Goal: Transaction & Acquisition: Obtain resource

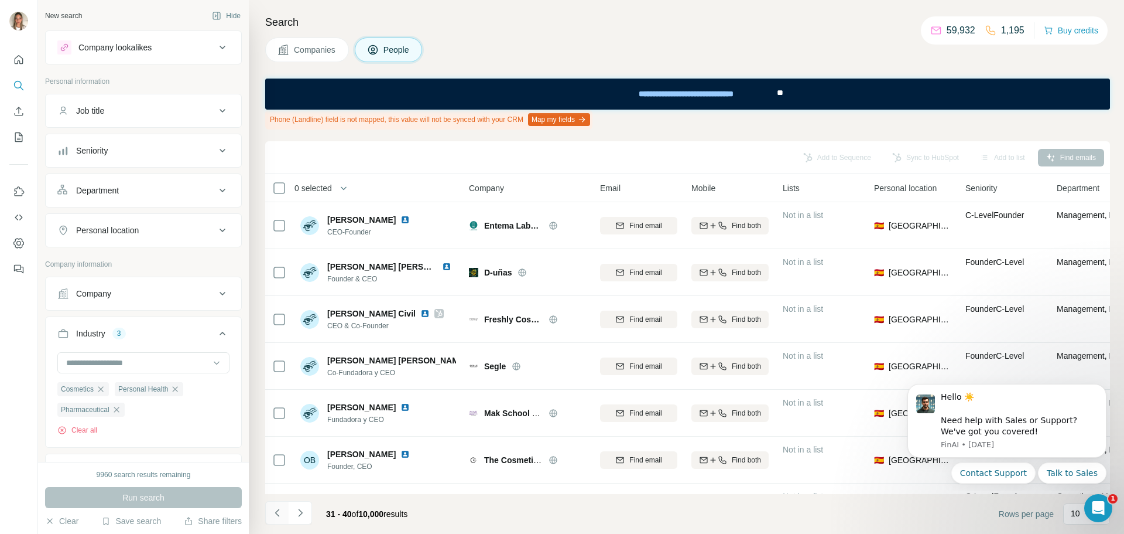
scroll to position [479, 0]
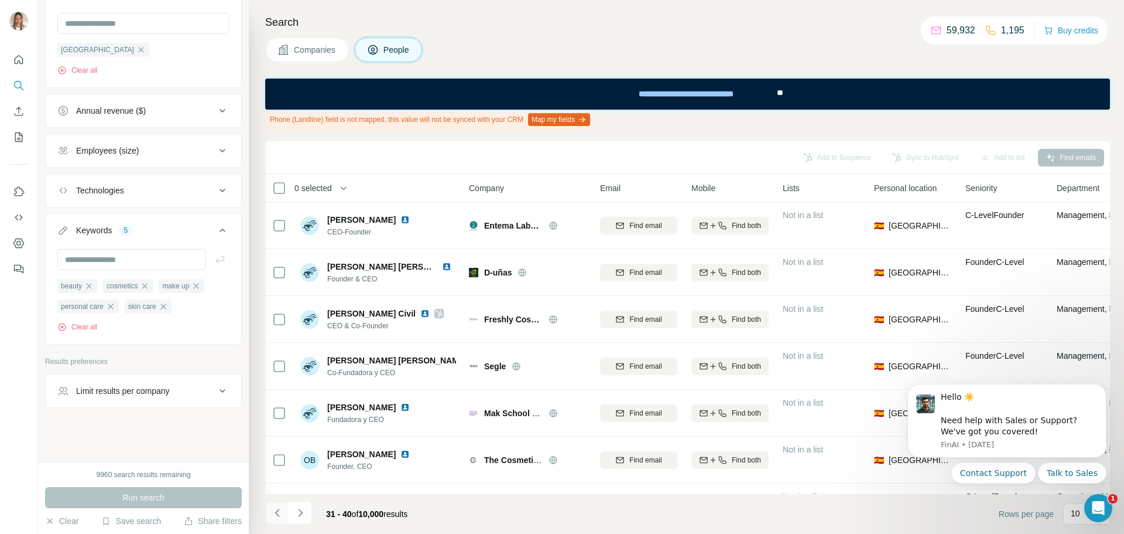
click at [281, 512] on icon "Navigate to previous page" at bounding box center [278, 513] width 12 height 12
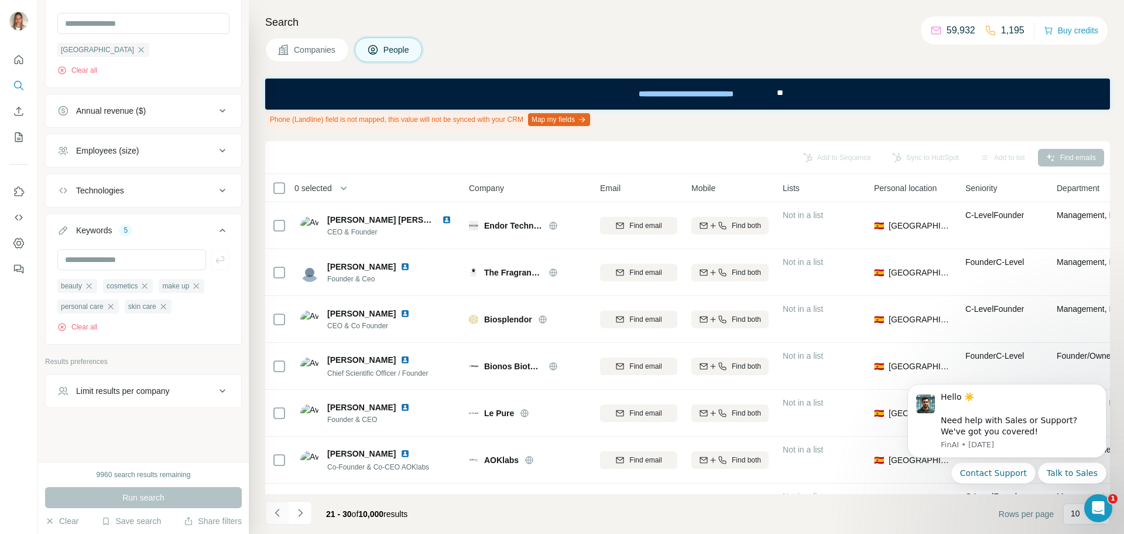
click at [281, 512] on icon "Navigate to previous page" at bounding box center [278, 513] width 12 height 12
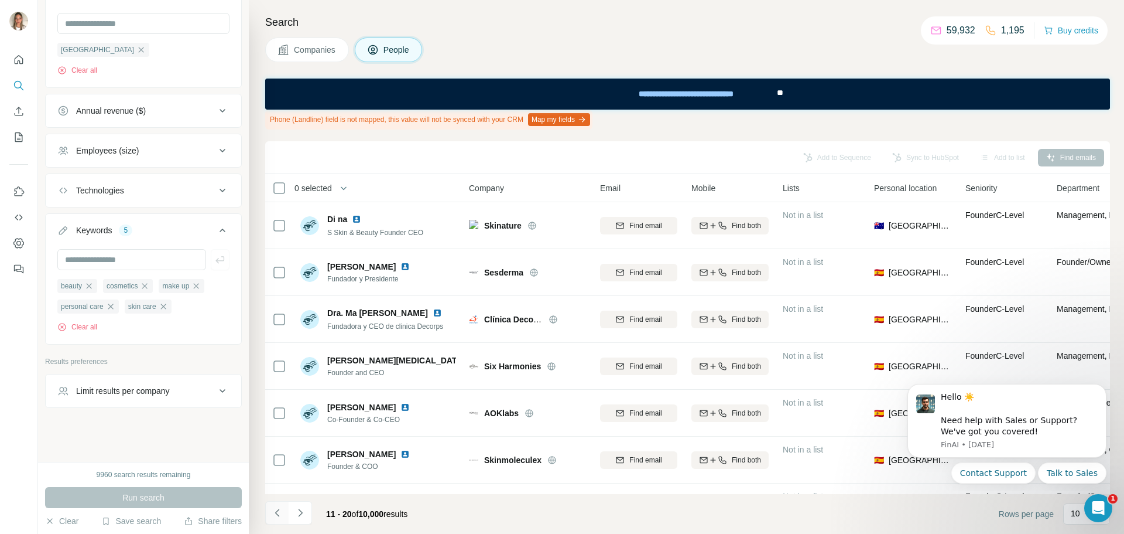
click at [281, 512] on icon "Navigate to previous page" at bounding box center [278, 513] width 12 height 12
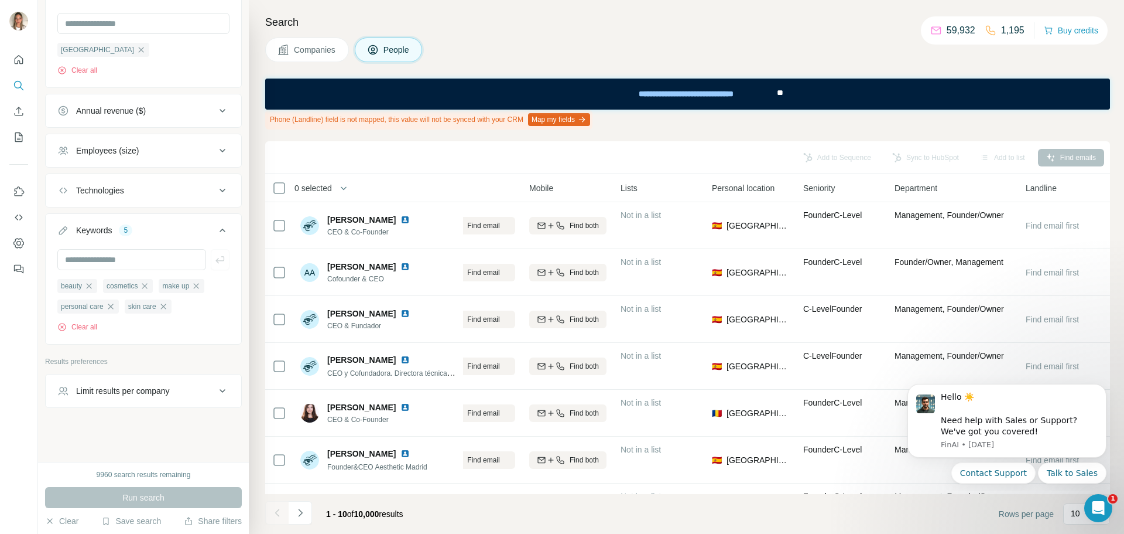
scroll to position [0, 0]
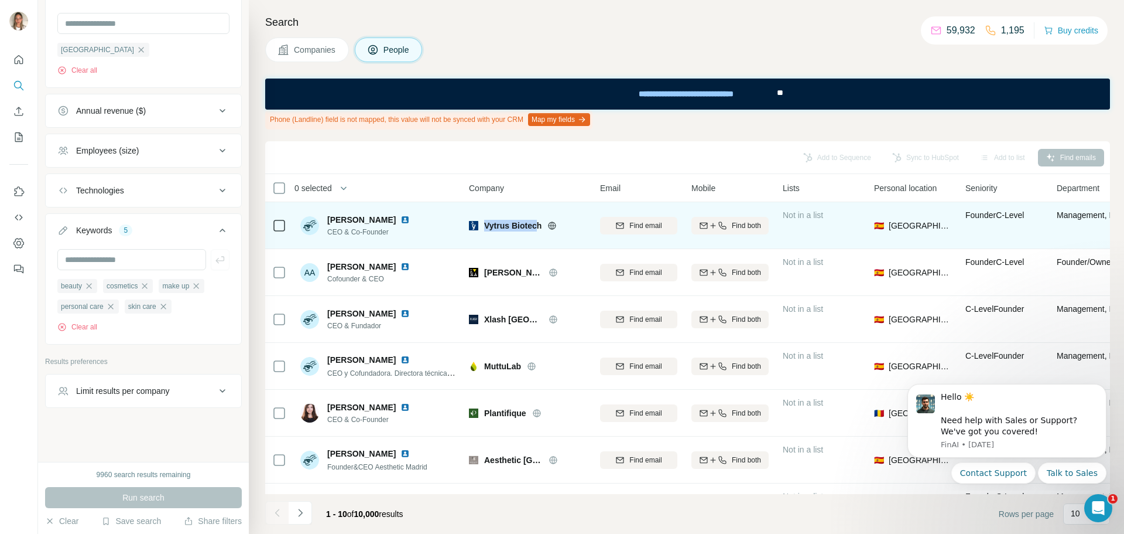
drag, startPoint x: 486, startPoint y: 225, endPoint x: 536, endPoint y: 229, distance: 49.9
click at [536, 229] on span "Vytrus Biotech" at bounding box center [512, 226] width 57 height 12
click at [552, 226] on icon at bounding box center [552, 225] width 9 height 9
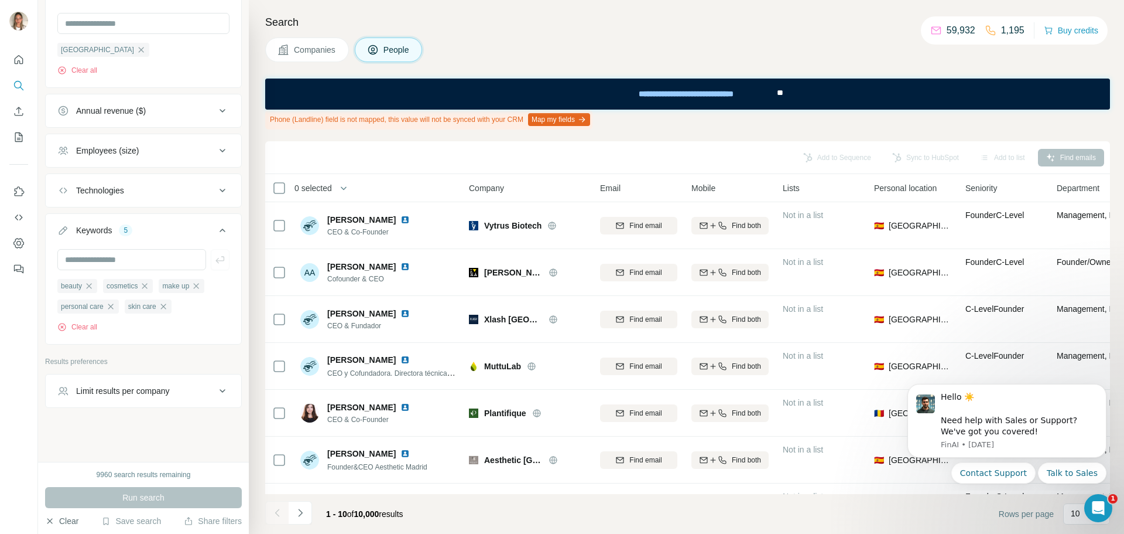
click at [63, 519] on button "Clear" at bounding box center [61, 521] width 33 height 12
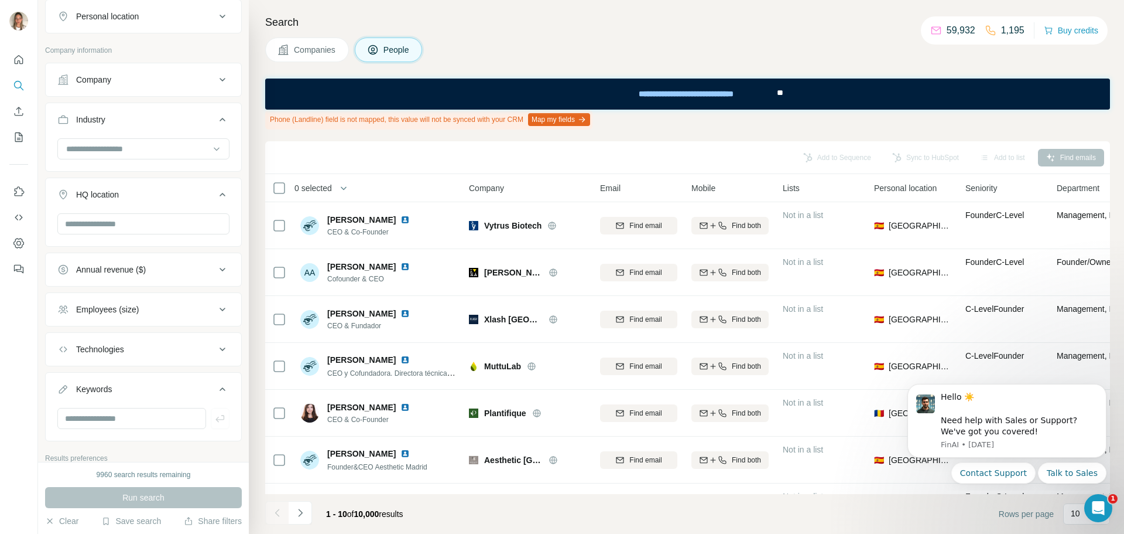
scroll to position [193, 0]
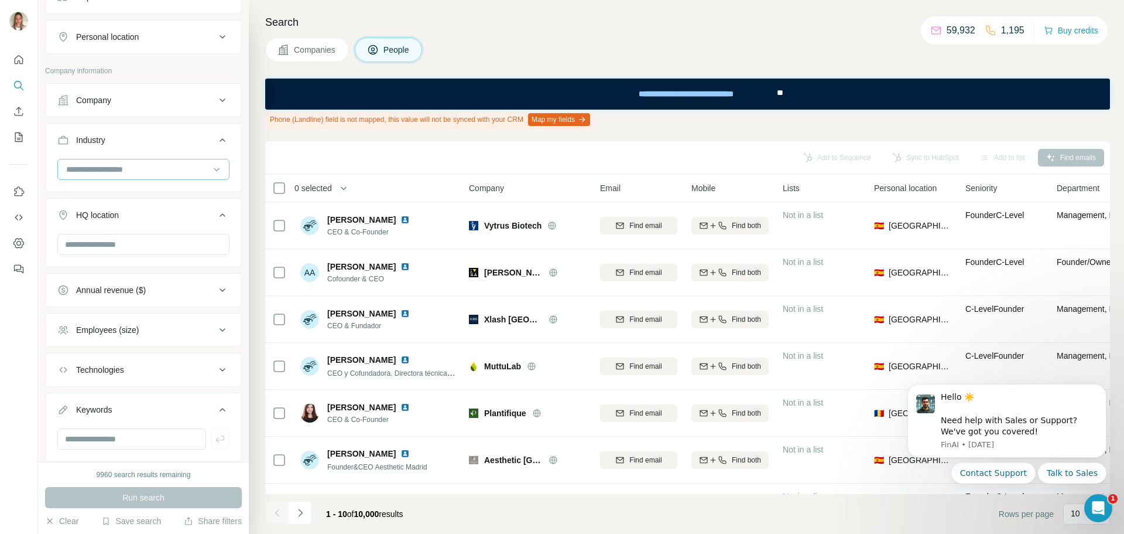
click at [117, 164] on input at bounding box center [137, 169] width 145 height 13
click at [173, 96] on div "Company" at bounding box center [136, 100] width 158 height 12
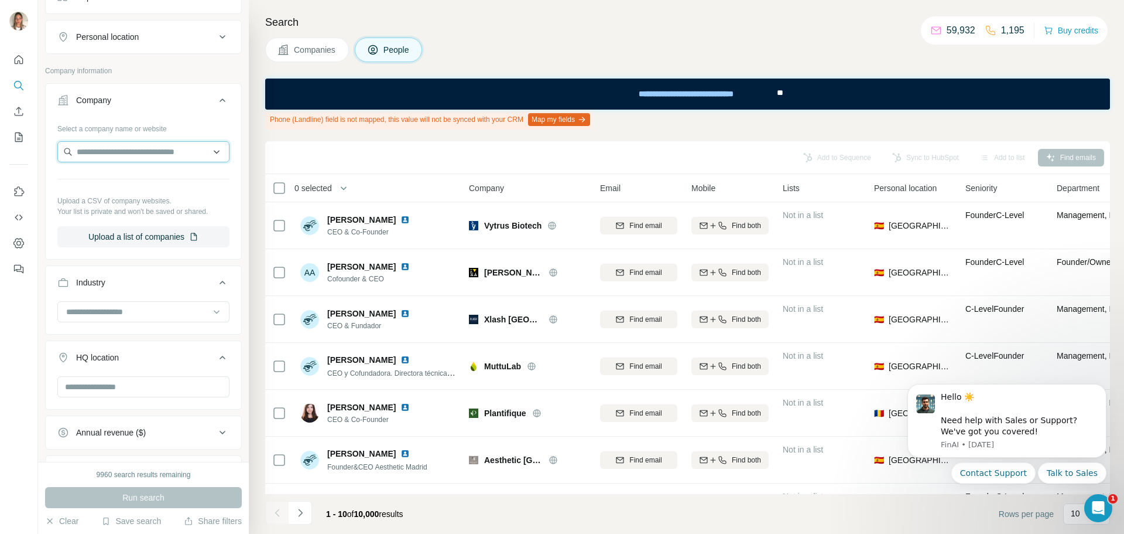
click at [104, 149] on input "text" at bounding box center [143, 151] width 172 height 21
type input "*****"
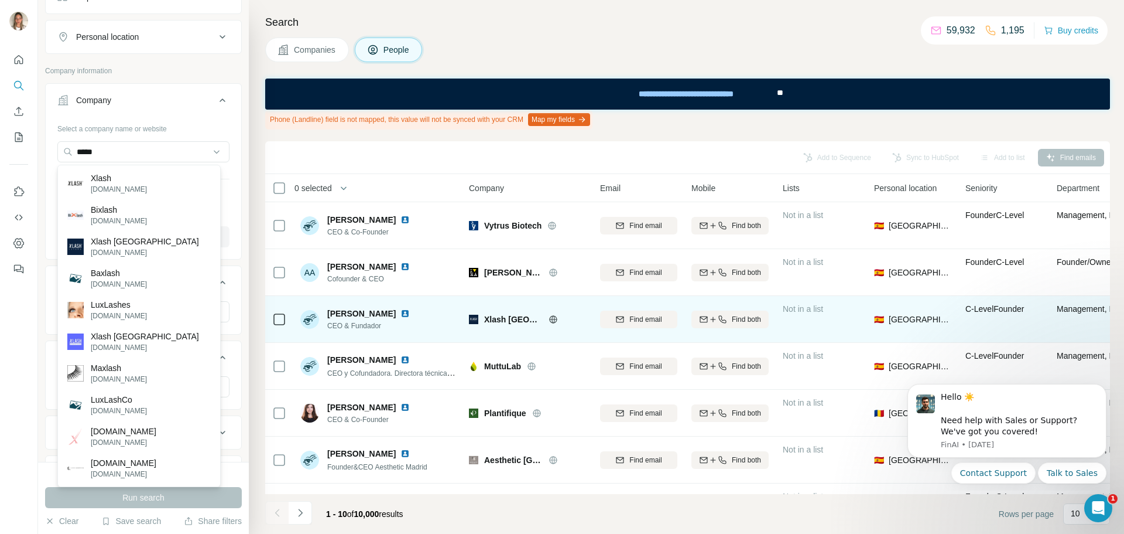
click at [549, 319] on icon at bounding box center [553, 319] width 8 height 1
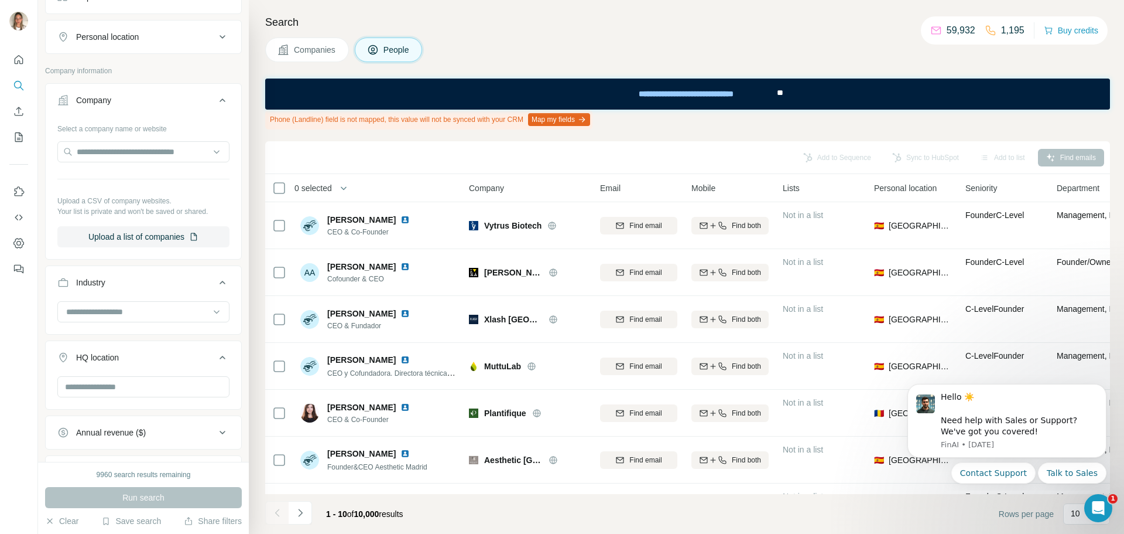
click at [124, 106] on button "Company" at bounding box center [144, 102] width 196 height 33
click at [110, 151] on input "text" at bounding box center [143, 151] width 172 height 21
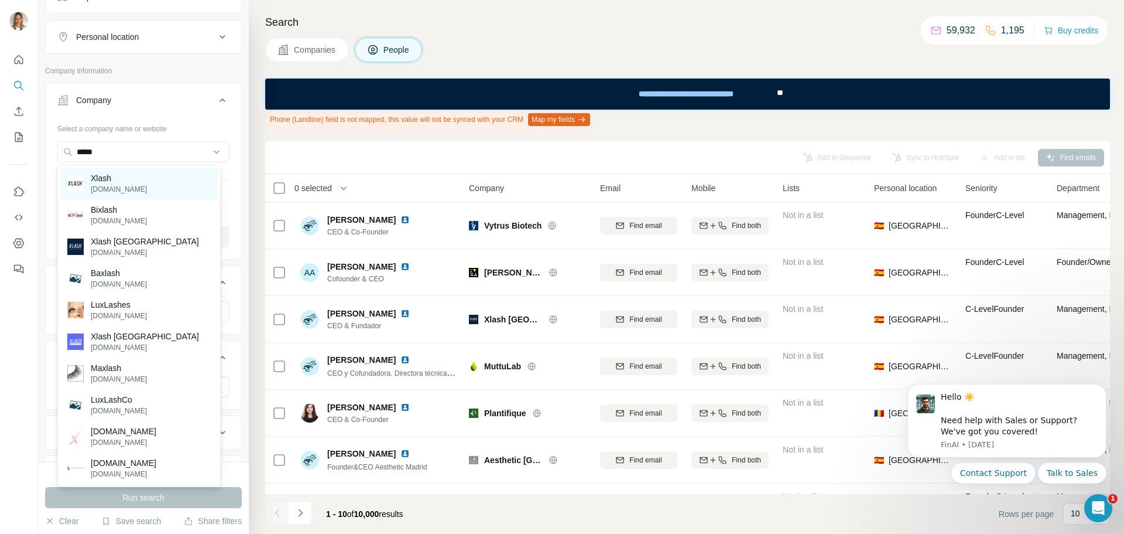
type input "*****"
click at [107, 182] on p "Xlash" at bounding box center [119, 178] width 56 height 12
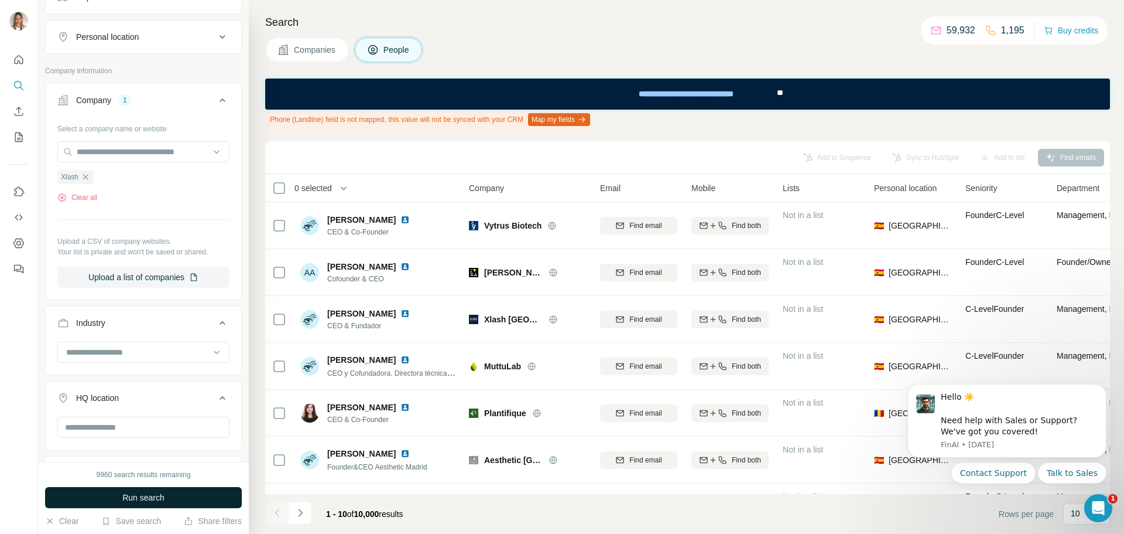
click at [156, 498] on span "Run search" at bounding box center [143, 497] width 42 height 12
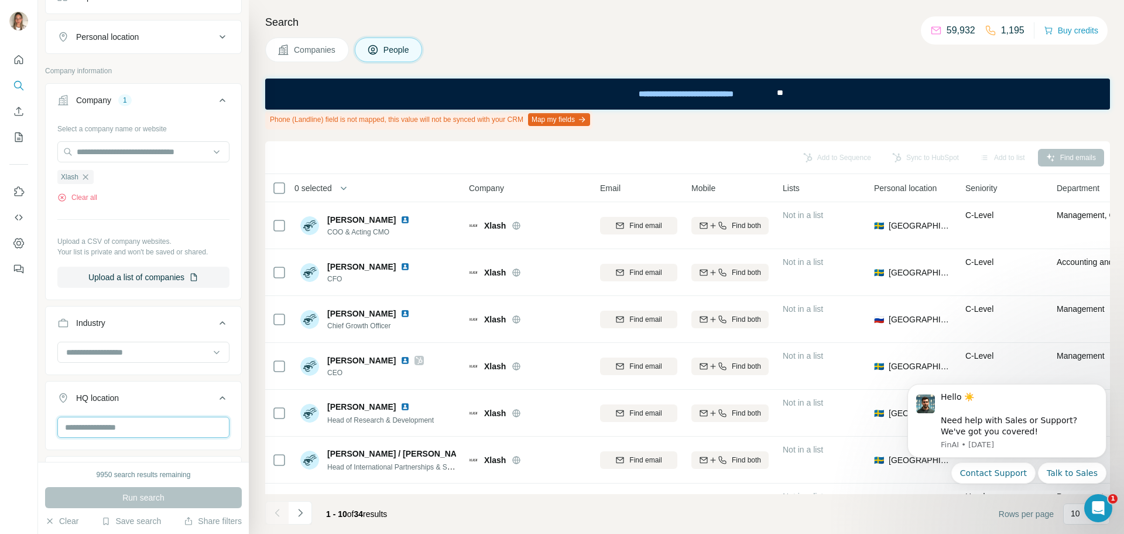
click at [132, 428] on input "text" at bounding box center [143, 426] width 172 height 21
type input "*****"
click at [199, 454] on icon at bounding box center [204, 461] width 14 height 14
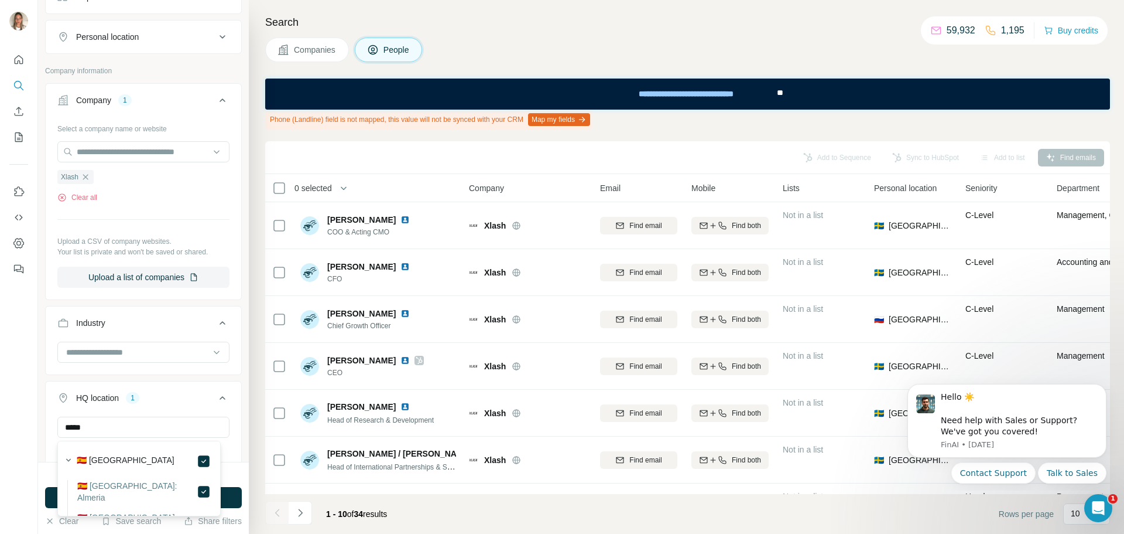
click at [227, 495] on button "Run search" at bounding box center [143, 497] width 197 height 21
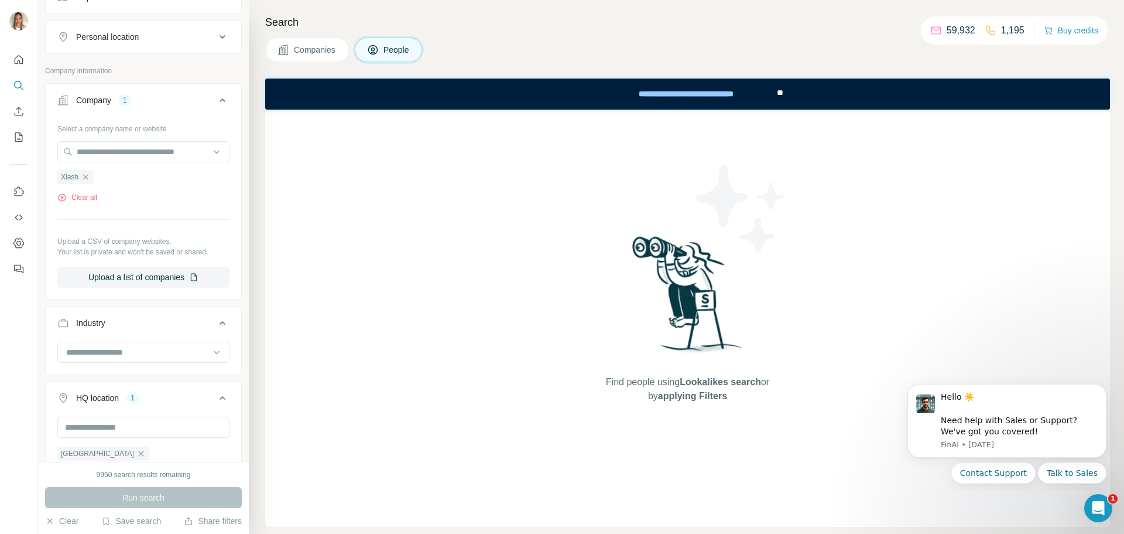
scroll to position [310, 0]
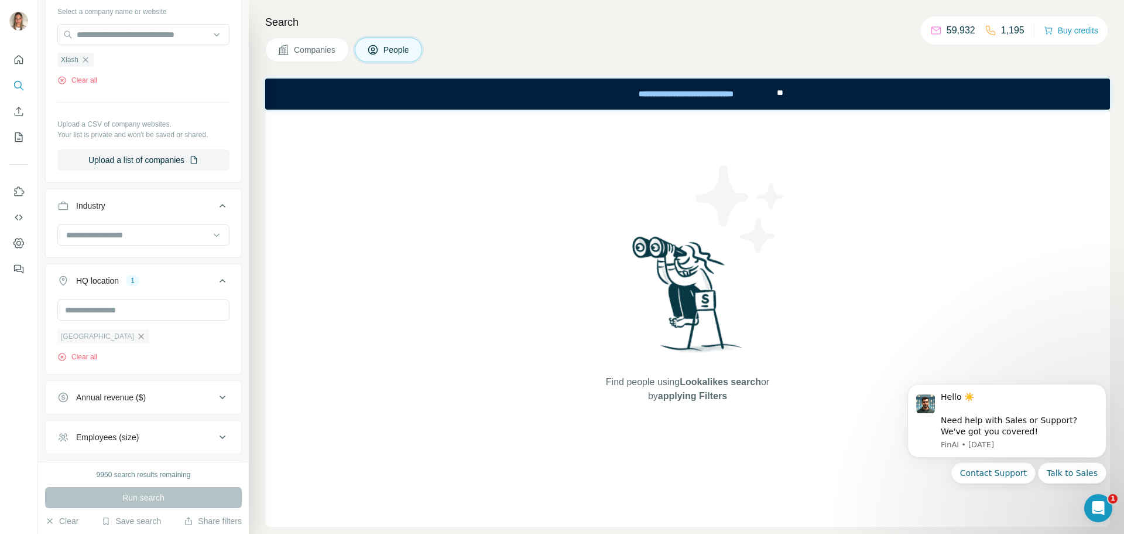
click at [136, 337] on icon "button" at bounding box center [140, 335] width 9 height 9
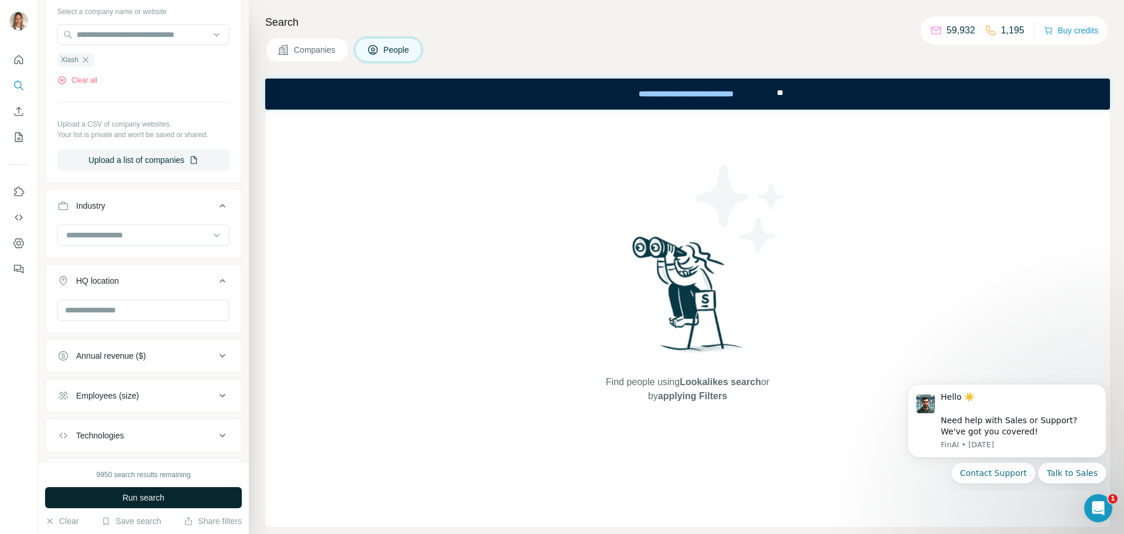
click at [162, 500] on span "Run search" at bounding box center [143, 497] width 42 height 12
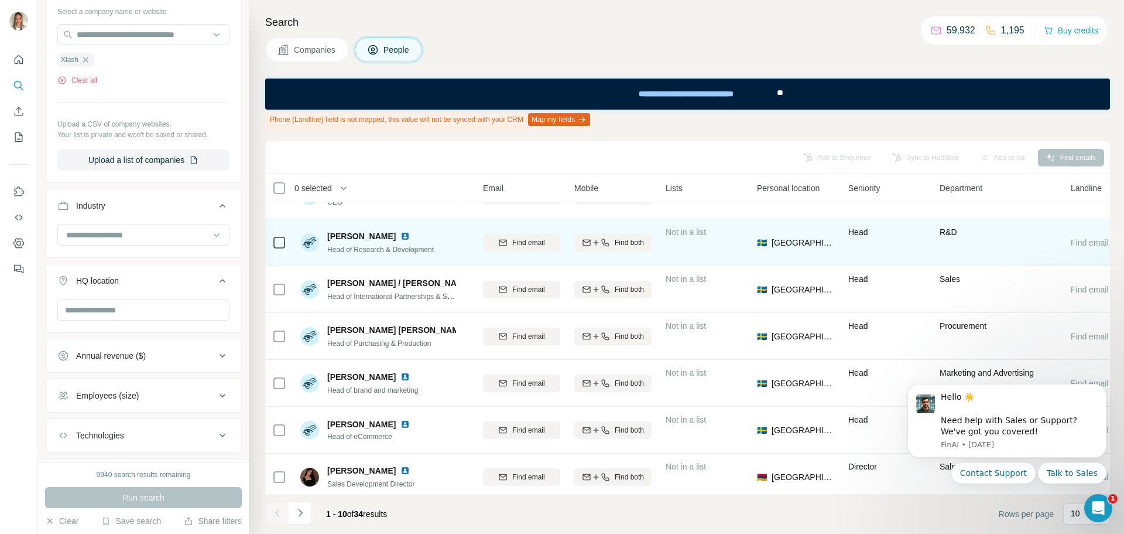
scroll to position [183, 117]
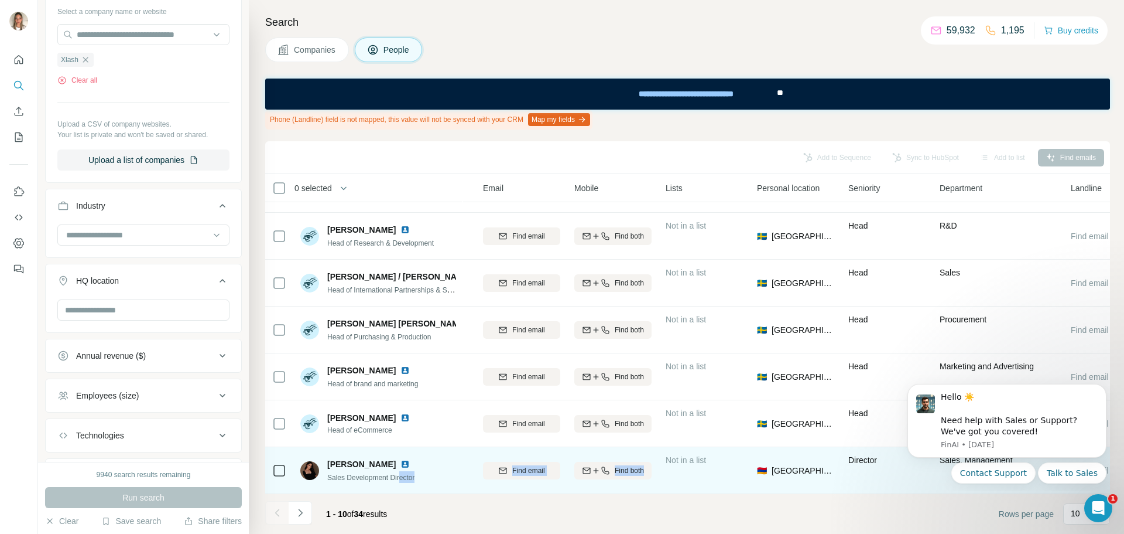
drag, startPoint x: 586, startPoint y: 487, endPoint x: 403, endPoint y: 474, distance: 183.2
click at [0, 0] on tr "[PERSON_NAME] Sales Development Director Xlash Find email Find both Not in a li…" at bounding box center [0, 0] width 0 height 0
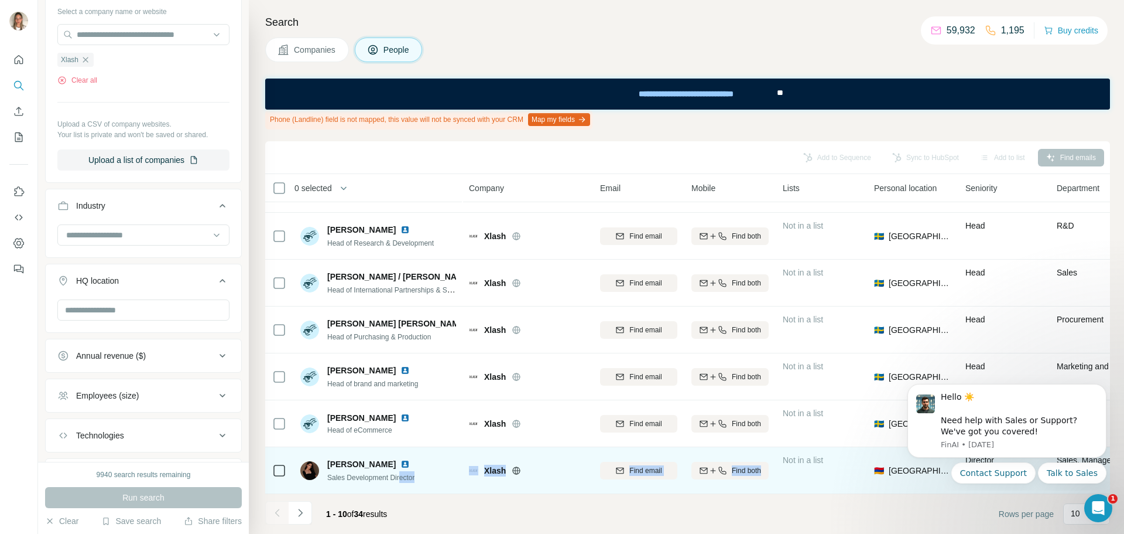
scroll to position [0, 0]
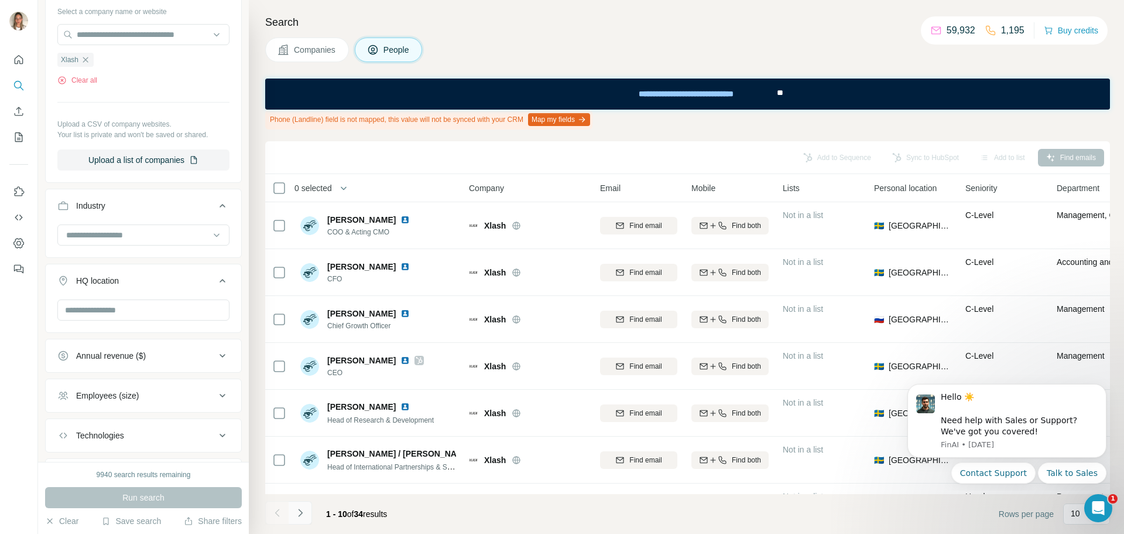
click at [299, 511] on icon "Navigate to next page" at bounding box center [301, 513] width 12 height 12
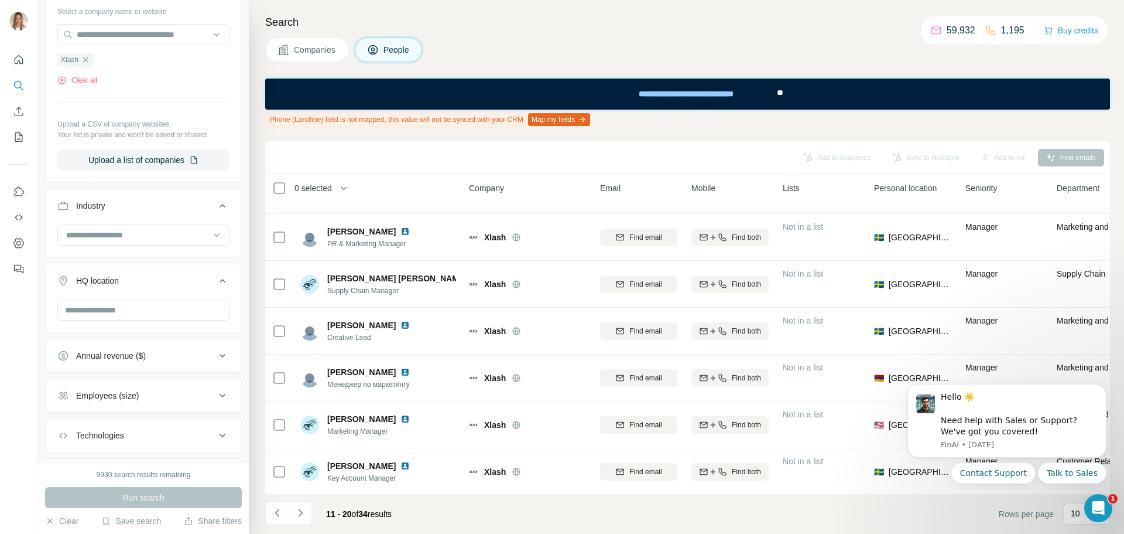
scroll to position [183, 0]
click at [299, 515] on icon "Navigate to next page" at bounding box center [301, 513] width 12 height 12
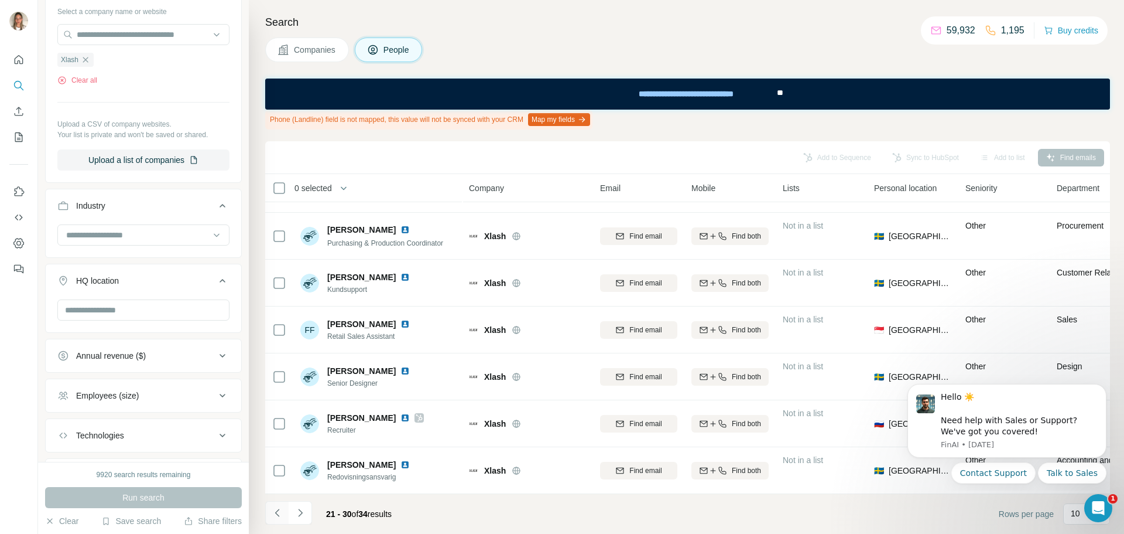
click at [278, 518] on button "Navigate to previous page" at bounding box center [276, 512] width 23 height 23
click at [276, 511] on icon "Navigate to previous page" at bounding box center [278, 513] width 12 height 12
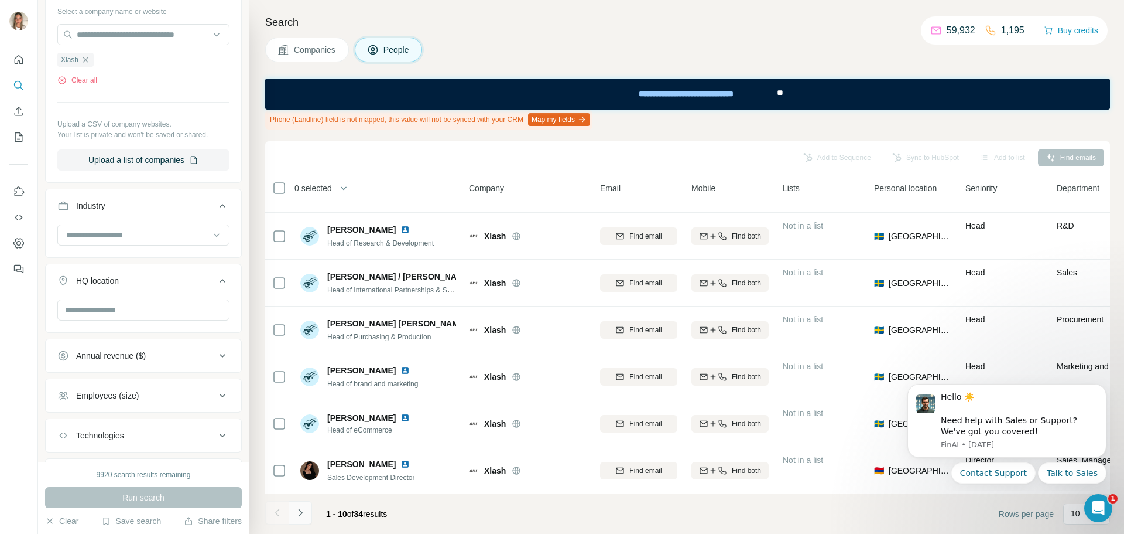
click at [304, 511] on icon "Navigate to next page" at bounding box center [301, 513] width 12 height 12
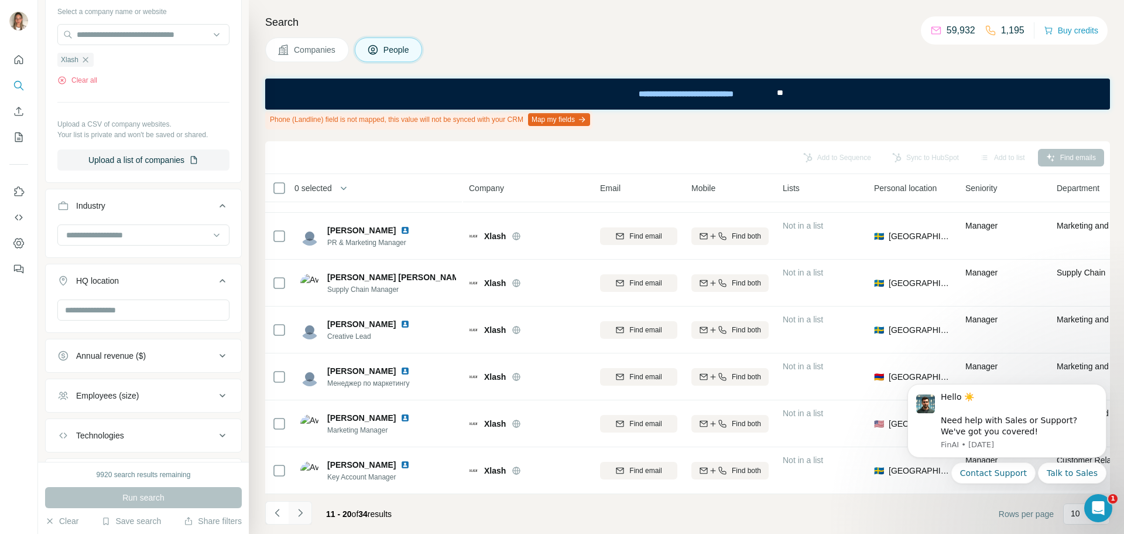
click at [303, 511] on icon "Navigate to next page" at bounding box center [301, 513] width 12 height 12
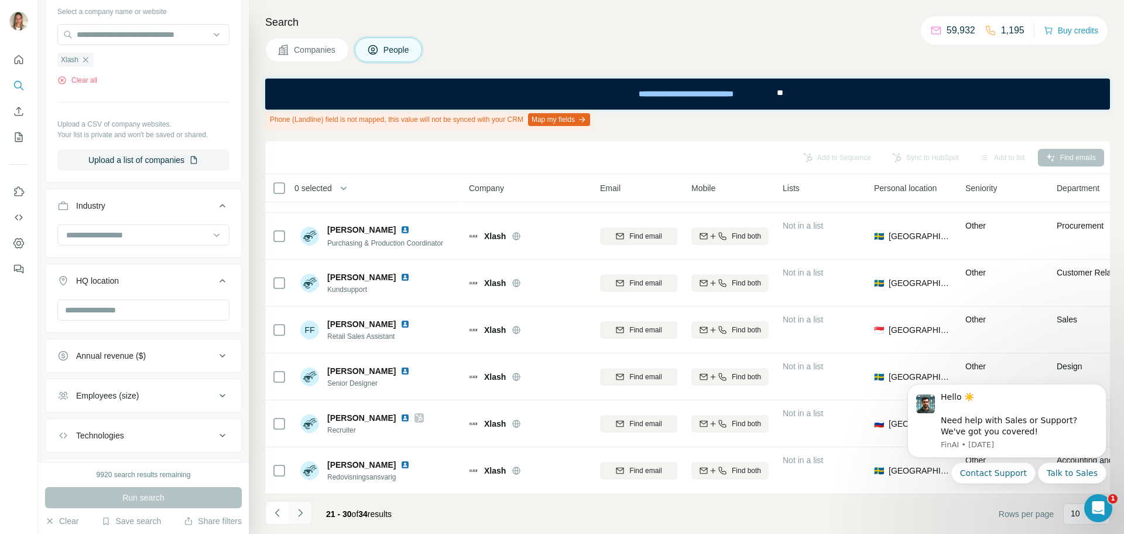
click at [298, 516] on icon "Navigate to next page" at bounding box center [301, 513] width 12 height 12
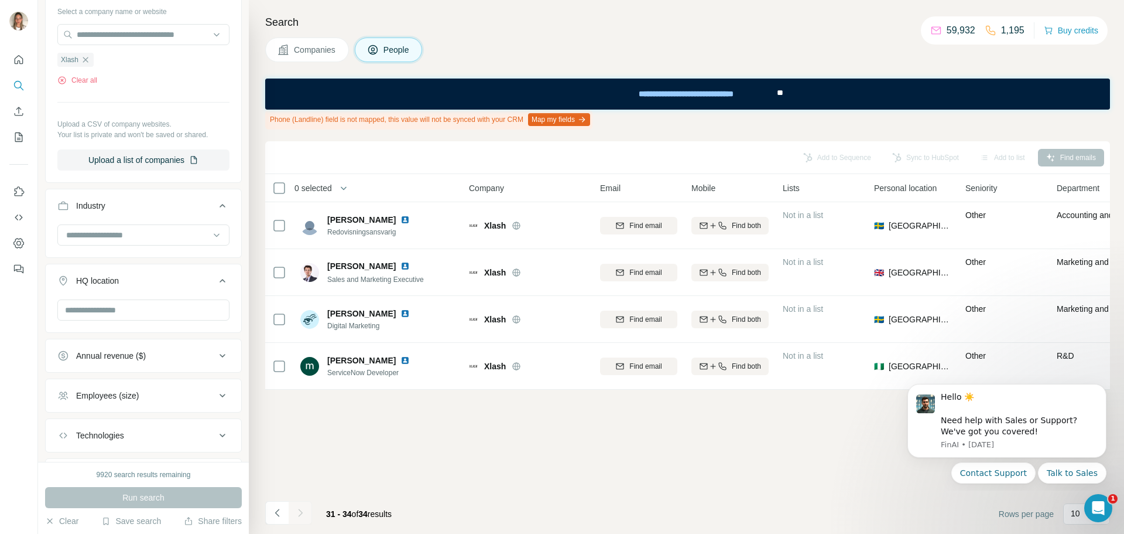
scroll to position [0, 0]
click at [280, 509] on icon "Navigate to previous page" at bounding box center [278, 513] width 12 height 12
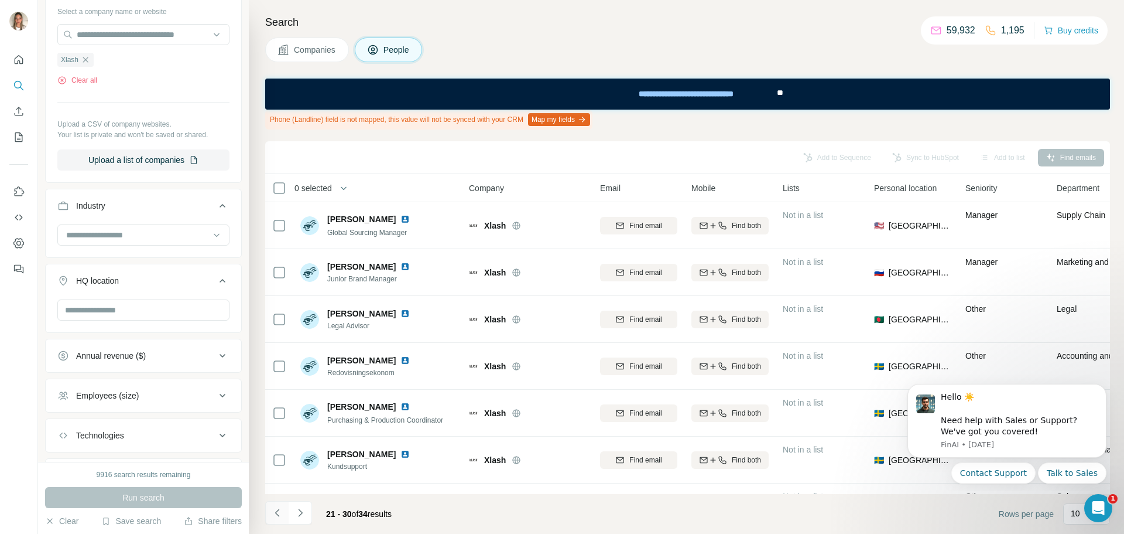
click at [280, 509] on icon "Navigate to previous page" at bounding box center [278, 513] width 12 height 12
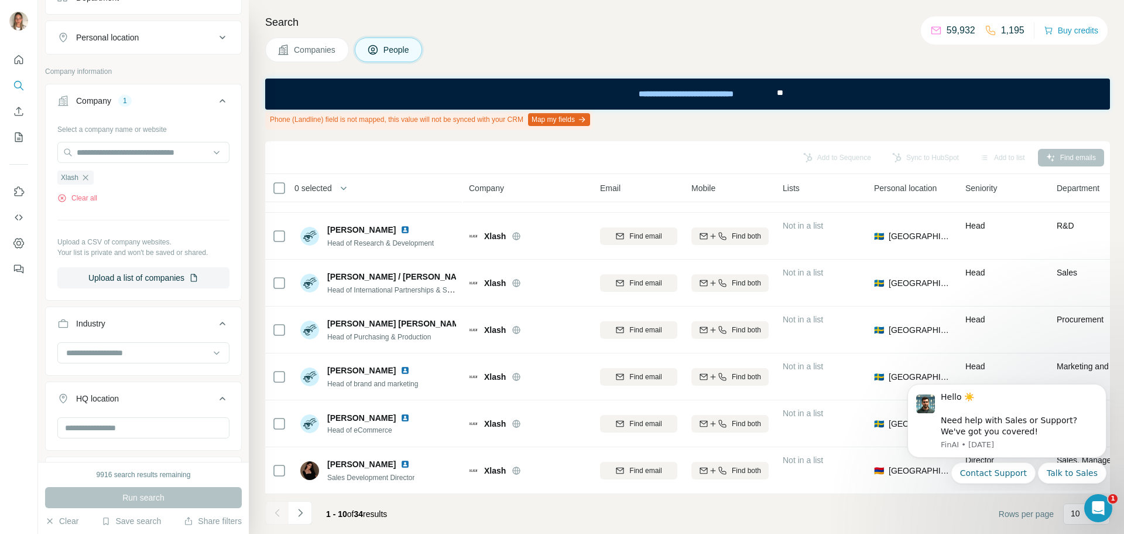
scroll to position [193, 0]
click at [143, 156] on input "text" at bounding box center [143, 151] width 172 height 21
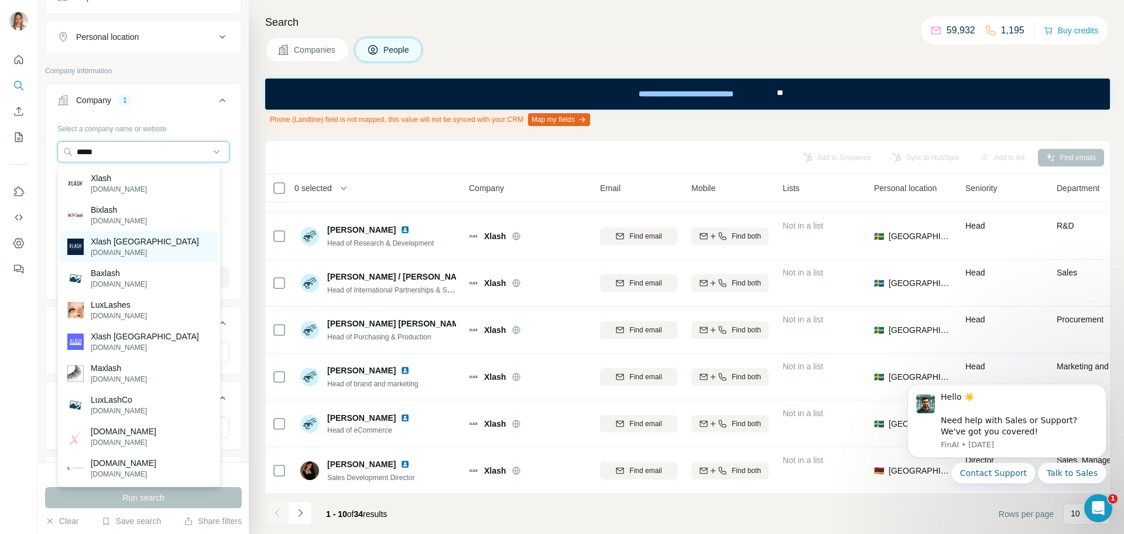
type input "*****"
click at [105, 240] on p "Xlash [GEOGRAPHIC_DATA]" at bounding box center [145, 241] width 108 height 12
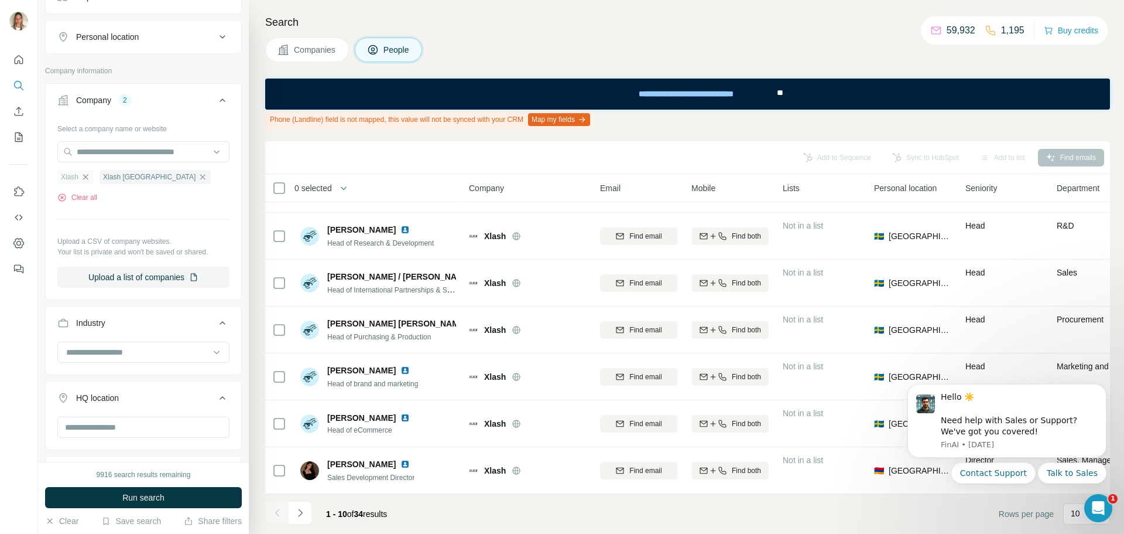
click at [87, 179] on icon "button" at bounding box center [85, 176] width 9 height 9
click at [152, 493] on span "Run search" at bounding box center [143, 497] width 42 height 12
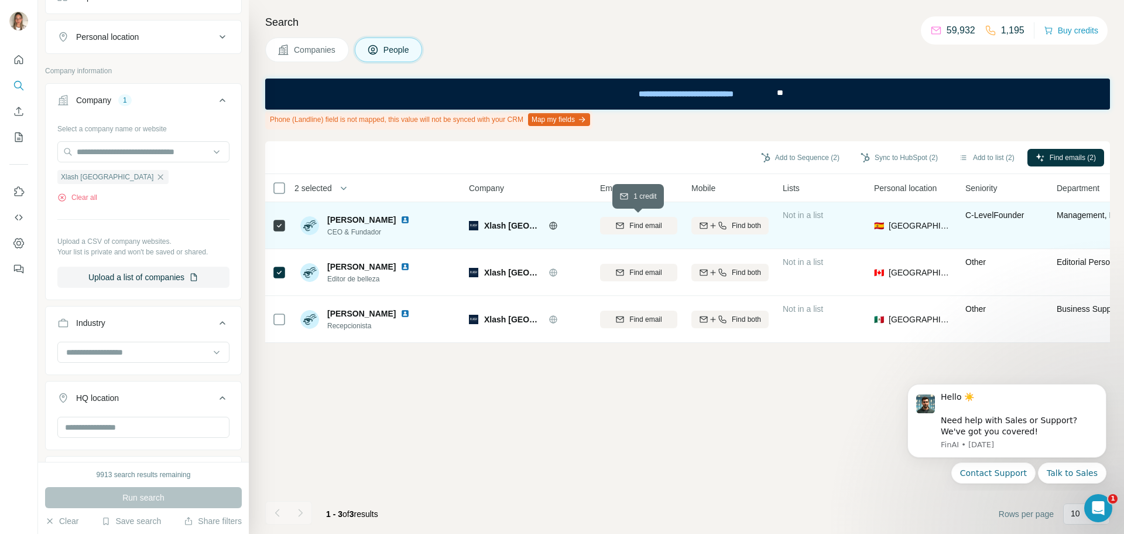
click at [652, 225] on span "Find email" at bounding box center [646, 225] width 32 height 11
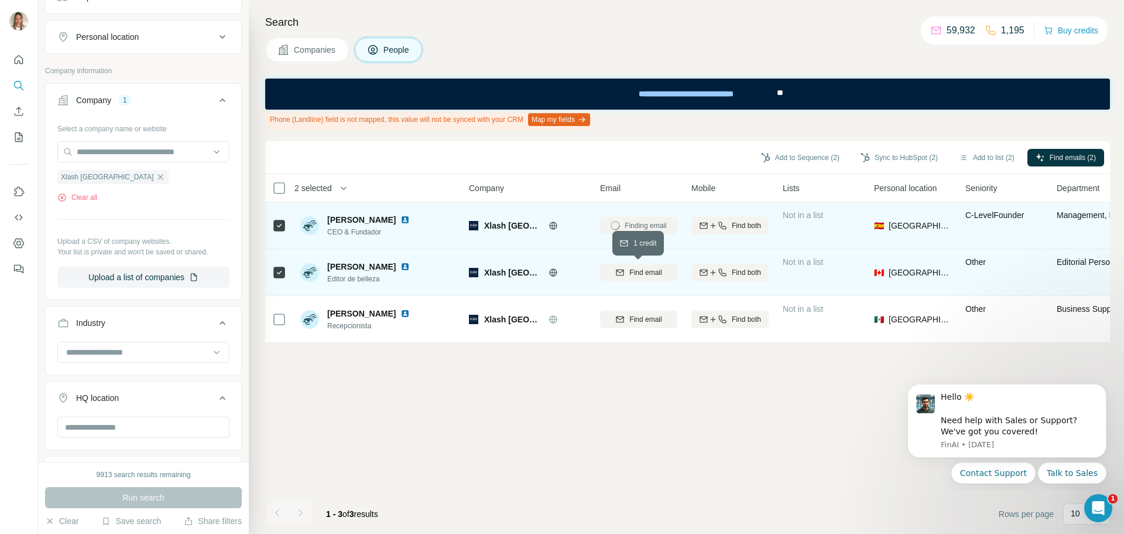
click at [645, 271] on span "Find email" at bounding box center [646, 272] width 32 height 11
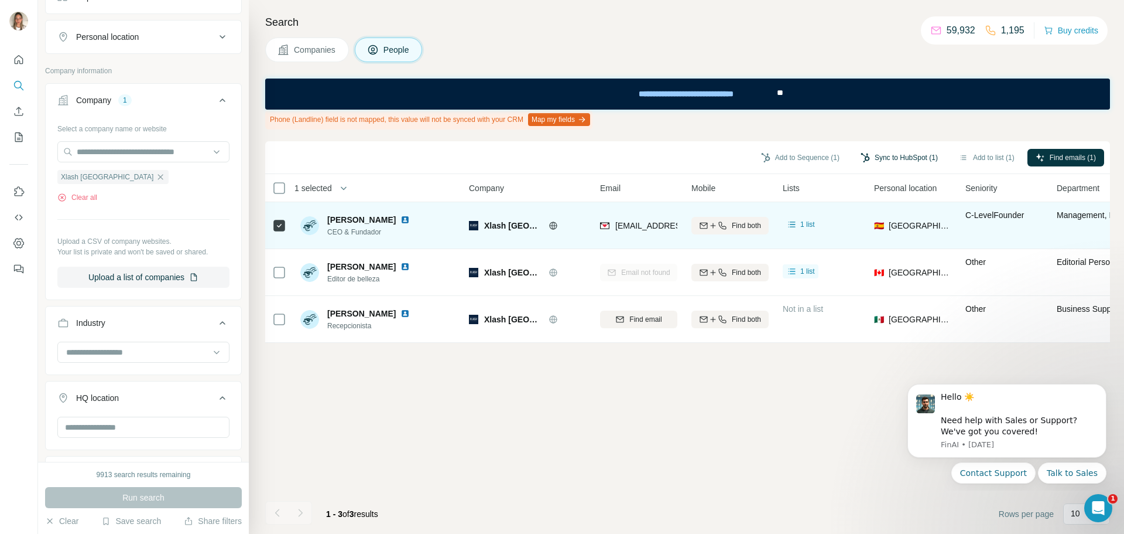
click at [905, 158] on button "Sync to HubSpot (1)" at bounding box center [900, 158] width 94 height 18
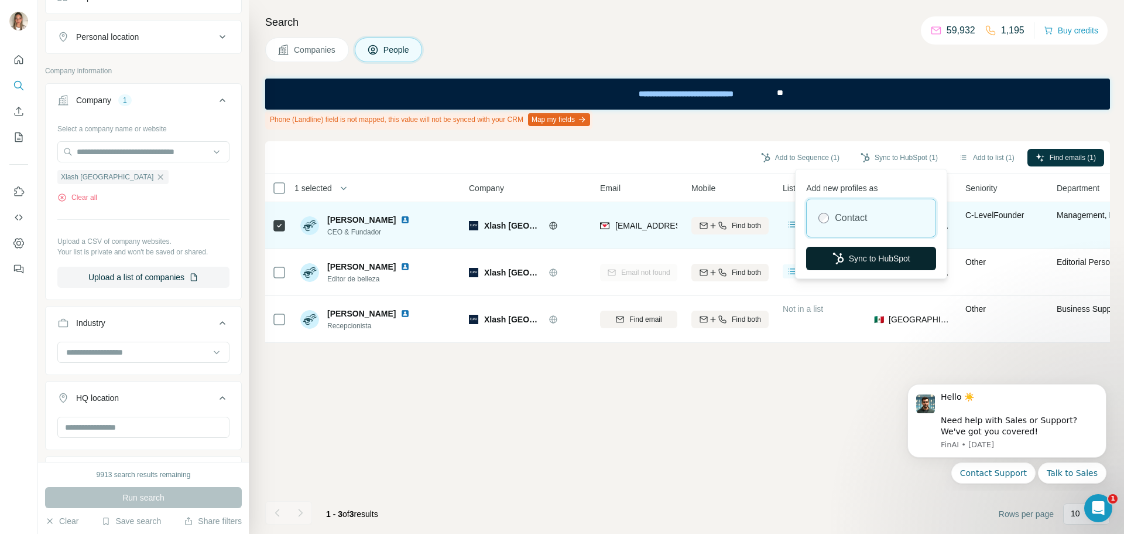
click at [895, 251] on button "Sync to HubSpot" at bounding box center [871, 258] width 130 height 23
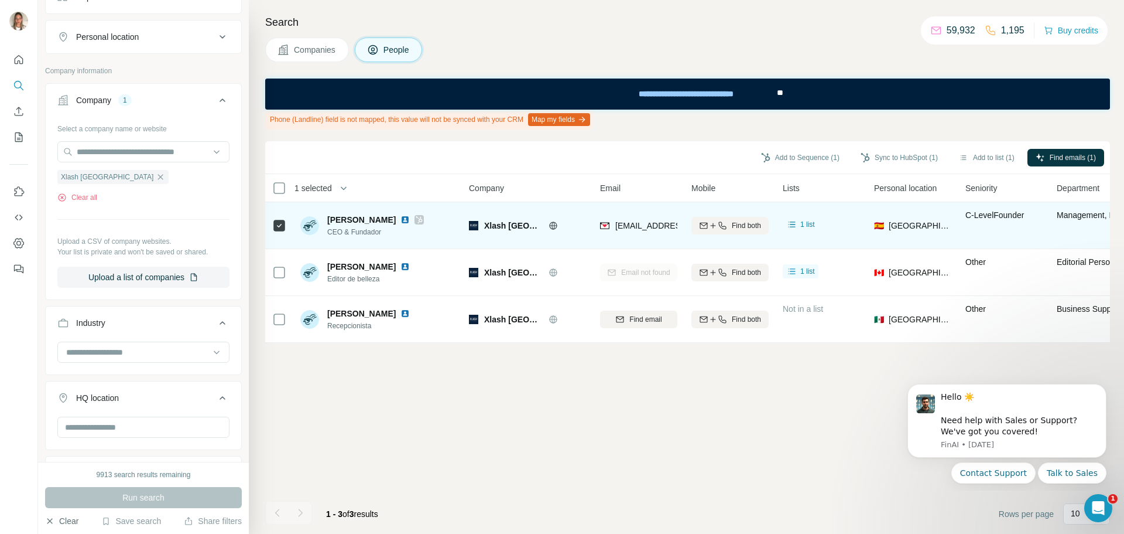
click at [66, 526] on button "Clear" at bounding box center [61, 521] width 33 height 12
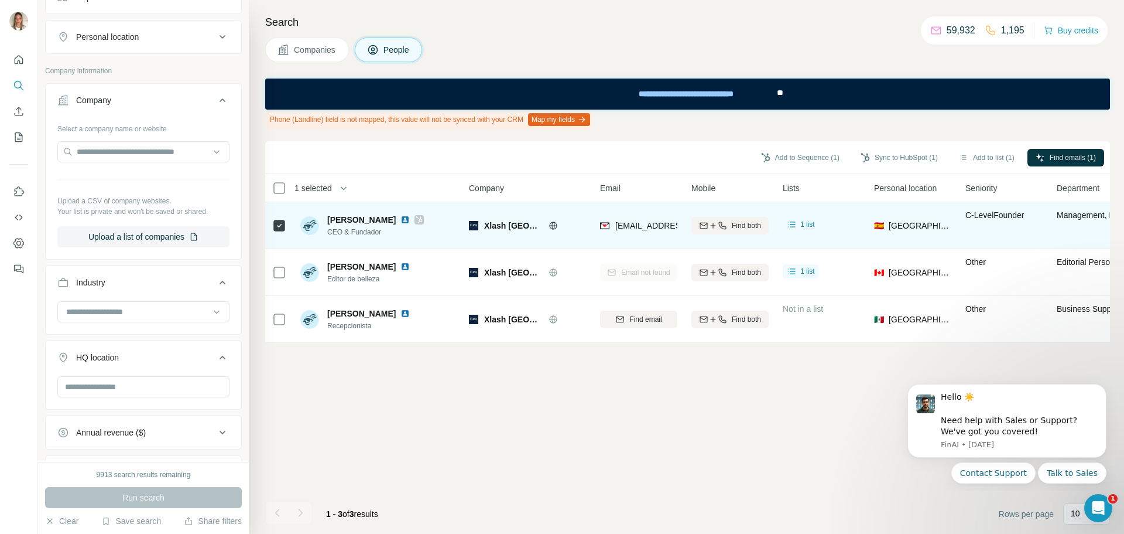
scroll to position [76, 0]
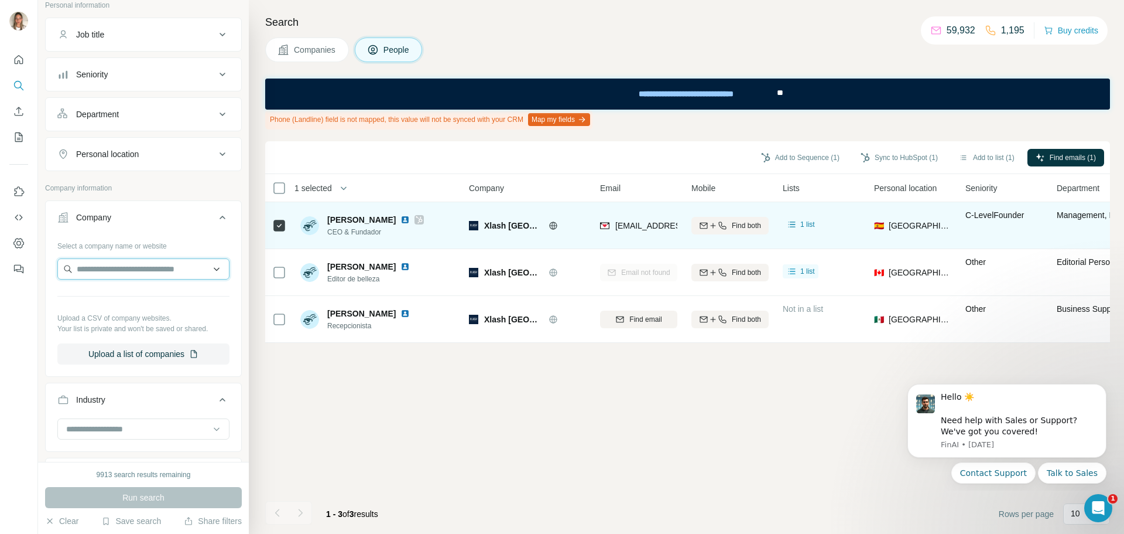
click at [112, 268] on input "text" at bounding box center [143, 268] width 172 height 21
type input "******"
click at [126, 295] on p "Vytrus Biotech" at bounding box center [119, 295] width 56 height 12
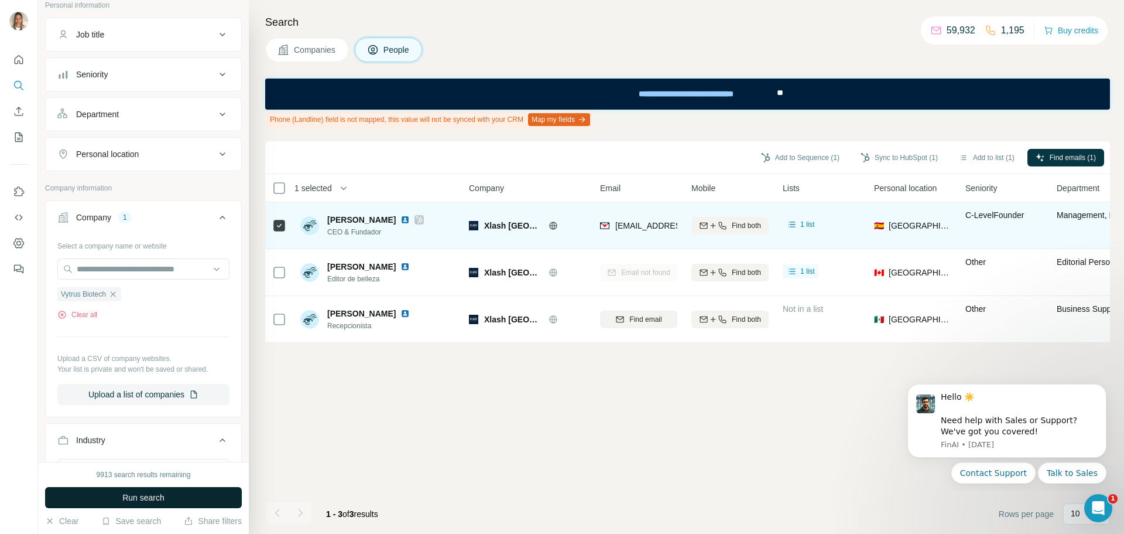
click at [158, 497] on span "Run search" at bounding box center [143, 497] width 42 height 12
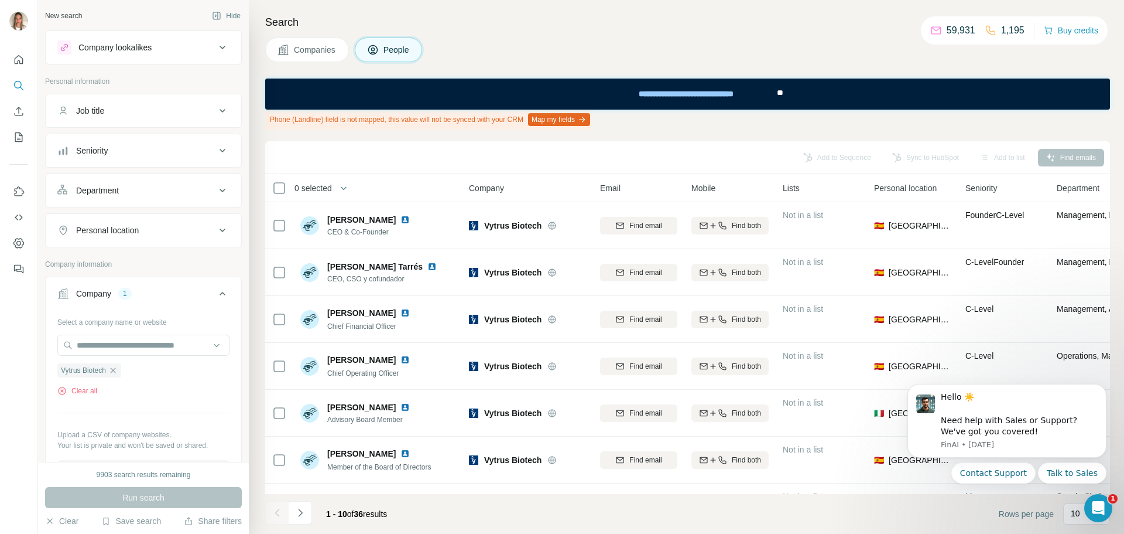
scroll to position [76, 0]
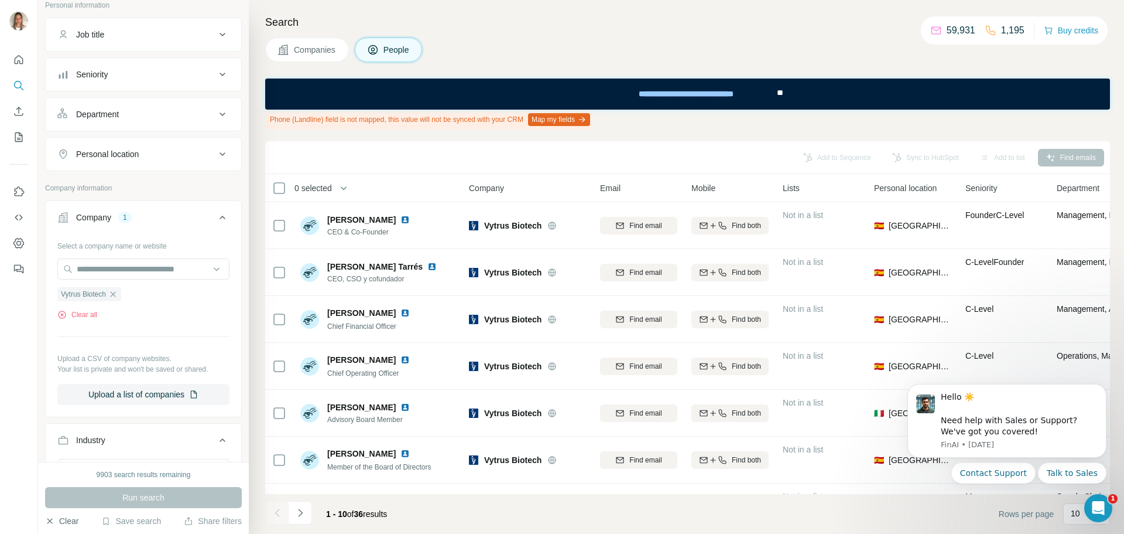
click at [68, 520] on button "Clear" at bounding box center [61, 521] width 33 height 12
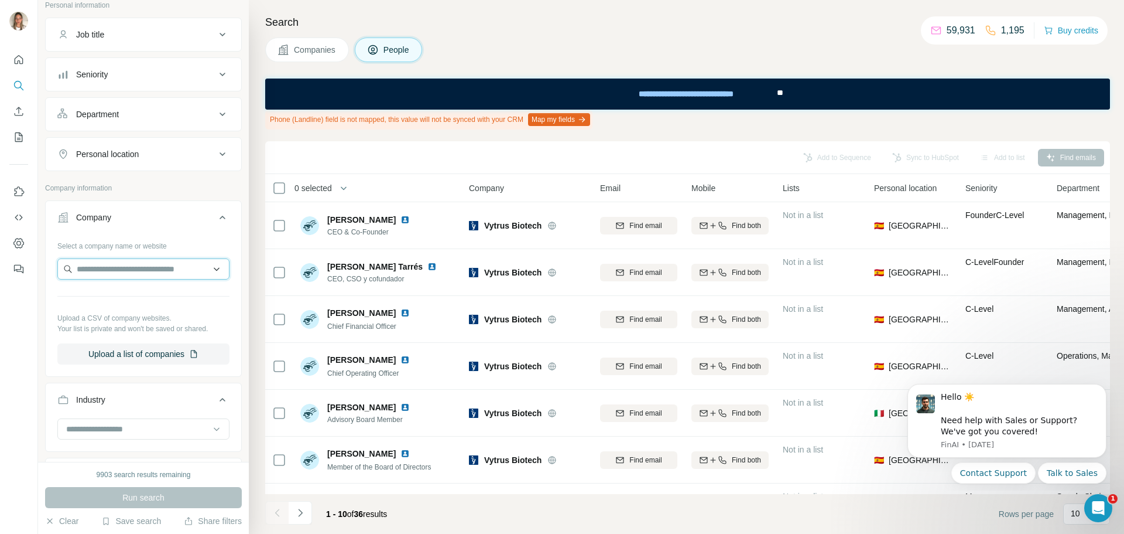
click at [122, 273] on input "text" at bounding box center [143, 268] width 172 height 21
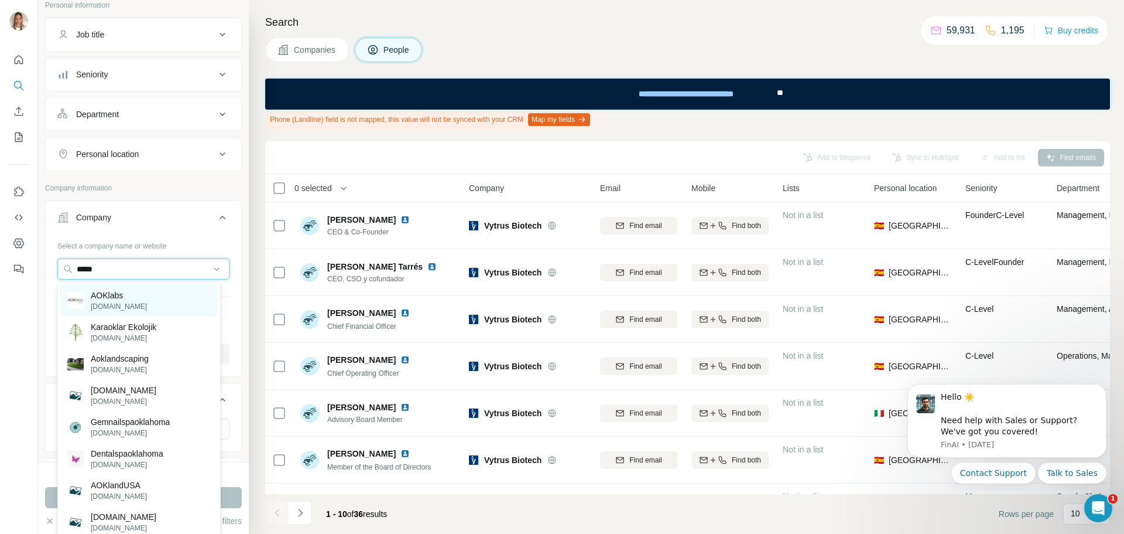
type input "*****"
click at [119, 292] on p "AOKlabs" at bounding box center [119, 295] width 56 height 12
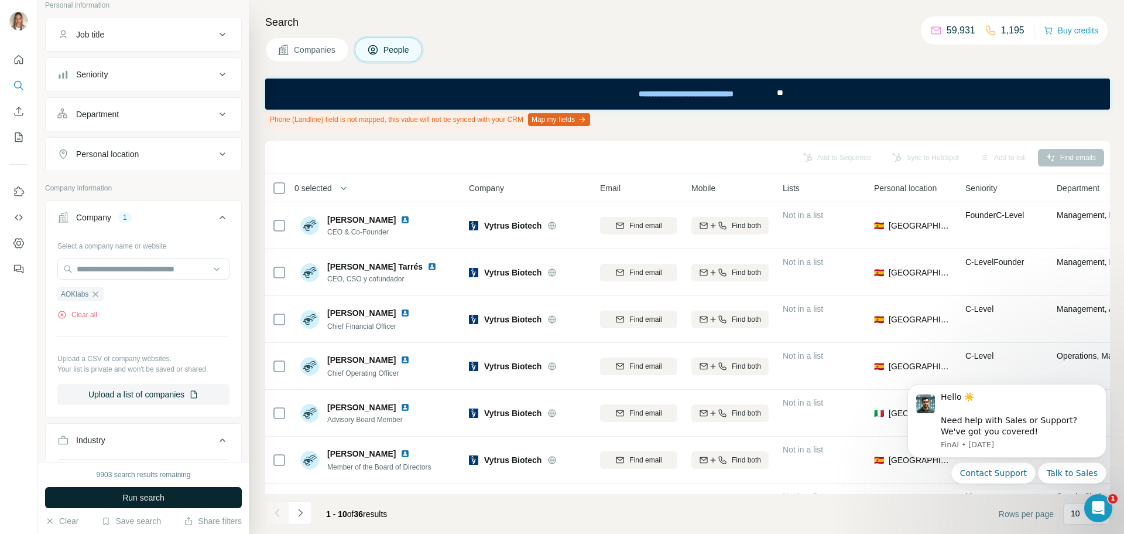
click at [151, 498] on span "Run search" at bounding box center [143, 497] width 42 height 12
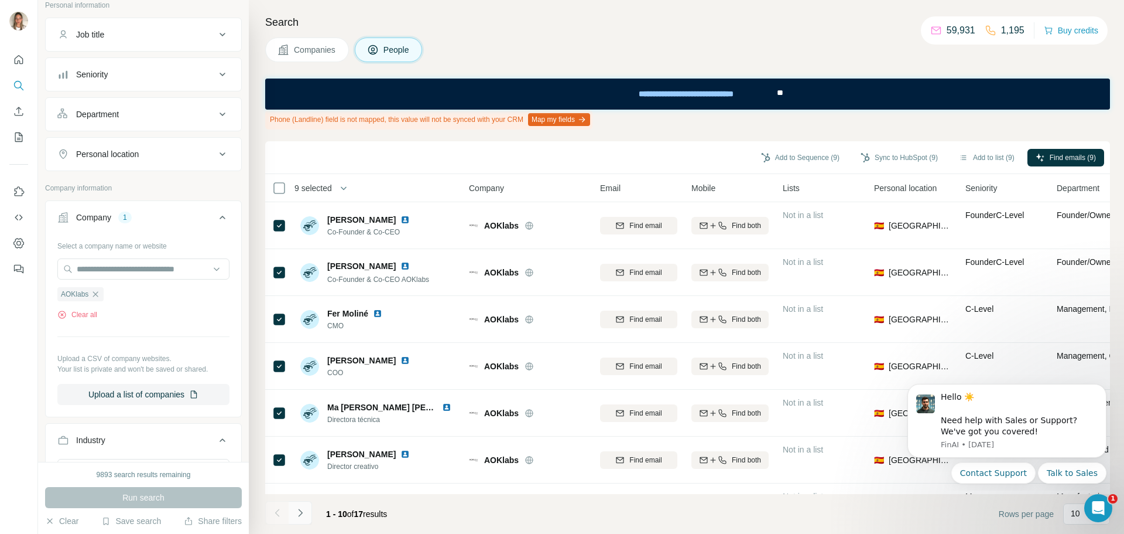
click at [299, 511] on icon "Navigate to next page" at bounding box center [301, 513] width 12 height 12
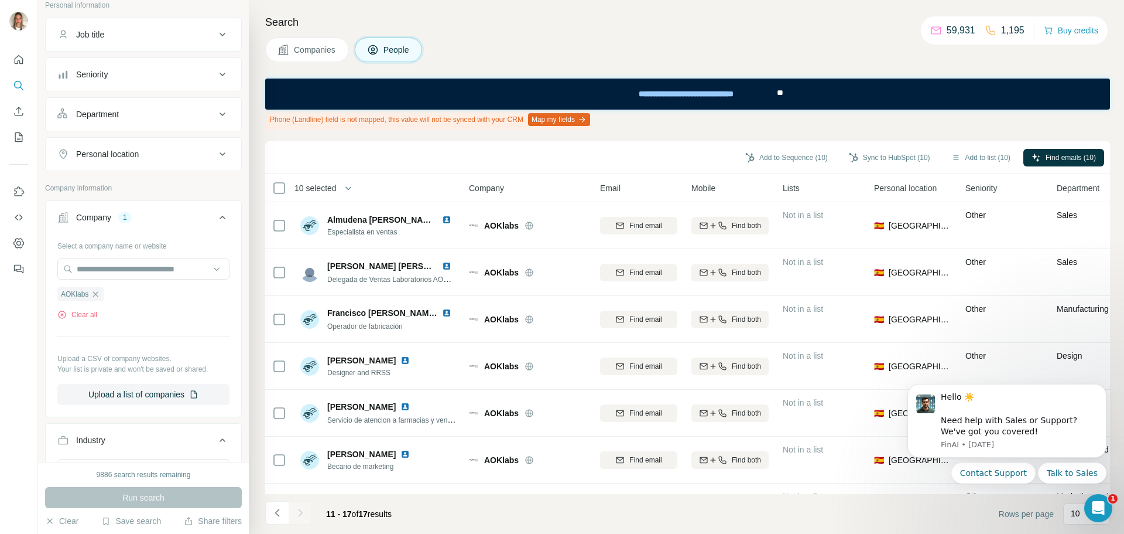
click at [282, 513] on icon "Navigate to previous page" at bounding box center [278, 513] width 12 height 12
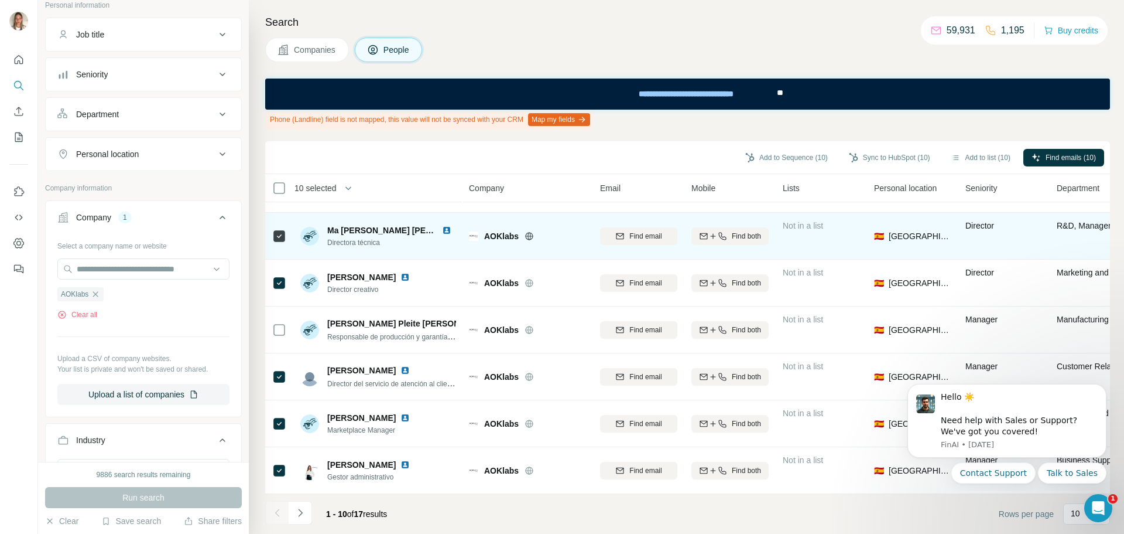
scroll to position [183, 0]
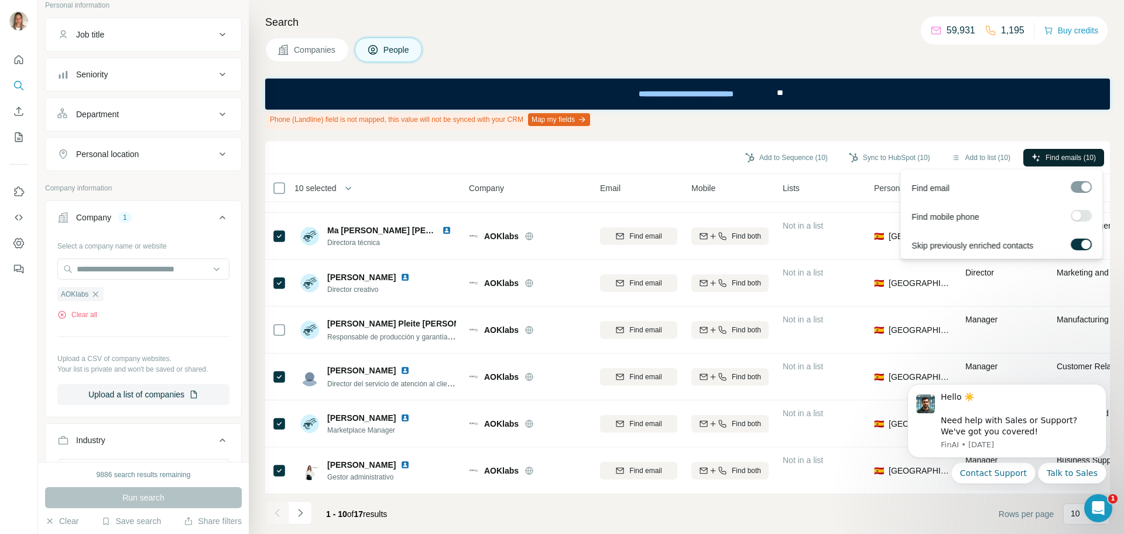
click at [1048, 155] on span "Find emails (10)" at bounding box center [1071, 157] width 50 height 11
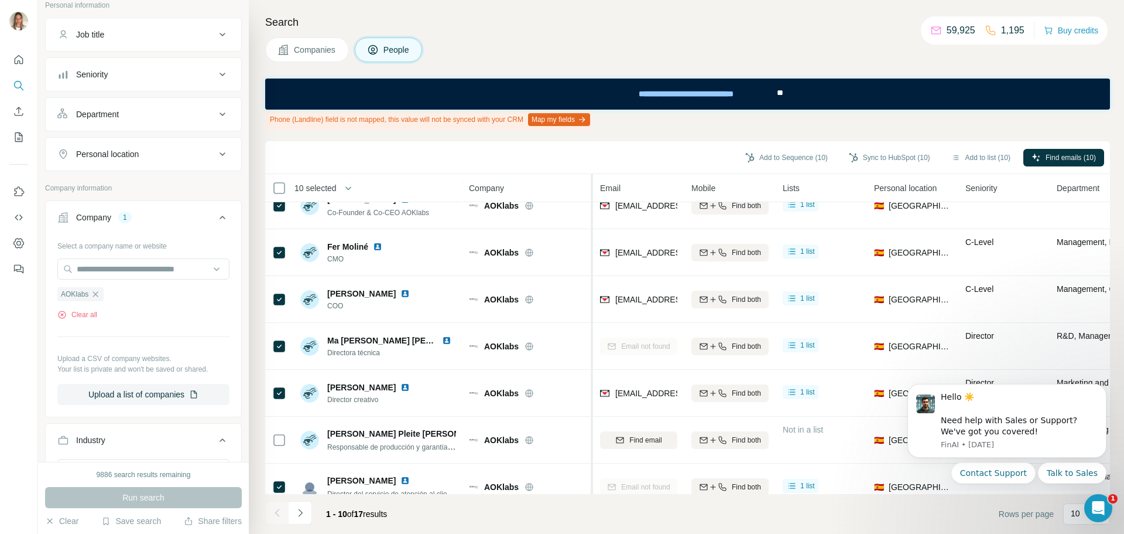
scroll to position [0, 0]
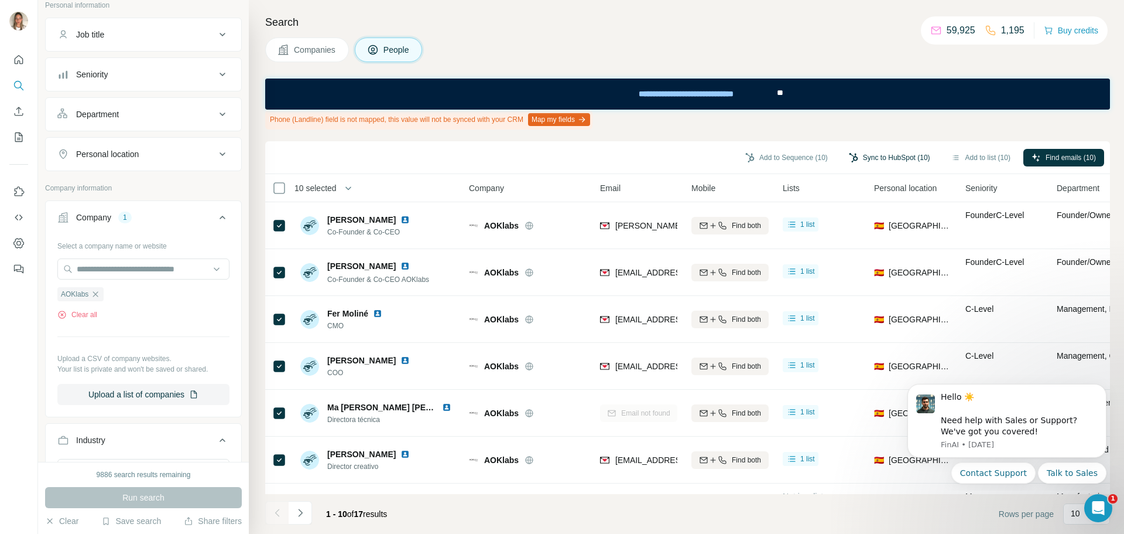
click at [894, 159] on button "Sync to HubSpot (10)" at bounding box center [890, 158] width 98 height 18
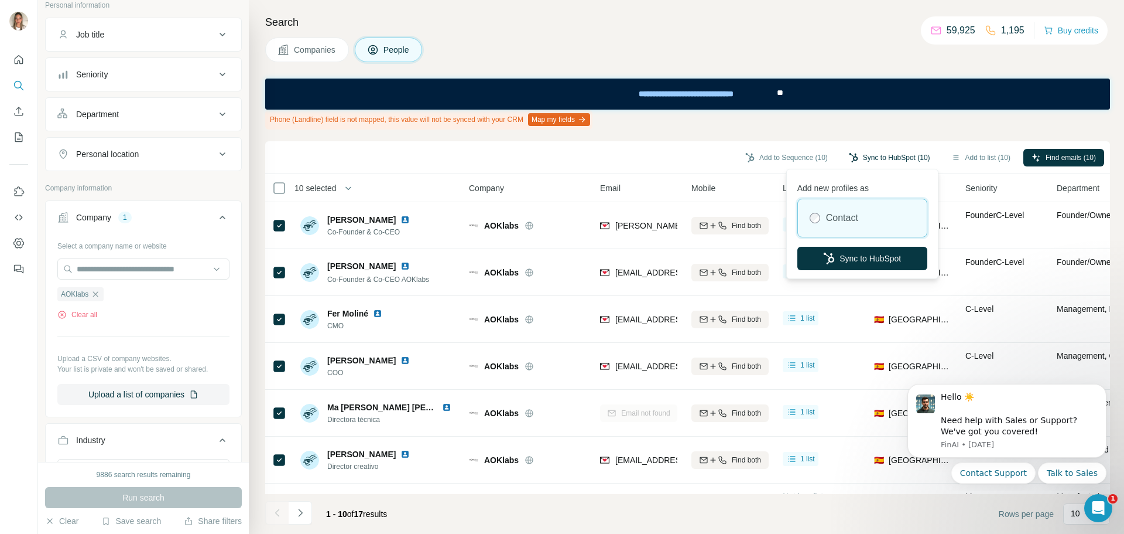
click at [894, 159] on button "Sync to HubSpot (10)" at bounding box center [890, 158] width 98 height 18
click at [881, 134] on div "Search Companies People Phone (Landline) field is not mapped, this value will n…" at bounding box center [687, 267] width 876 height 534
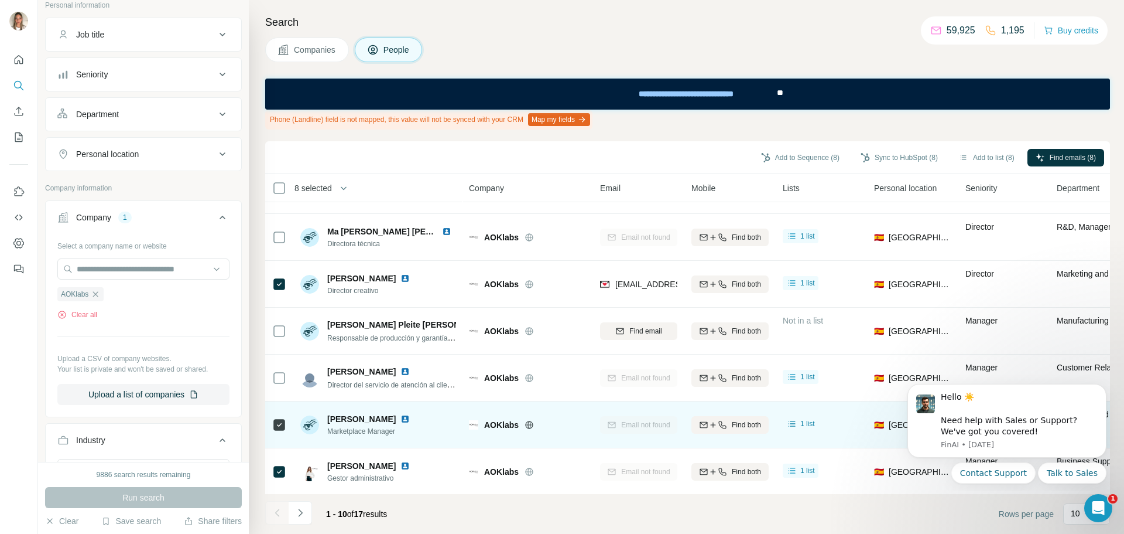
scroll to position [183, 0]
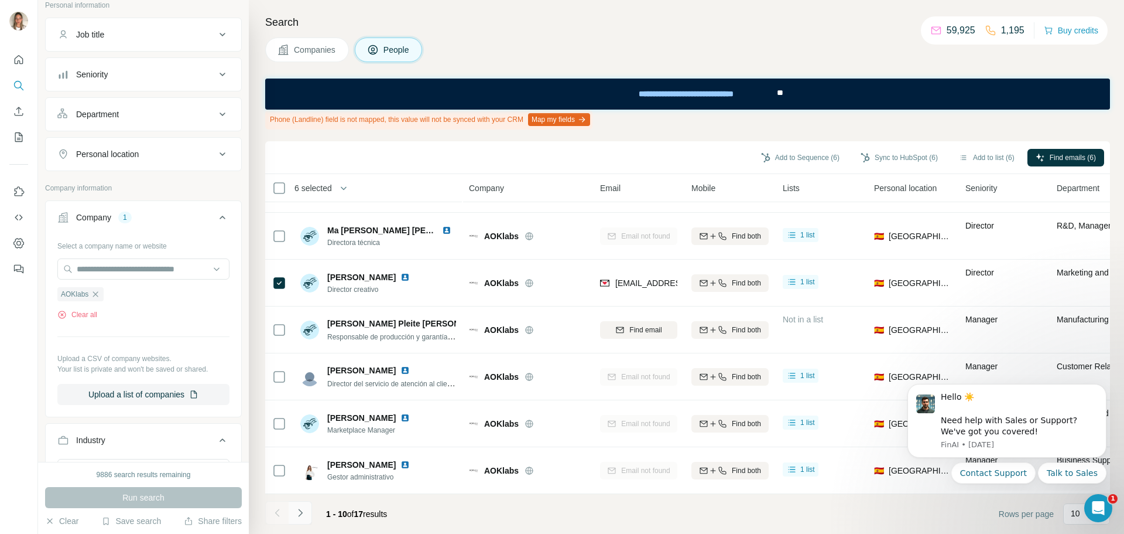
click at [302, 510] on icon "Navigate to next page" at bounding box center [301, 513] width 12 height 12
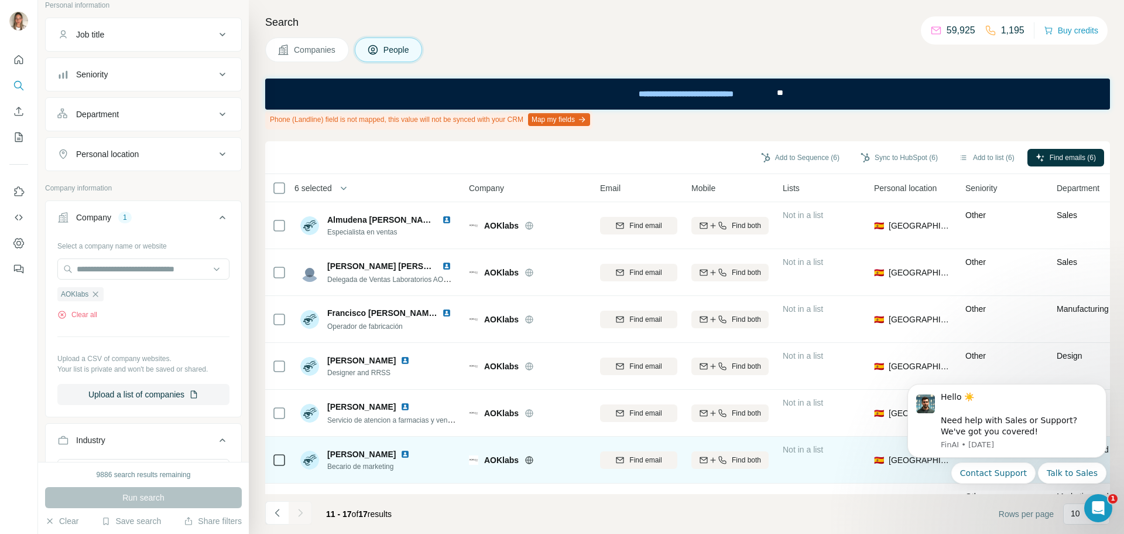
scroll to position [42, 0]
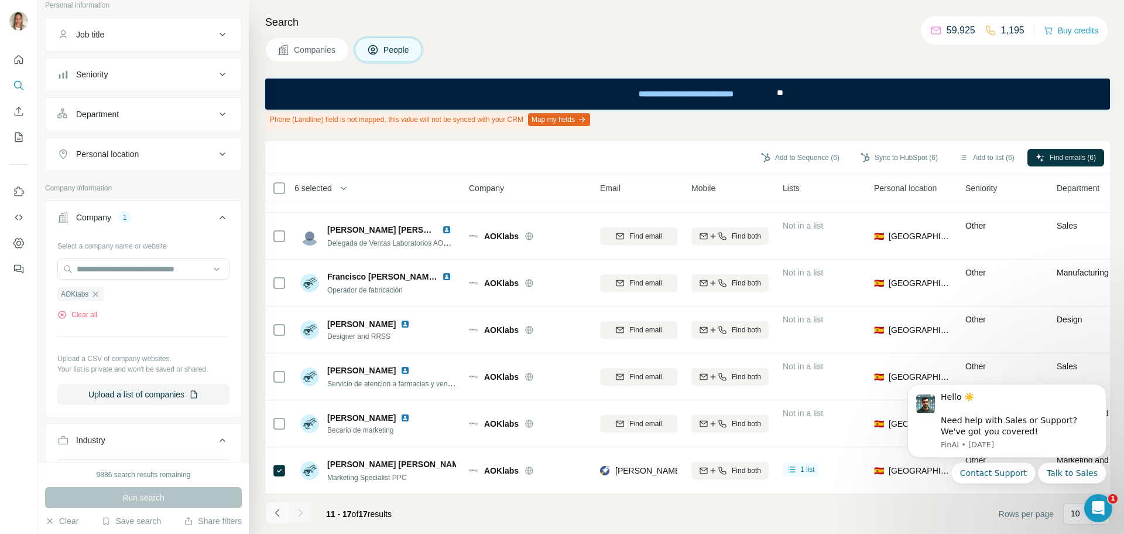
click at [279, 514] on icon "Navigate to previous page" at bounding box center [278, 513] width 12 height 12
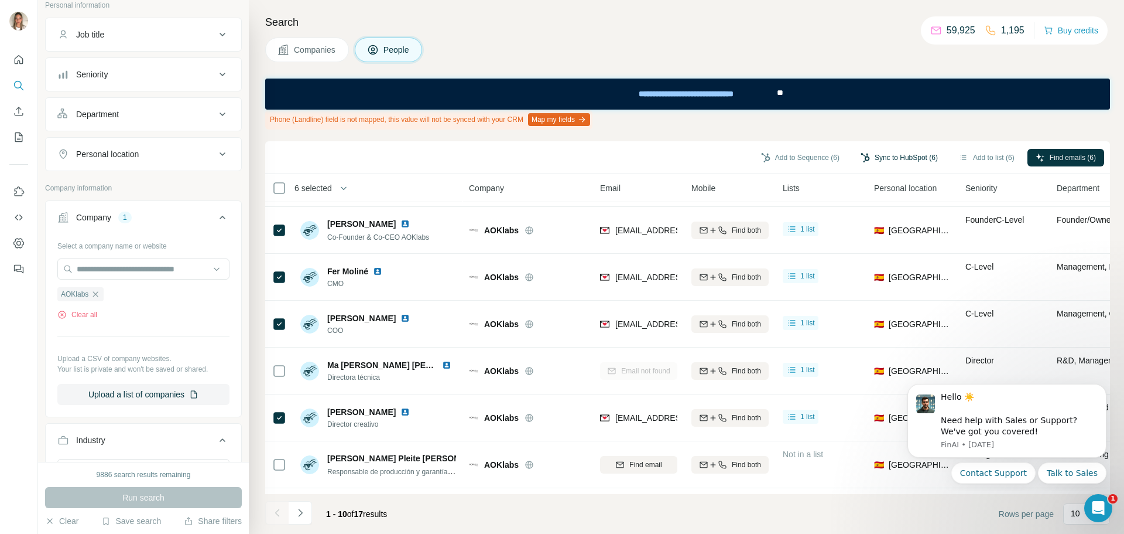
click at [890, 154] on button "Sync to HubSpot (6)" at bounding box center [900, 158] width 94 height 18
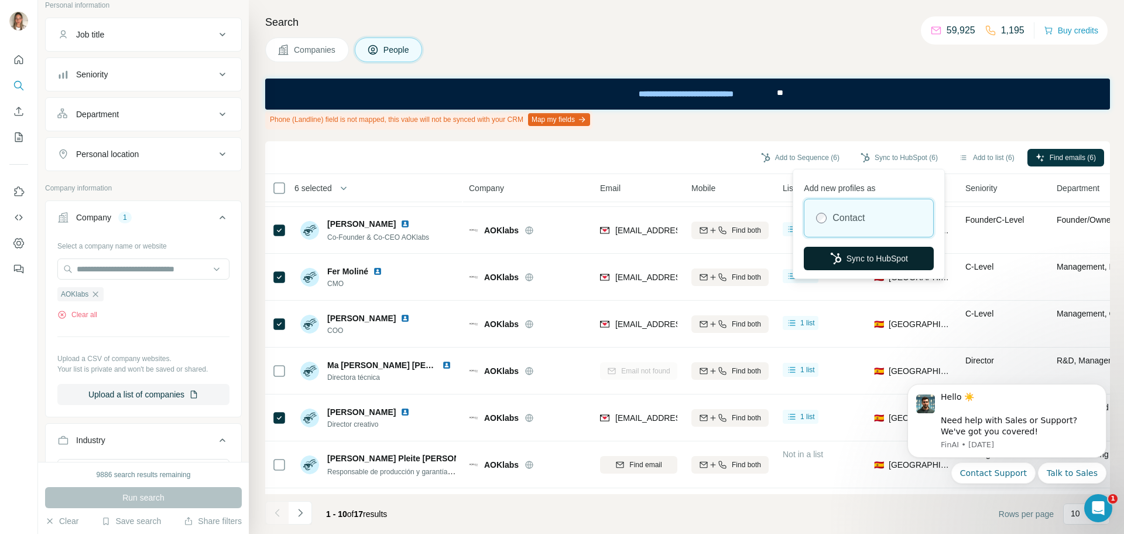
click at [885, 255] on button "Sync to HubSpot" at bounding box center [869, 258] width 130 height 23
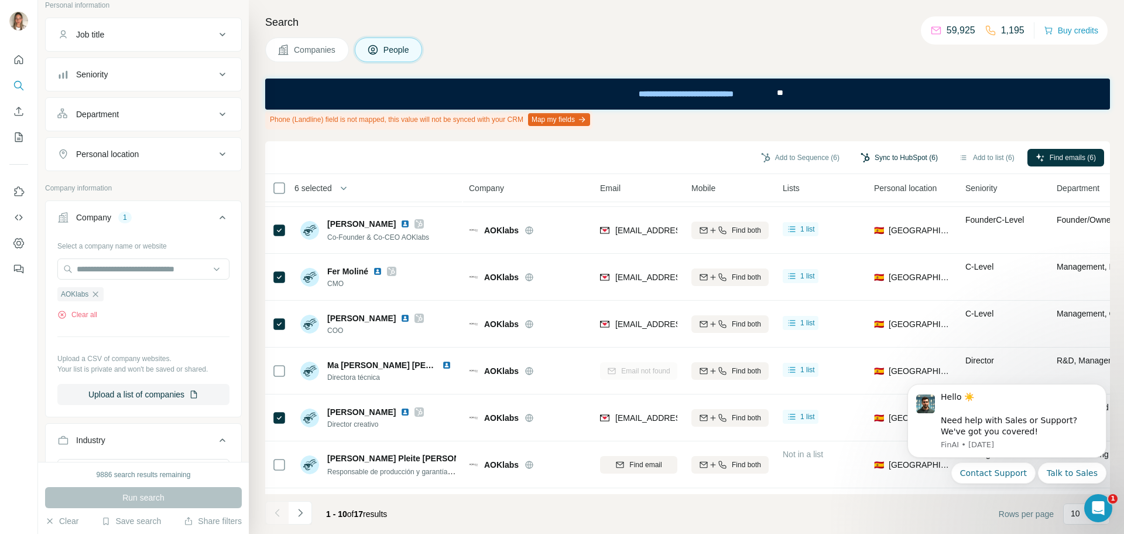
click at [908, 160] on button "Sync to HubSpot (6)" at bounding box center [900, 158] width 94 height 18
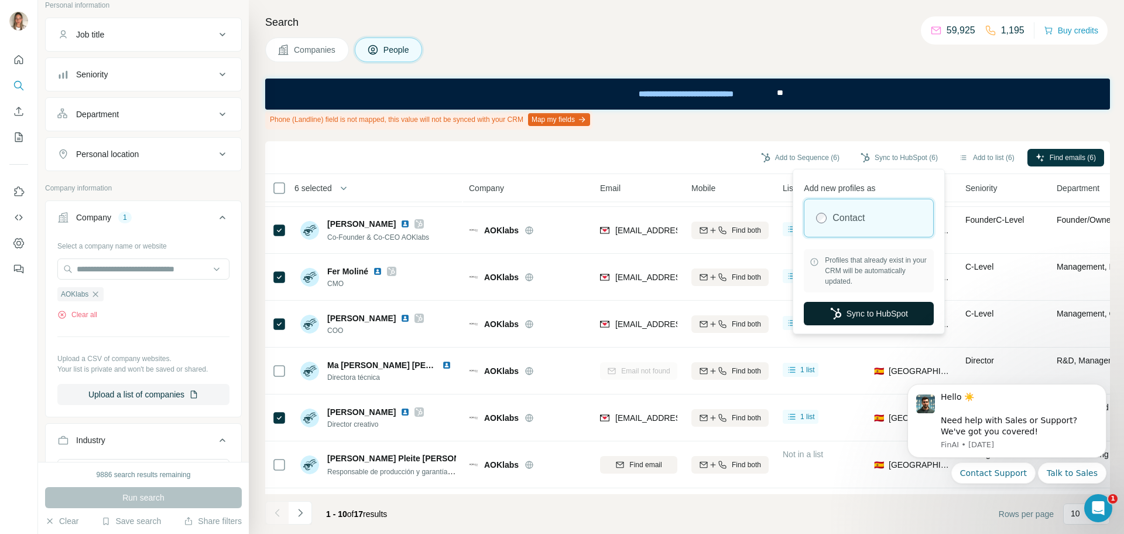
click at [881, 315] on button "Sync to HubSpot" at bounding box center [869, 313] width 130 height 23
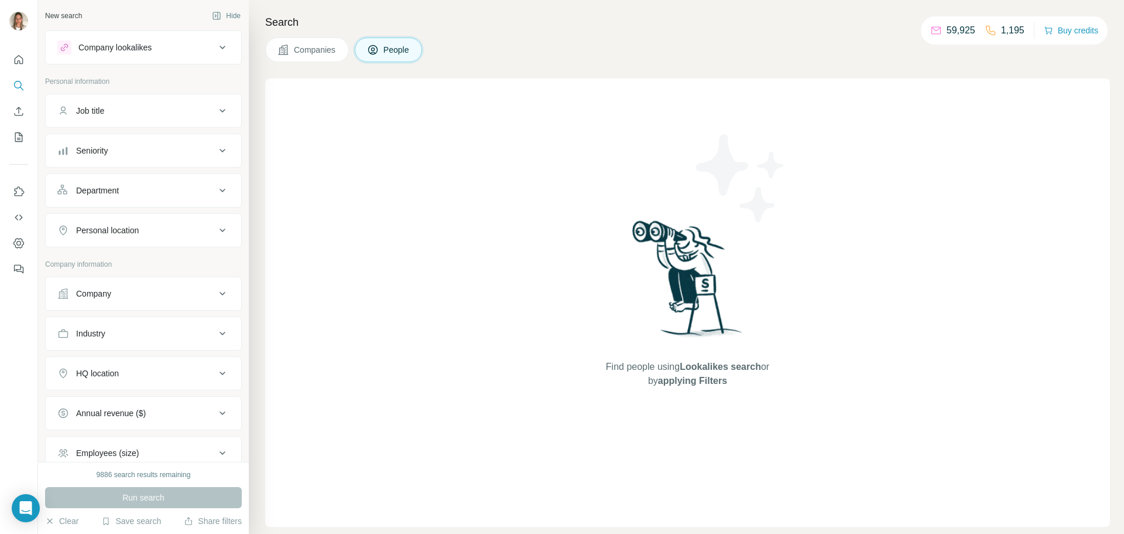
click at [136, 297] on div "Company" at bounding box center [136, 294] width 158 height 12
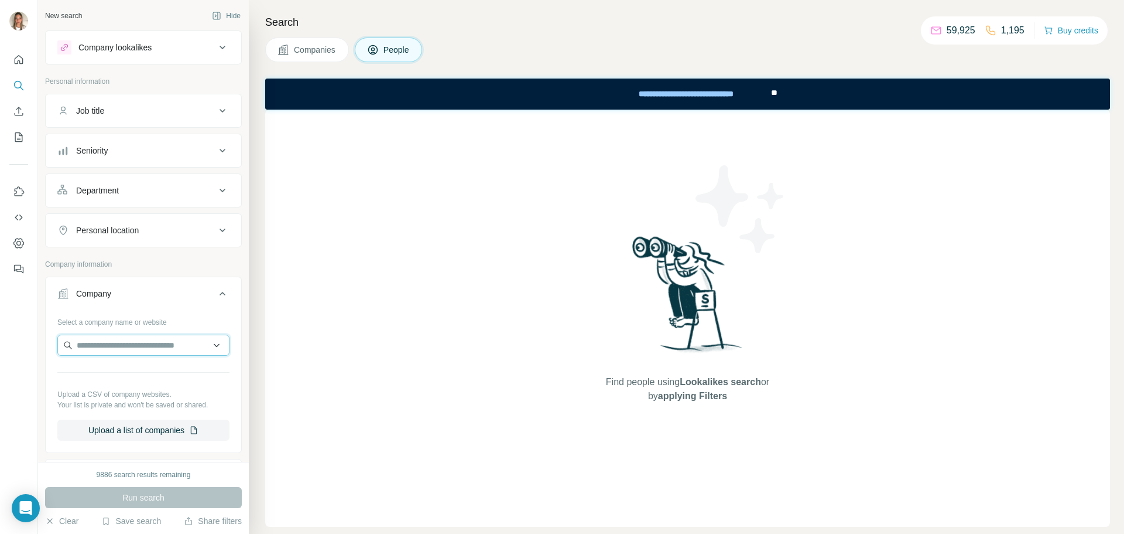
click at [108, 349] on input "text" at bounding box center [143, 344] width 172 height 21
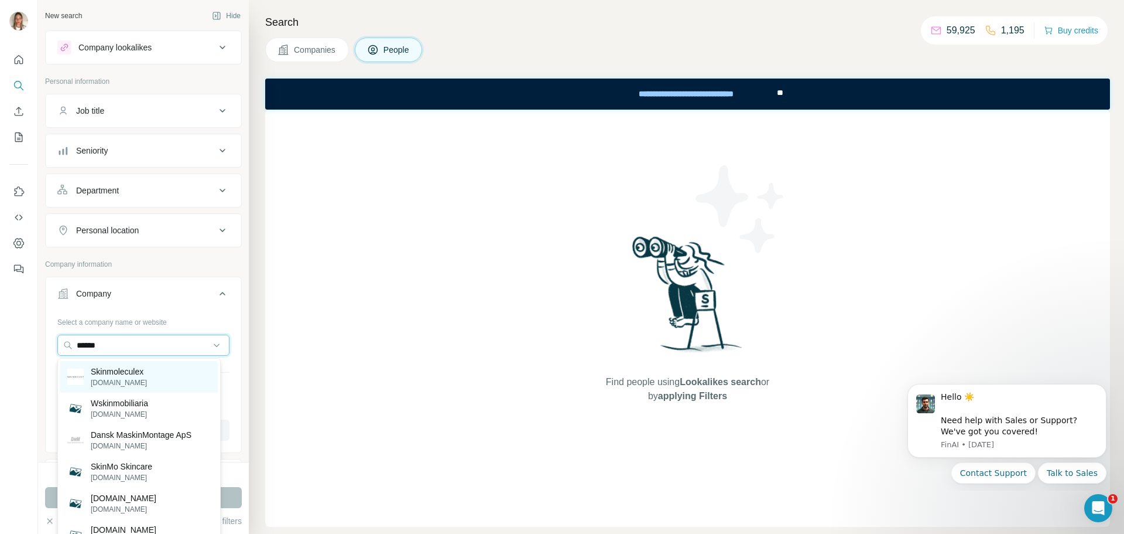
type input "******"
click at [124, 375] on p "Skinmoleculex" at bounding box center [119, 371] width 56 height 12
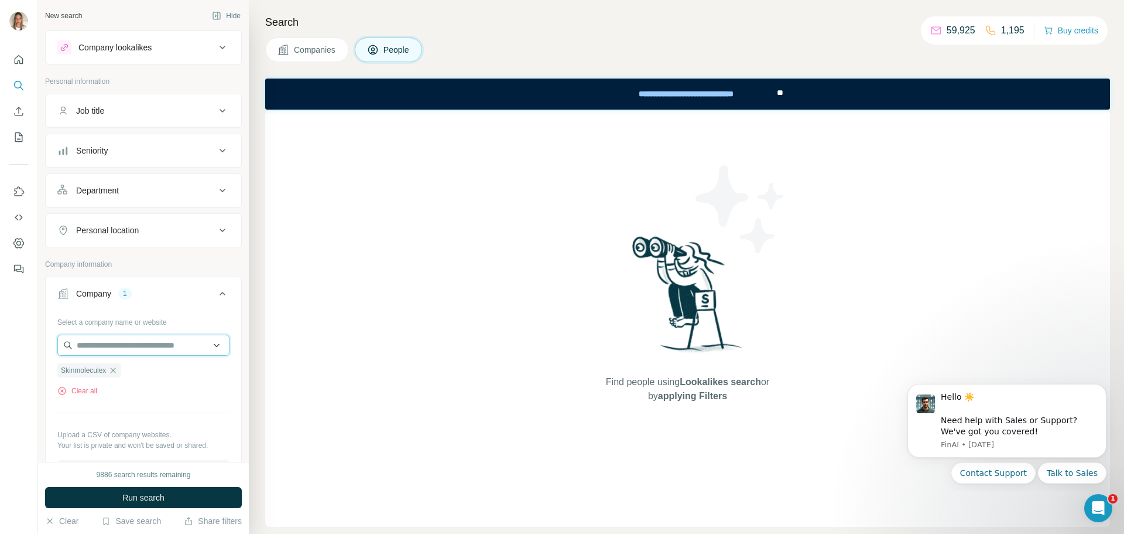
click at [139, 348] on input "text" at bounding box center [143, 344] width 172 height 21
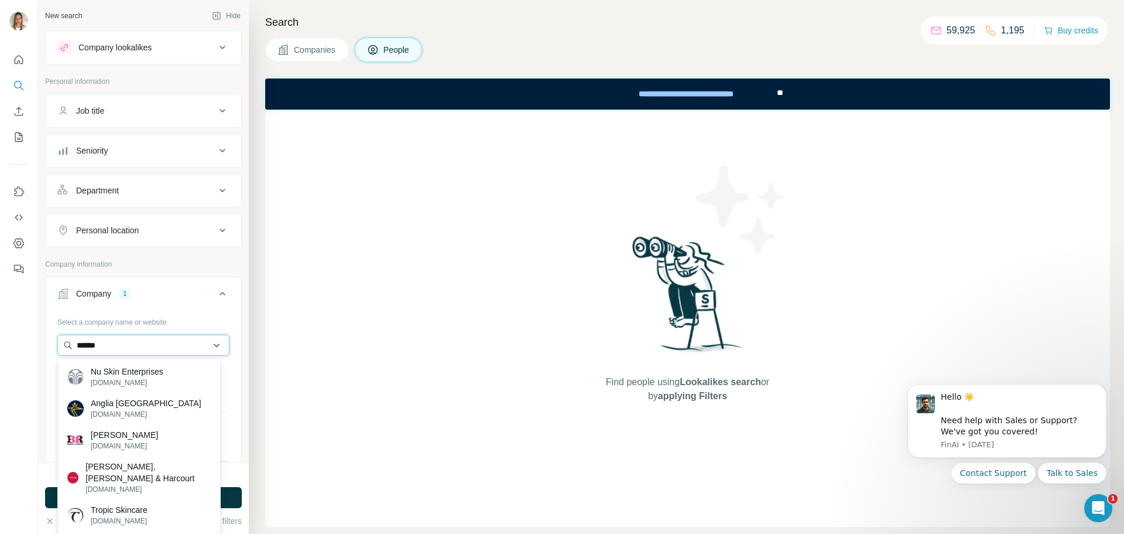
type input "*******"
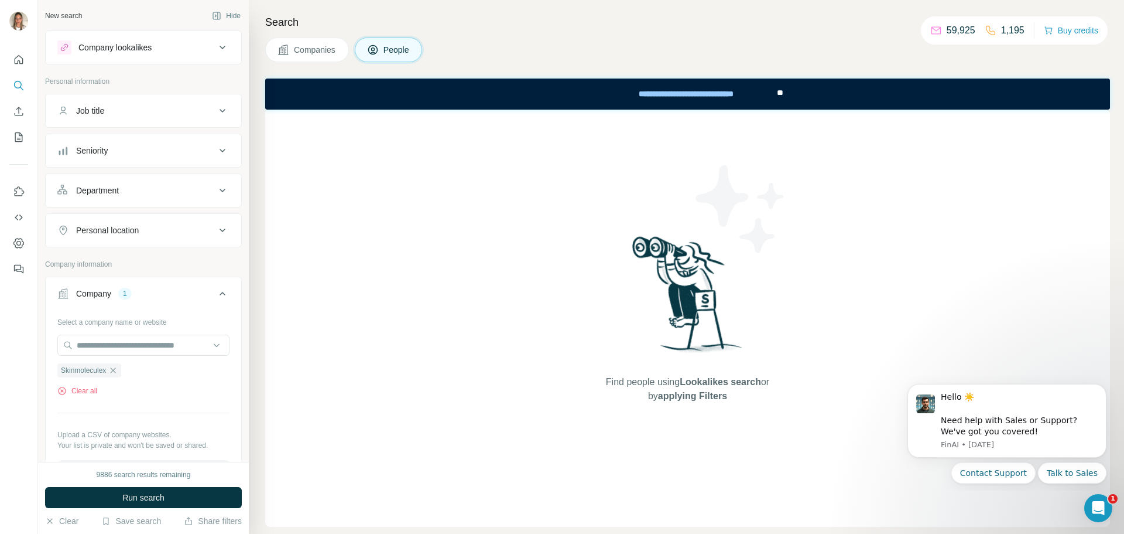
click at [120, 406] on div "Select a company name or website Skinmoleculex Clear all Upload a CSV of compan…" at bounding box center [143, 396] width 172 height 169
click at [158, 498] on span "Run search" at bounding box center [143, 497] width 42 height 12
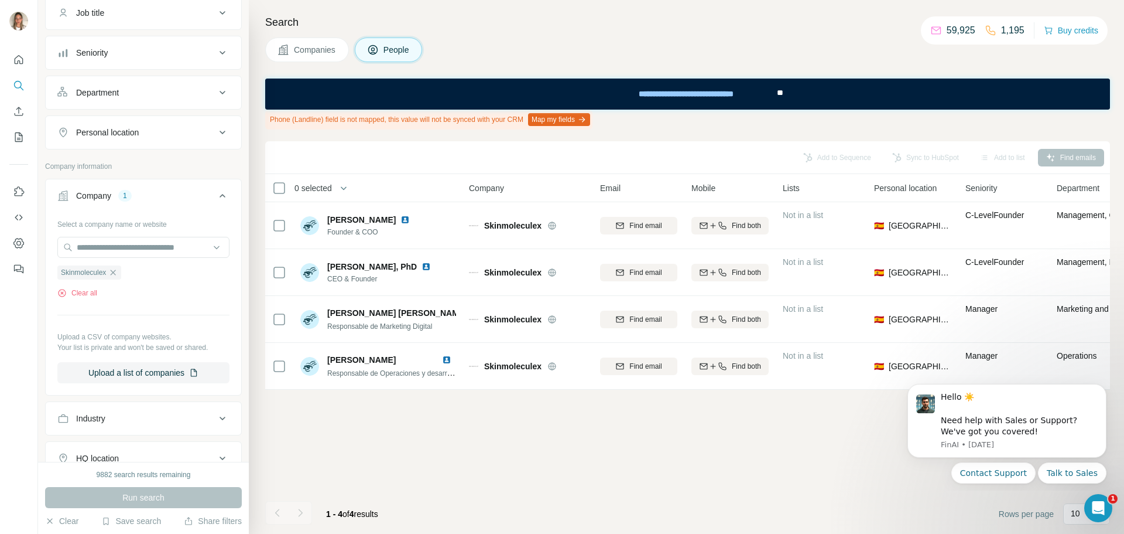
scroll to position [117, 0]
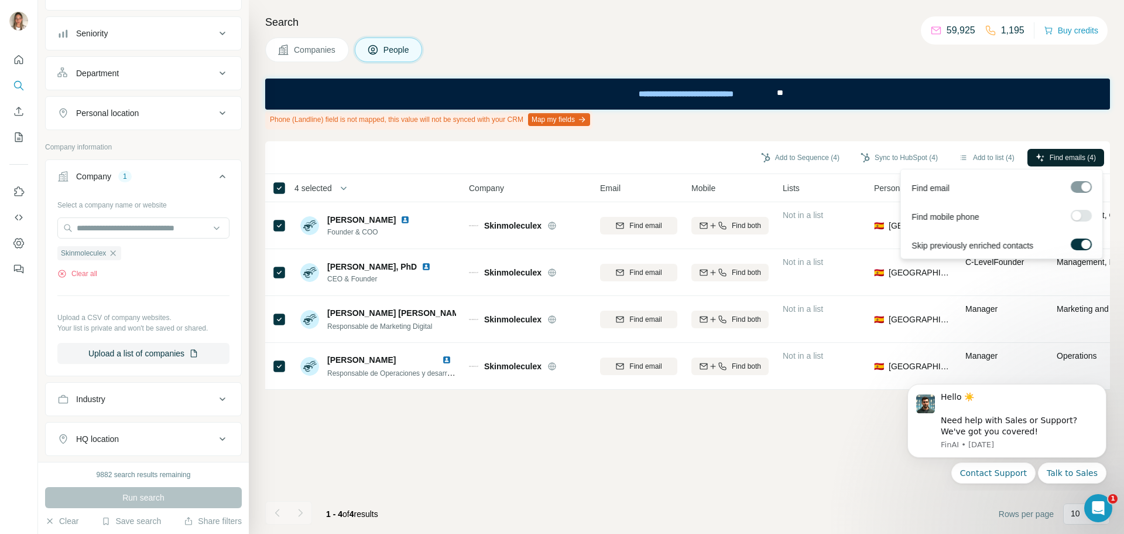
click at [1050, 159] on span "Find emails (4)" at bounding box center [1073, 157] width 46 height 11
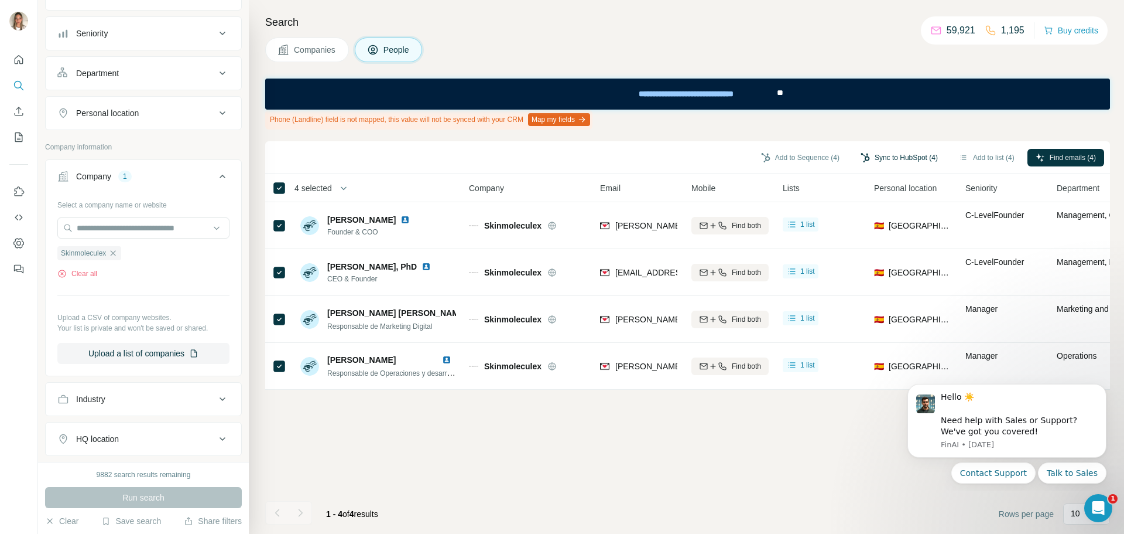
click at [908, 156] on button "Sync to HubSpot (4)" at bounding box center [900, 158] width 94 height 18
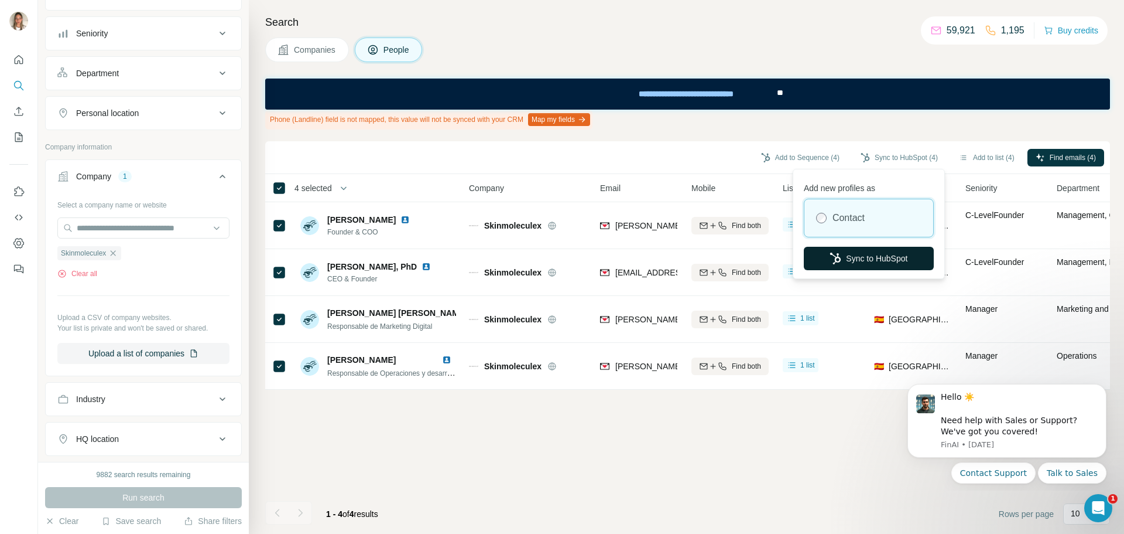
click at [867, 255] on button "Sync to HubSpot" at bounding box center [869, 258] width 130 height 23
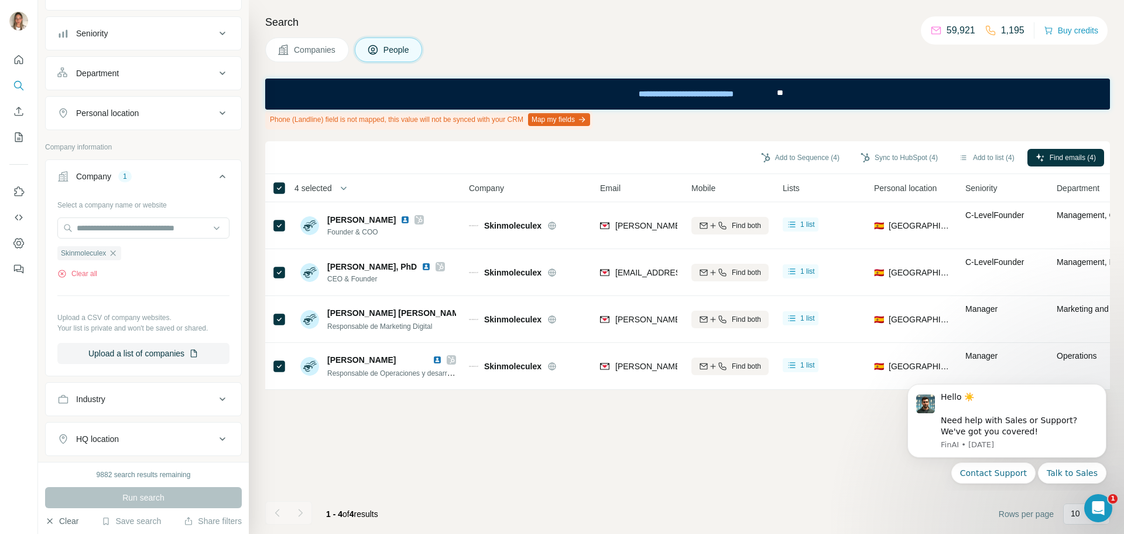
click at [66, 521] on button "Clear" at bounding box center [61, 521] width 33 height 12
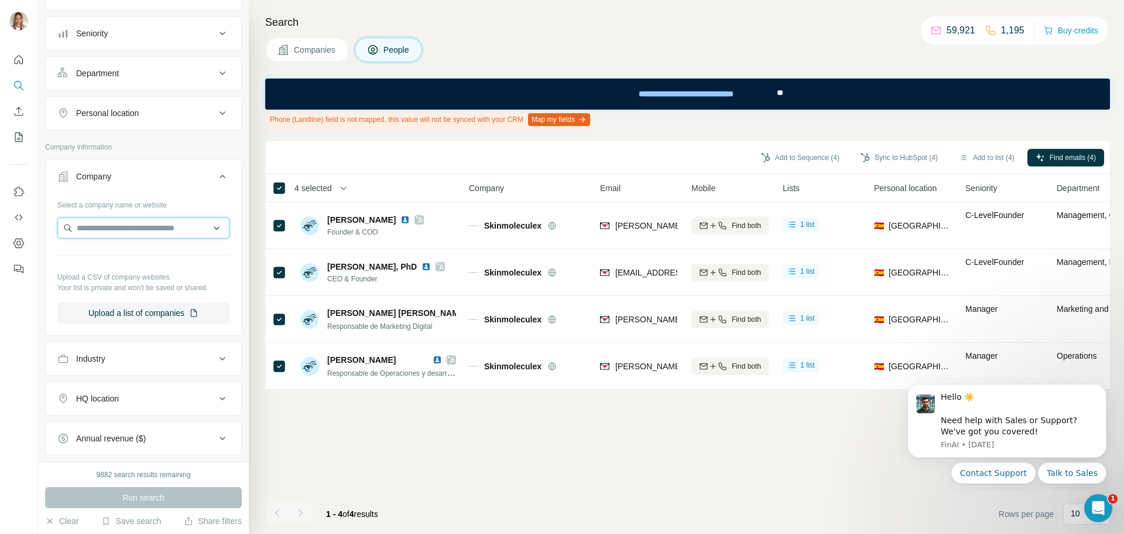
click at [128, 234] on input "text" at bounding box center [143, 227] width 172 height 21
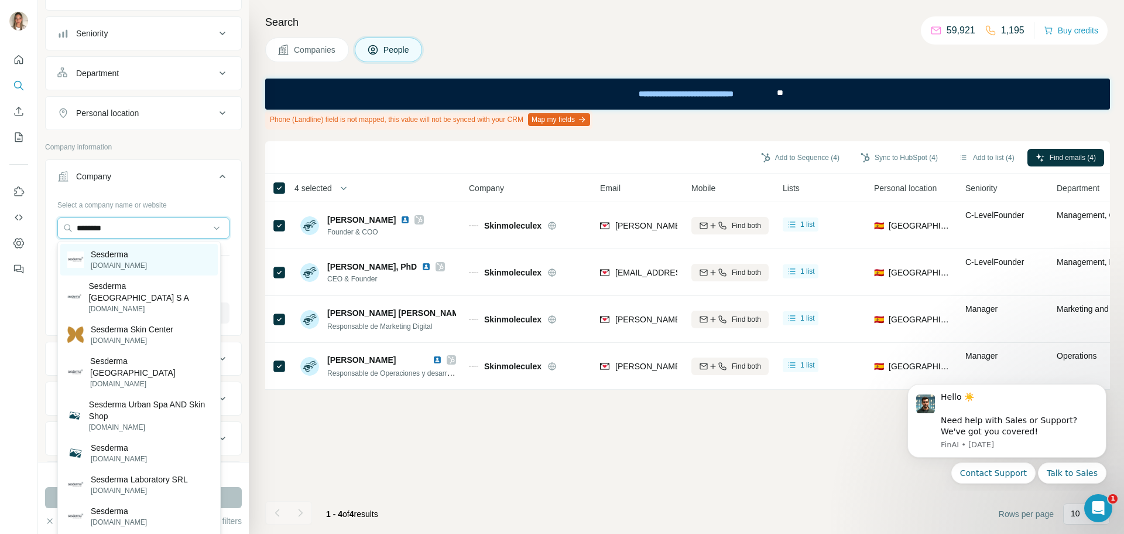
type input "********"
click at [126, 256] on p "Sesderma" at bounding box center [119, 254] width 56 height 12
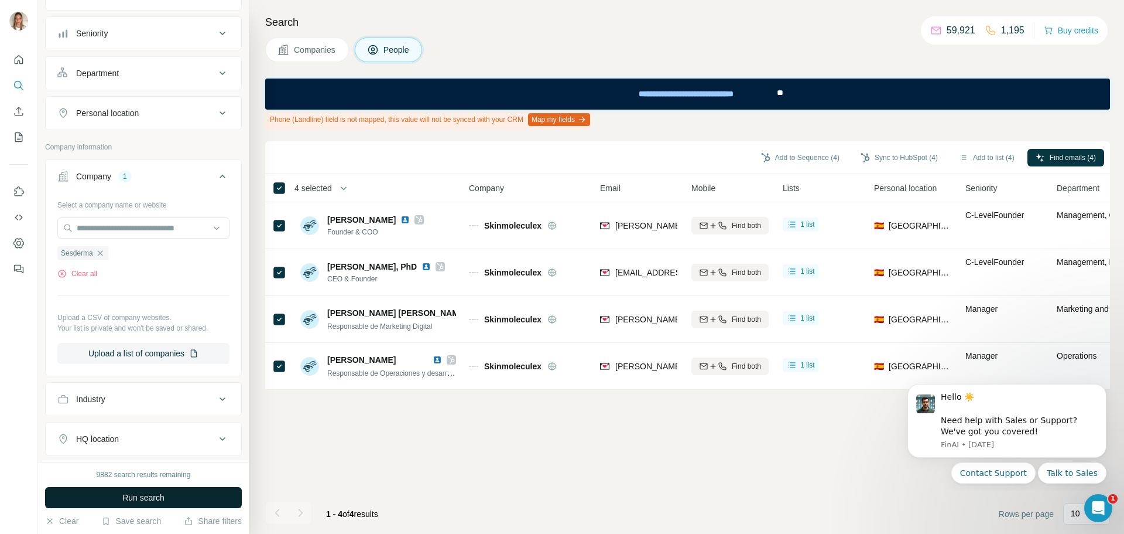
click at [163, 498] on span "Run search" at bounding box center [143, 497] width 42 height 12
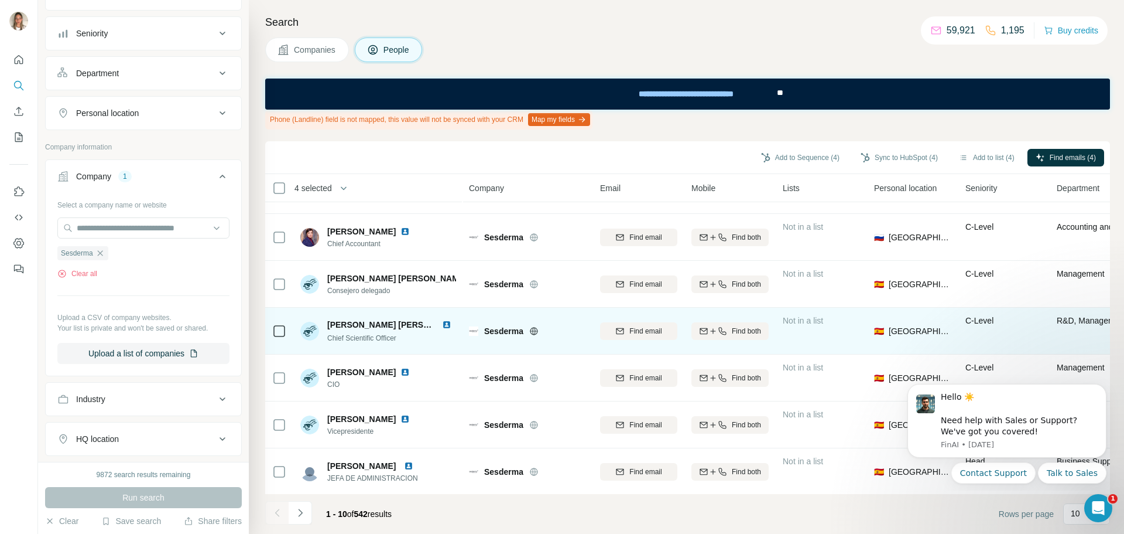
scroll to position [183, 0]
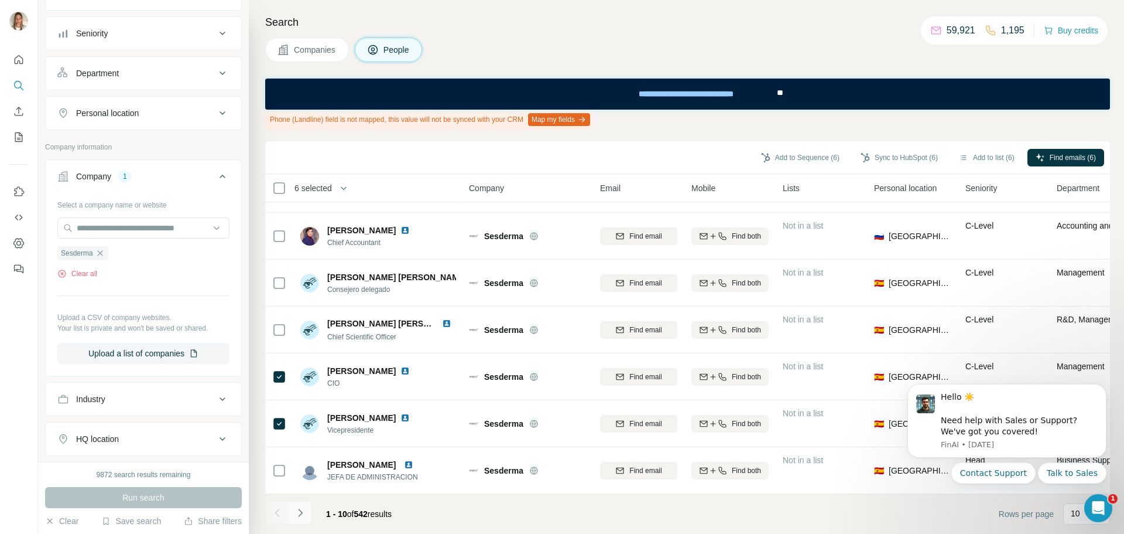
click at [300, 513] on icon "Navigate to next page" at bounding box center [301, 513] width 12 height 12
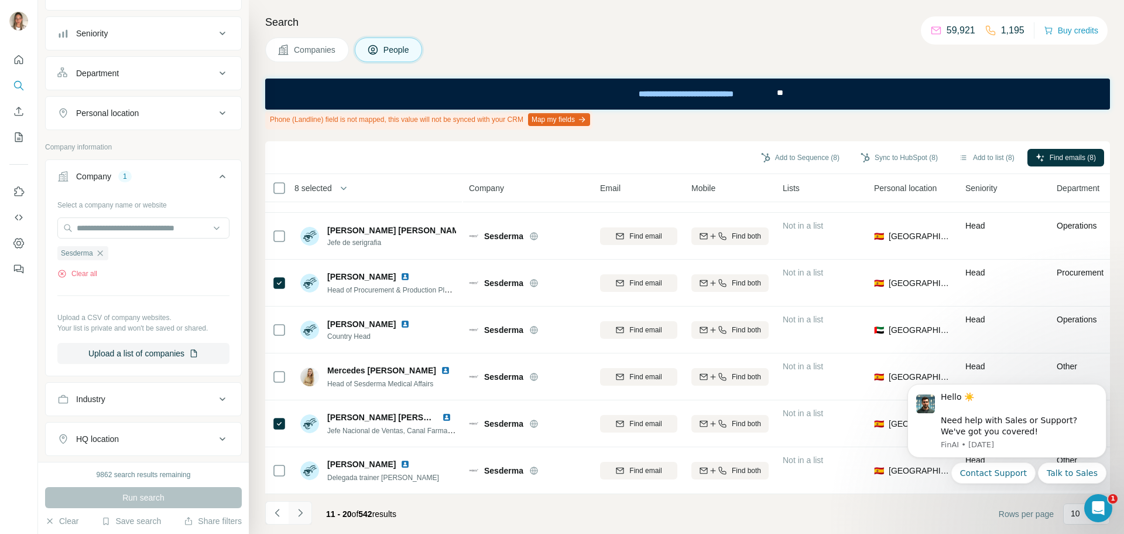
click at [300, 510] on icon "Navigate to next page" at bounding box center [301, 513] width 12 height 12
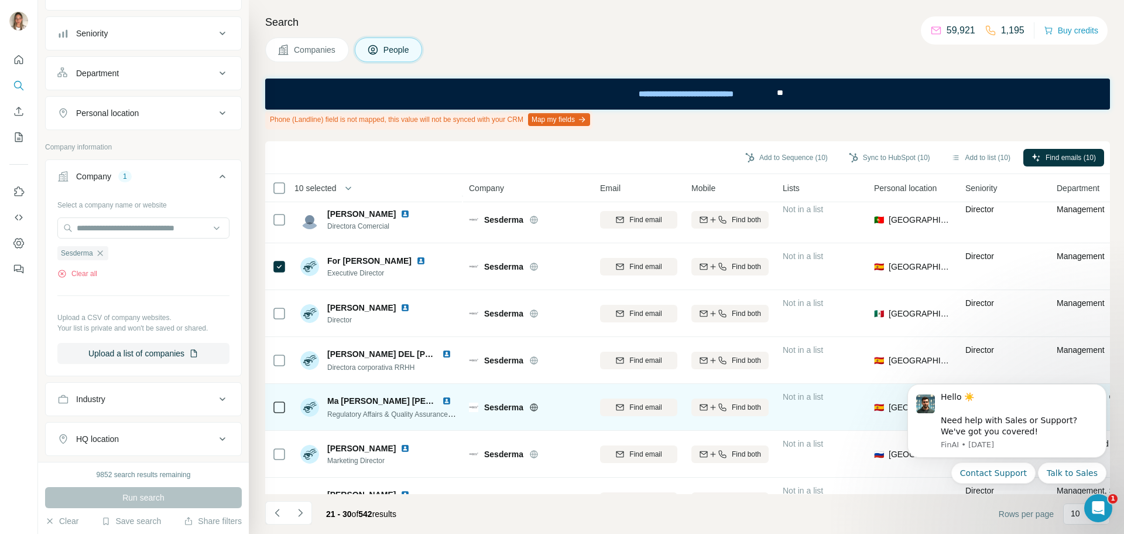
scroll to position [176, 0]
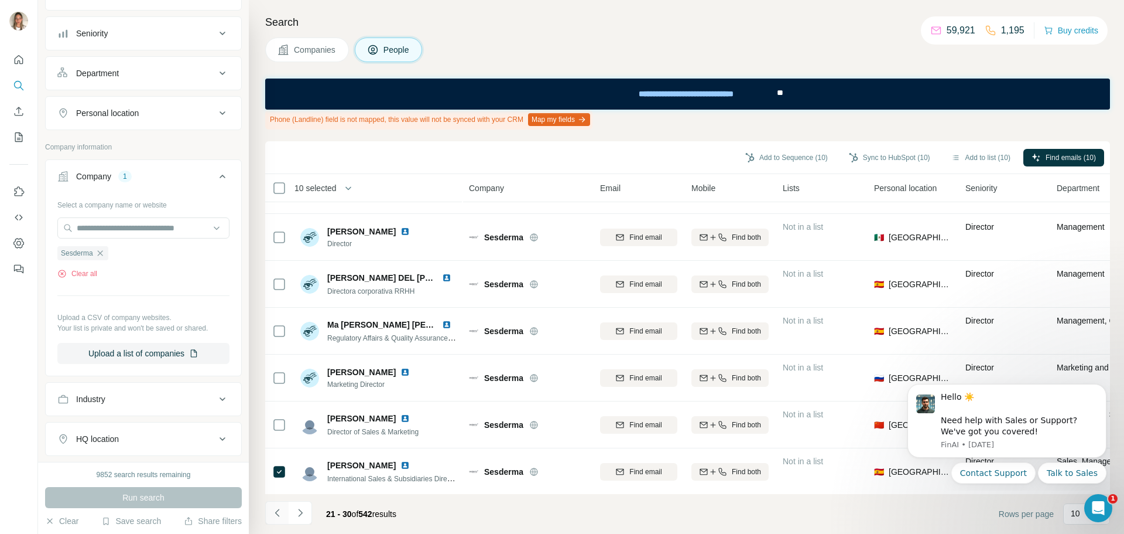
click at [275, 512] on icon "Navigate to previous page" at bounding box center [278, 513] width 12 height 12
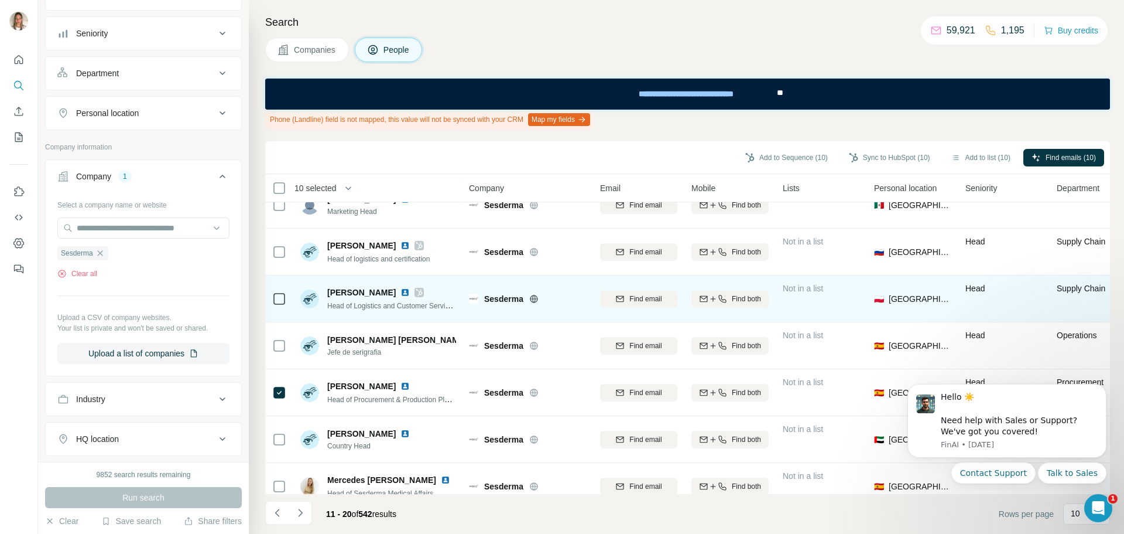
scroll to position [117, 0]
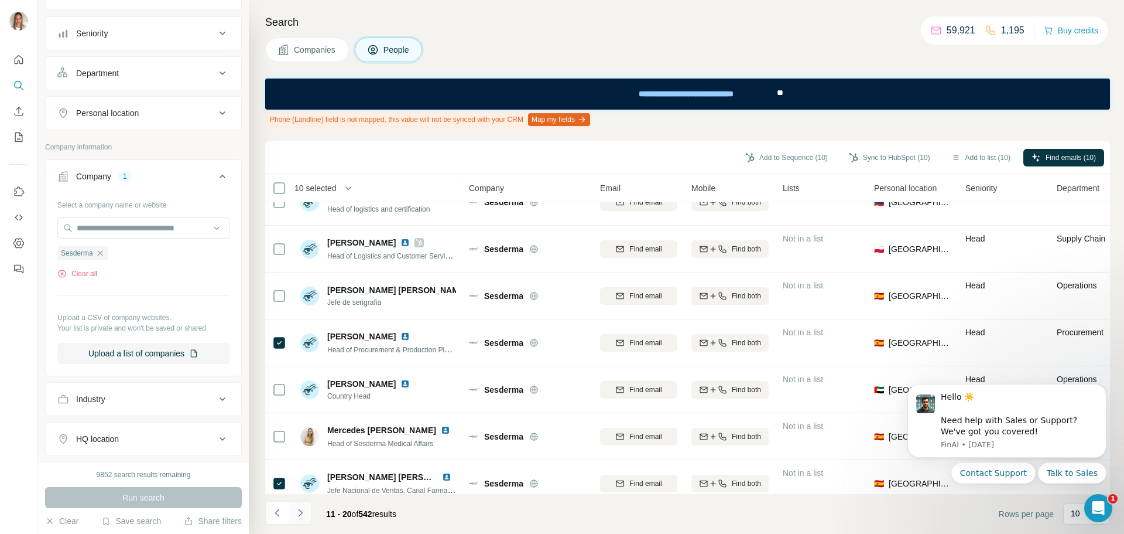
click at [298, 512] on icon "Navigate to next page" at bounding box center [301, 513] width 12 height 12
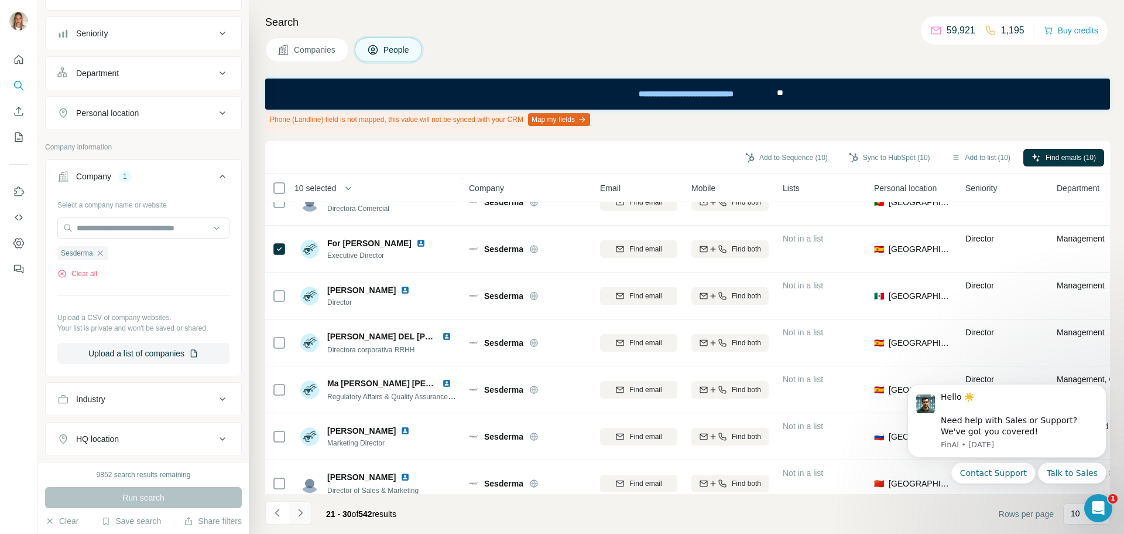
click at [299, 512] on icon "Navigate to next page" at bounding box center [301, 513] width 12 height 12
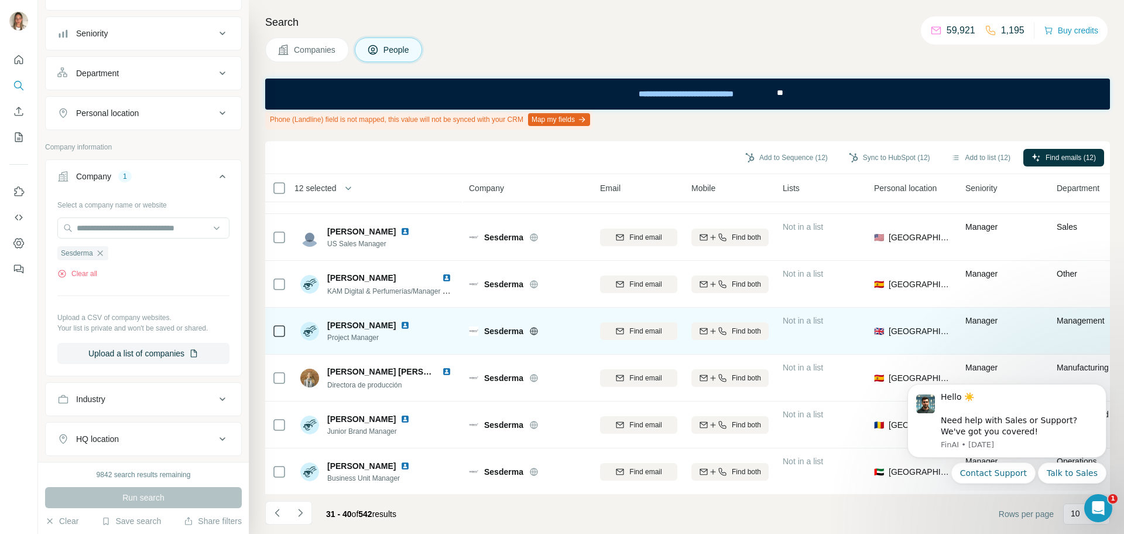
scroll to position [183, 0]
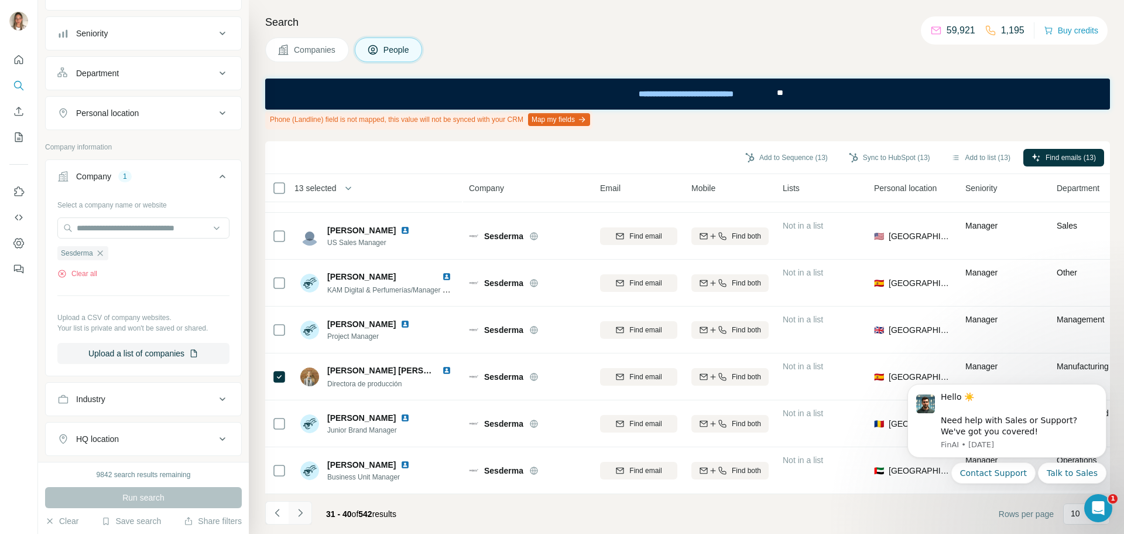
click at [301, 514] on icon "Navigate to next page" at bounding box center [301, 513] width 12 height 12
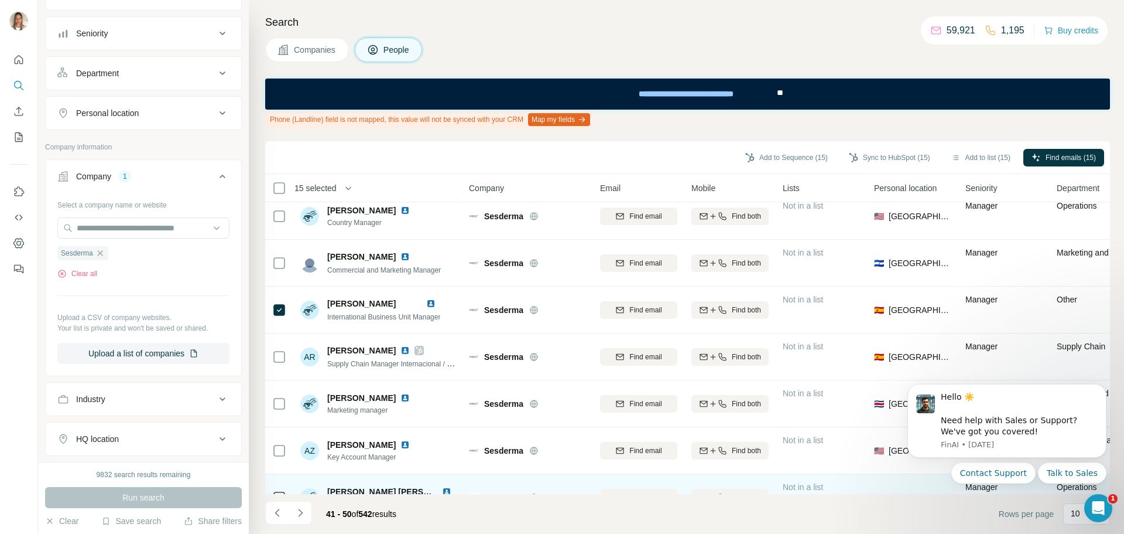
scroll to position [0, 0]
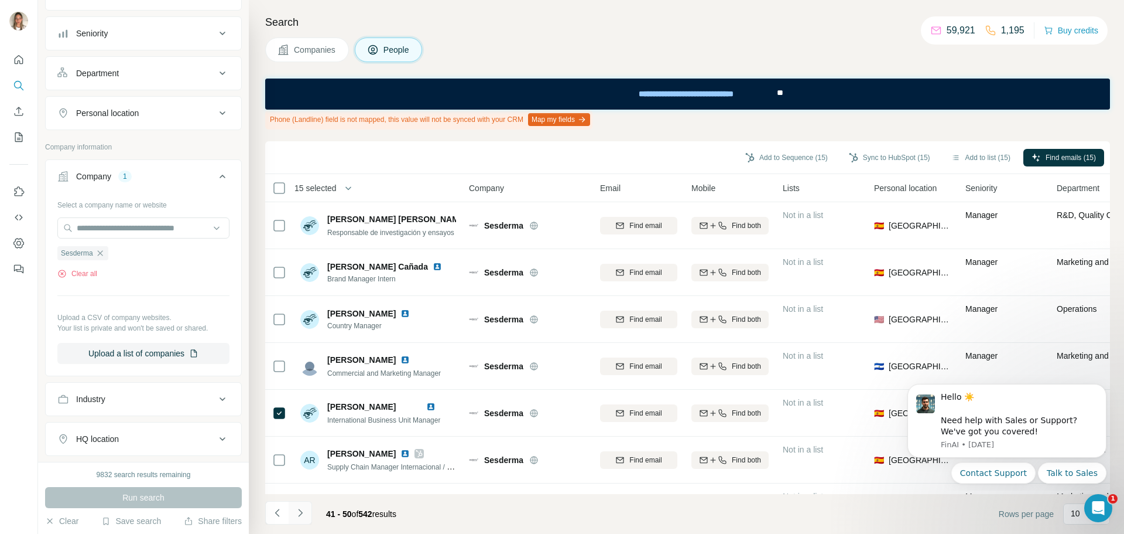
click at [302, 512] on icon "Navigate to next page" at bounding box center [300, 512] width 4 height 8
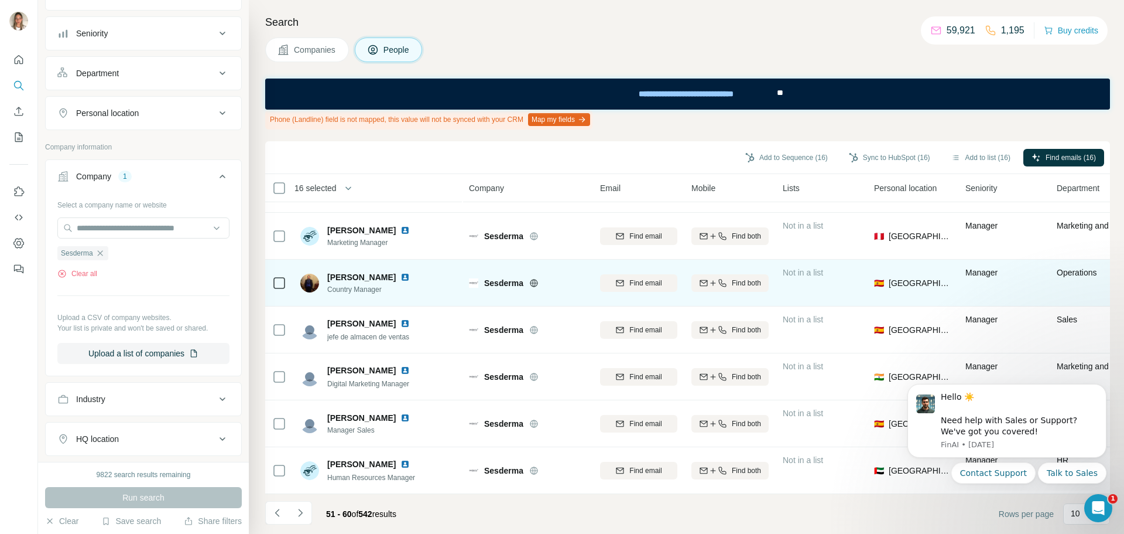
scroll to position [183, 0]
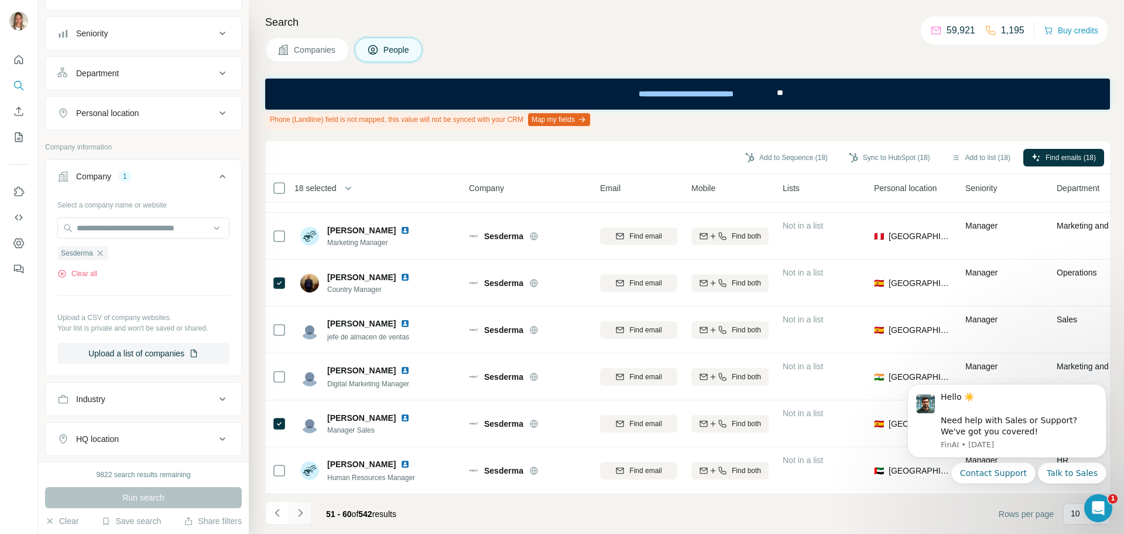
click at [300, 509] on icon "Navigate to next page" at bounding box center [301, 513] width 12 height 12
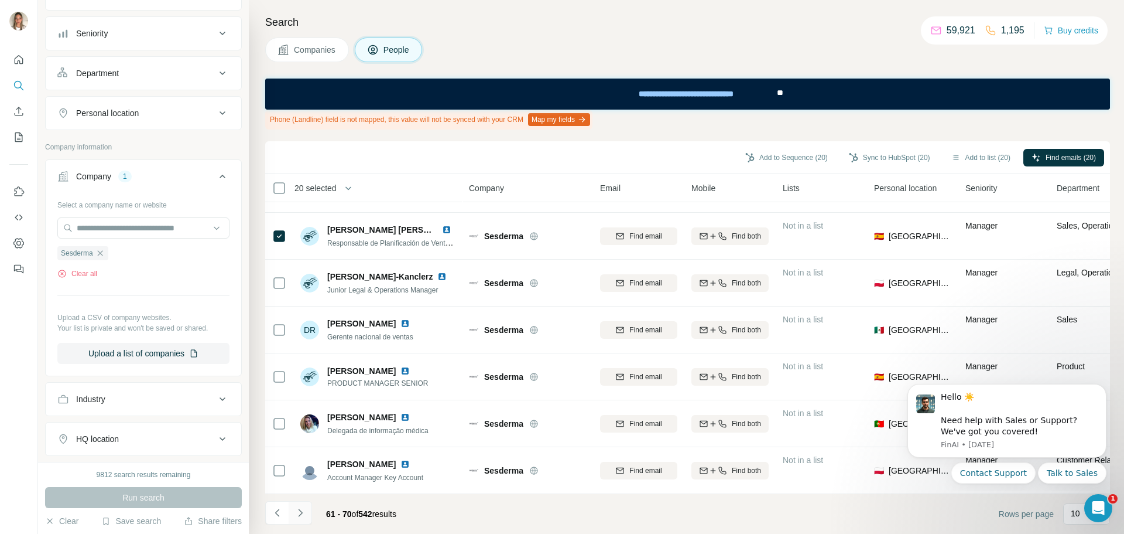
click at [301, 509] on icon "Navigate to next page" at bounding box center [301, 513] width 12 height 12
click at [297, 512] on icon "Navigate to next page" at bounding box center [301, 513] width 12 height 12
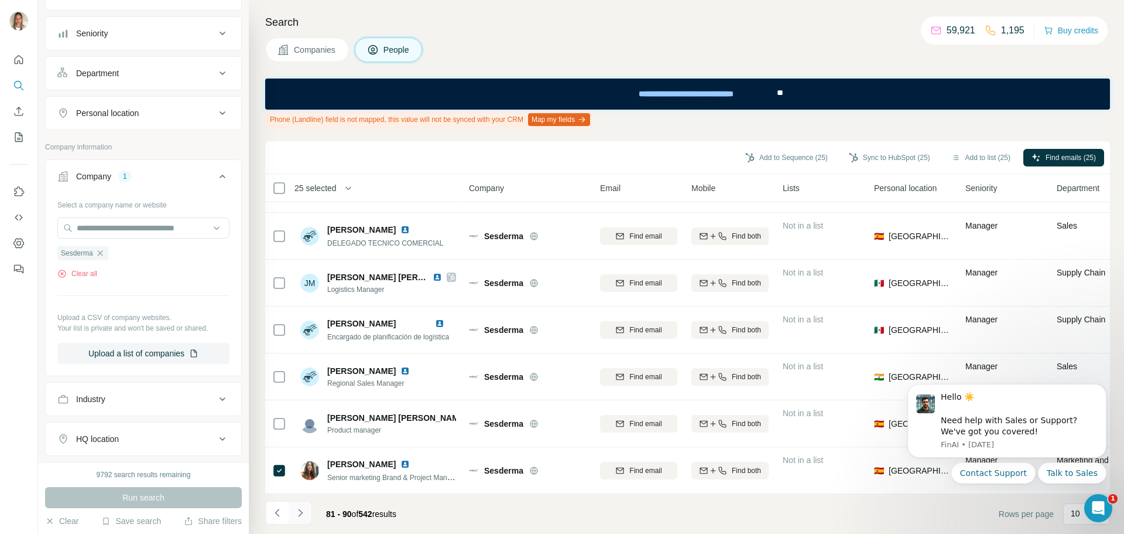
click at [299, 512] on icon "Navigate to next page" at bounding box center [301, 513] width 12 height 12
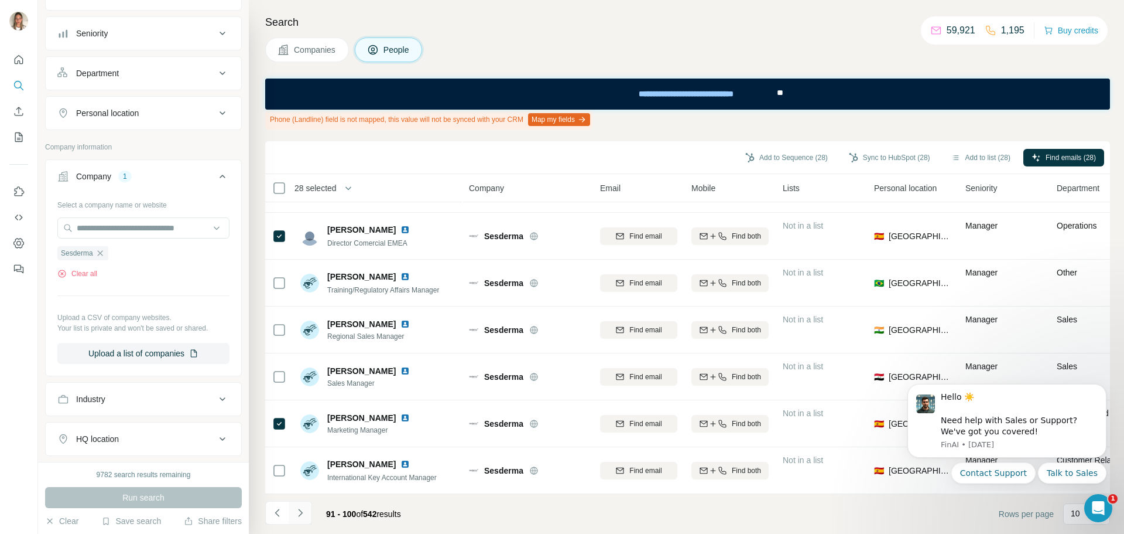
click at [299, 514] on icon "Navigate to next page" at bounding box center [301, 513] width 12 height 12
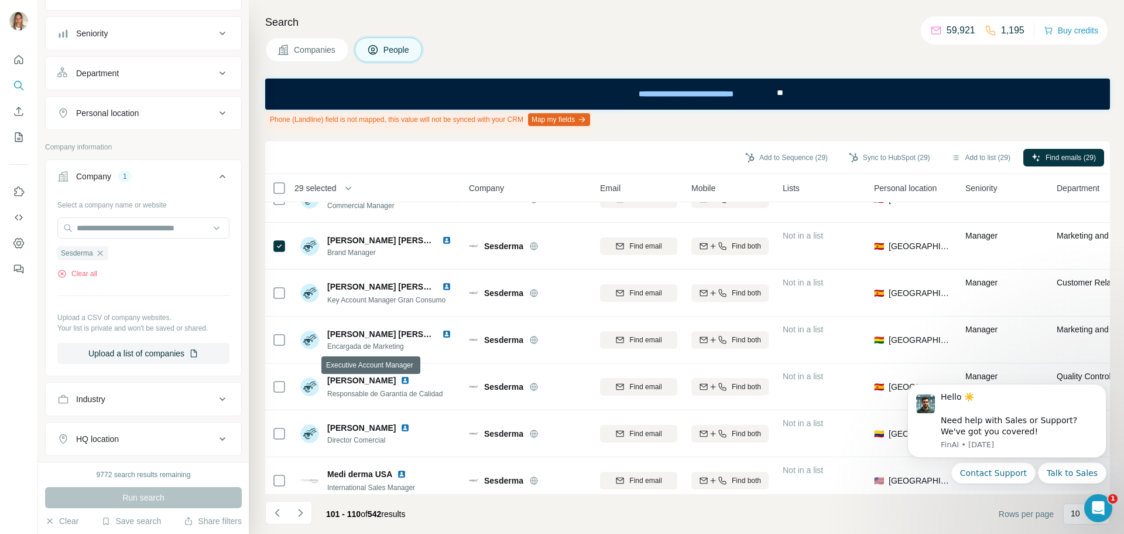
scroll to position [0, 0]
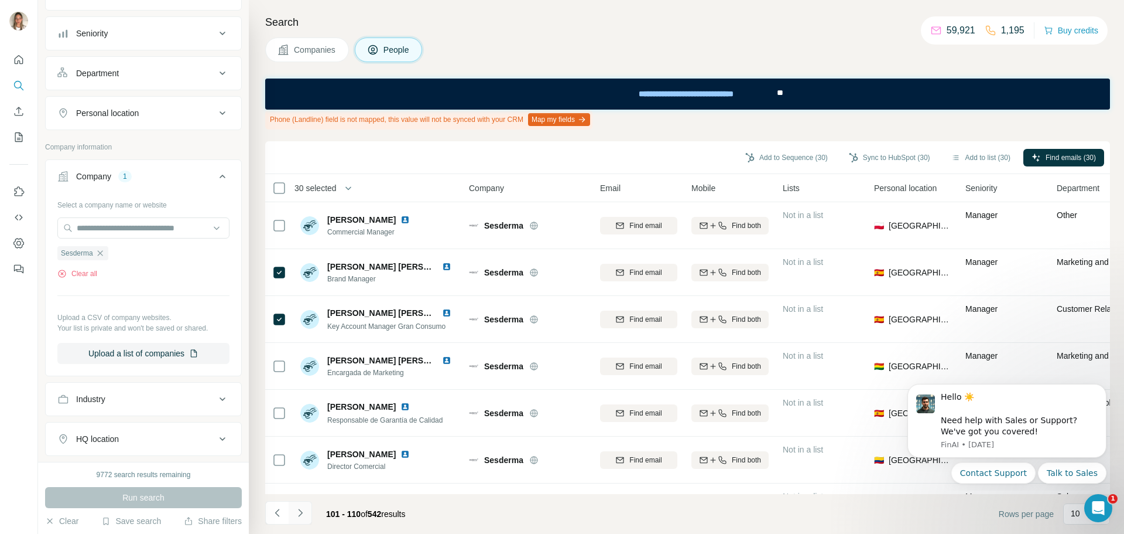
click at [304, 509] on icon "Navigate to next page" at bounding box center [301, 513] width 12 height 12
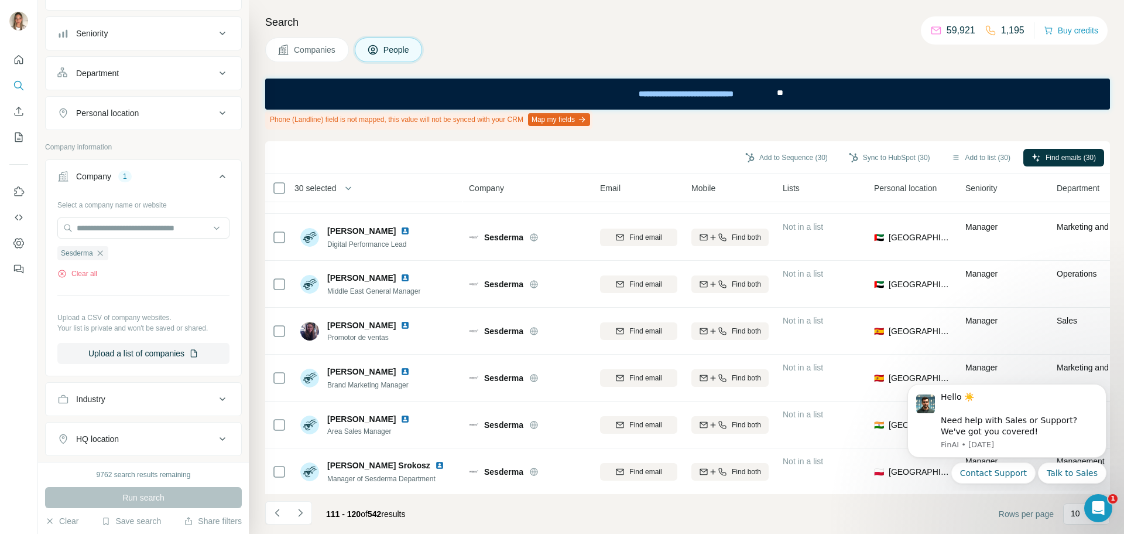
scroll to position [183, 0]
click at [304, 509] on icon "Navigate to next page" at bounding box center [301, 513] width 12 height 12
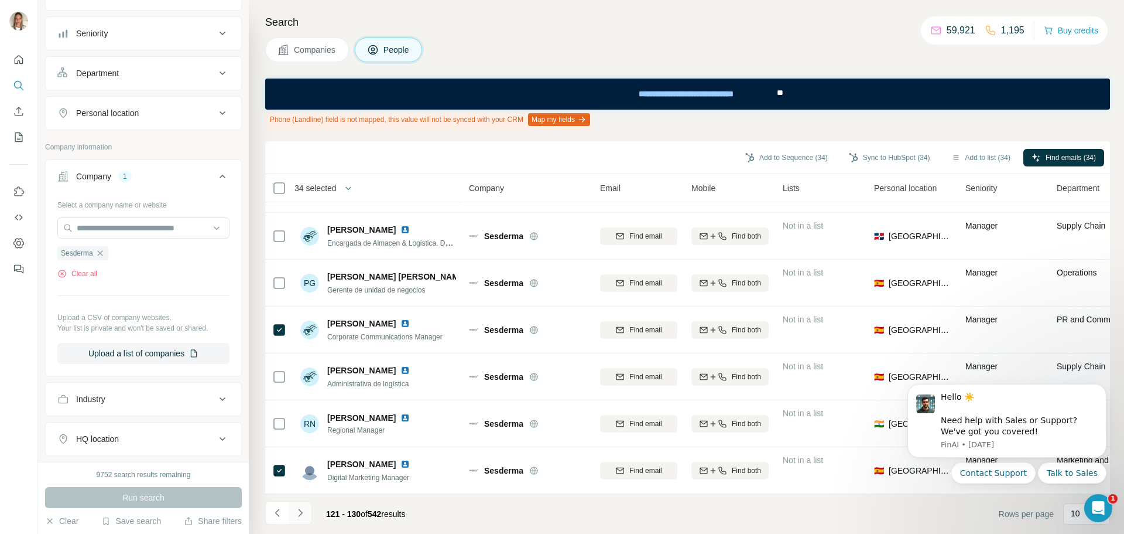
click at [295, 509] on icon "Navigate to next page" at bounding box center [301, 513] width 12 height 12
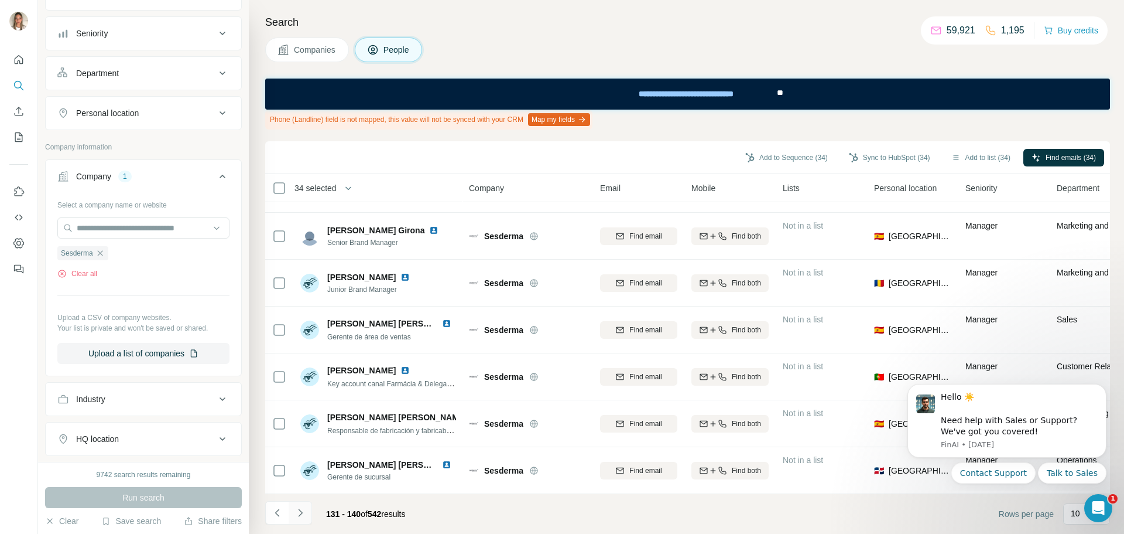
click at [300, 511] on icon "Navigate to next page" at bounding box center [300, 512] width 4 height 8
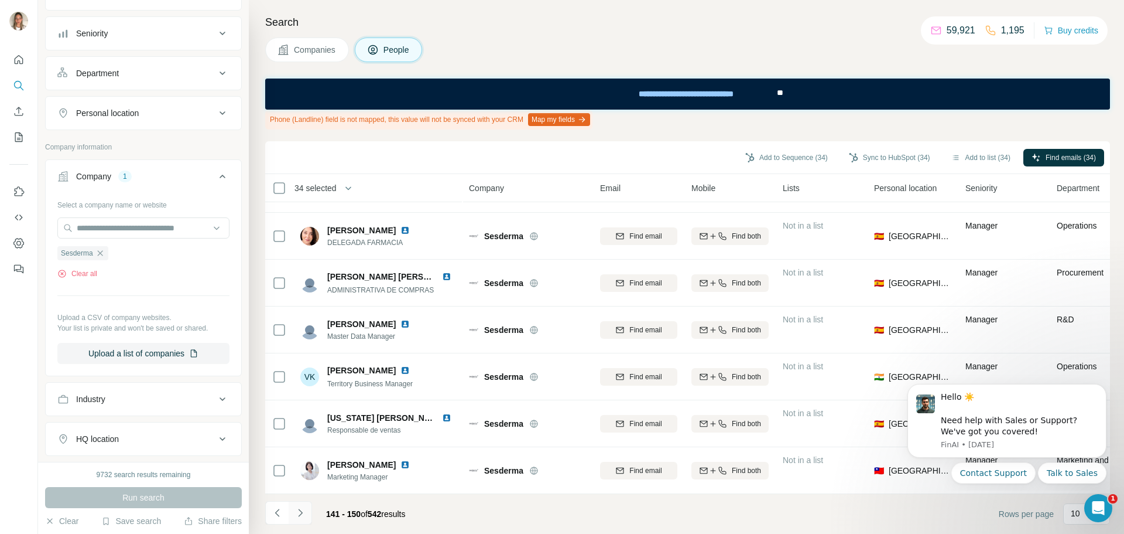
click at [302, 512] on icon "Navigate to next page" at bounding box center [301, 513] width 12 height 12
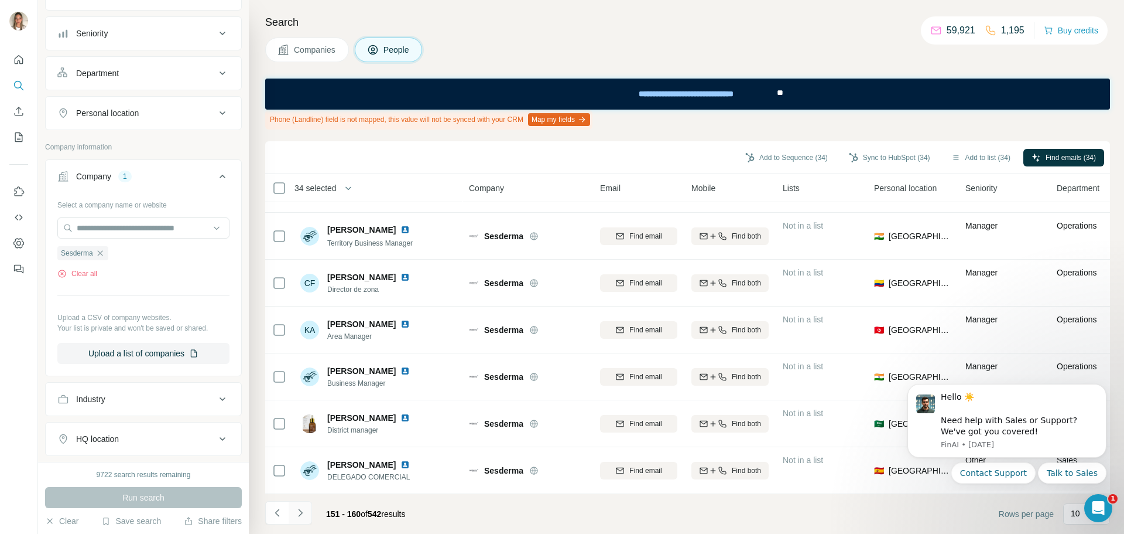
click at [299, 510] on icon "Navigate to next page" at bounding box center [300, 512] width 4 height 8
click at [297, 515] on icon "Navigate to next page" at bounding box center [301, 513] width 12 height 12
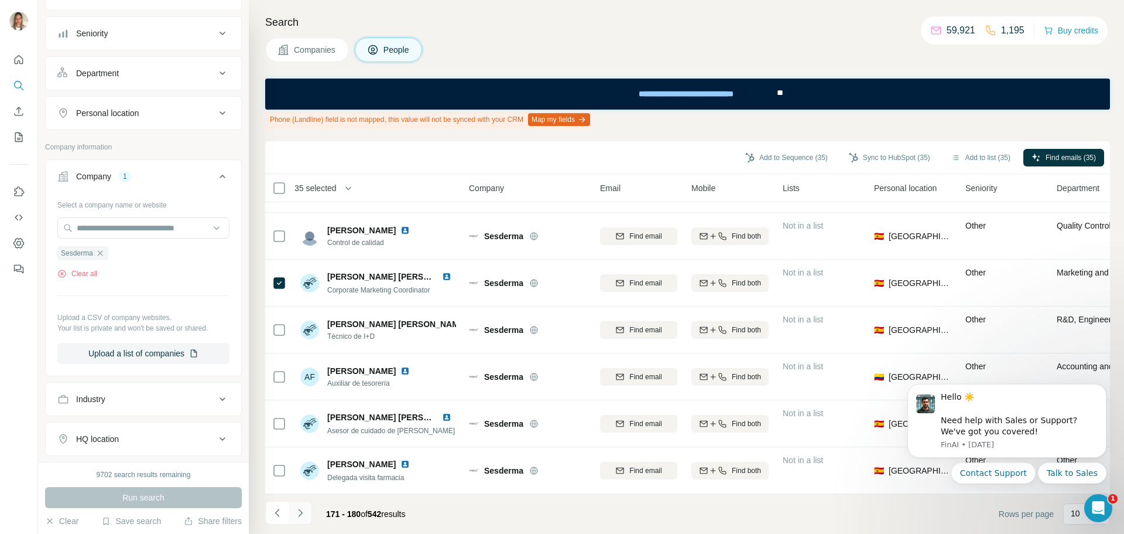
click at [303, 514] on icon "Navigate to next page" at bounding box center [301, 513] width 12 height 12
click at [304, 511] on icon "Navigate to next page" at bounding box center [301, 513] width 12 height 12
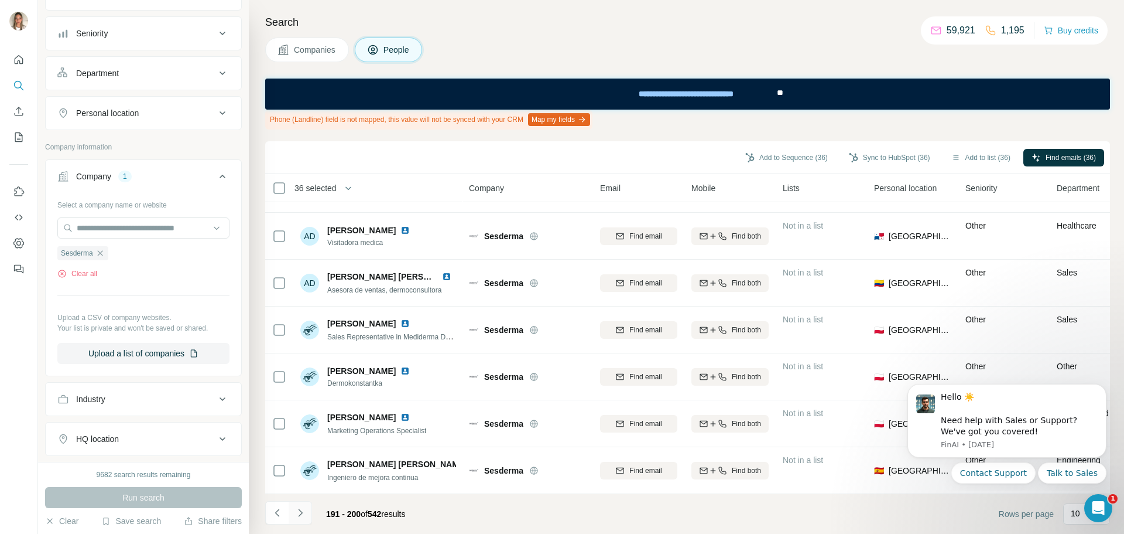
click at [295, 511] on icon "Navigate to next page" at bounding box center [301, 513] width 12 height 12
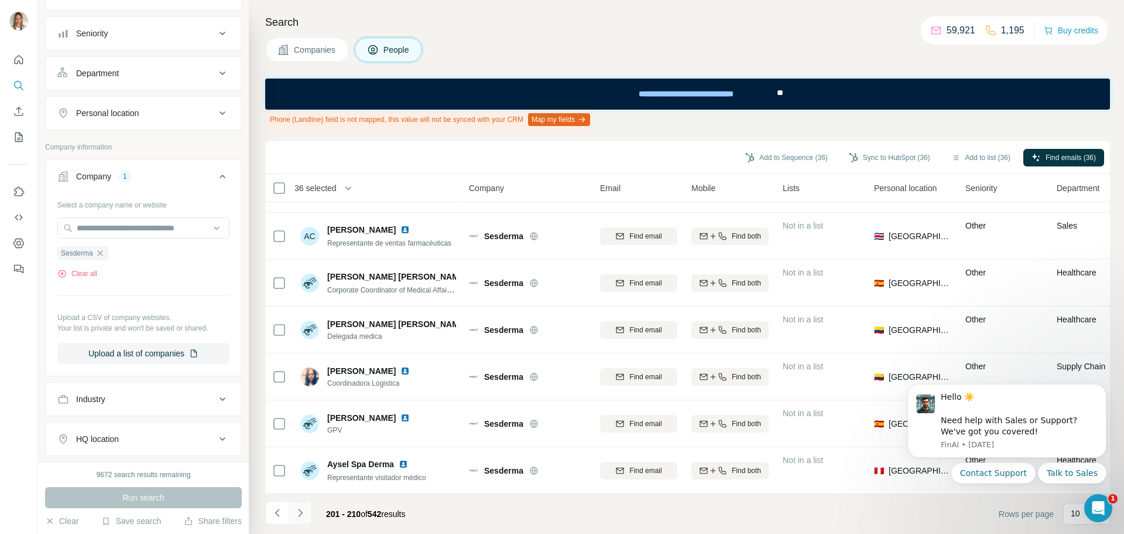
click at [301, 515] on icon "Navigate to next page" at bounding box center [301, 513] width 12 height 12
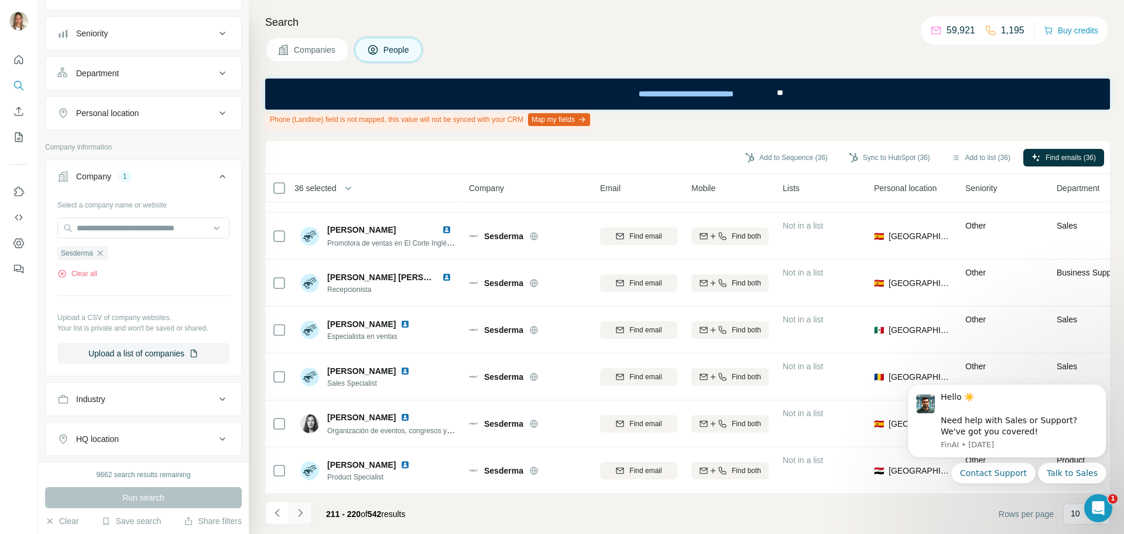
click at [301, 512] on icon "Navigate to next page" at bounding box center [301, 513] width 12 height 12
click at [305, 513] on icon "Navigate to next page" at bounding box center [301, 513] width 12 height 12
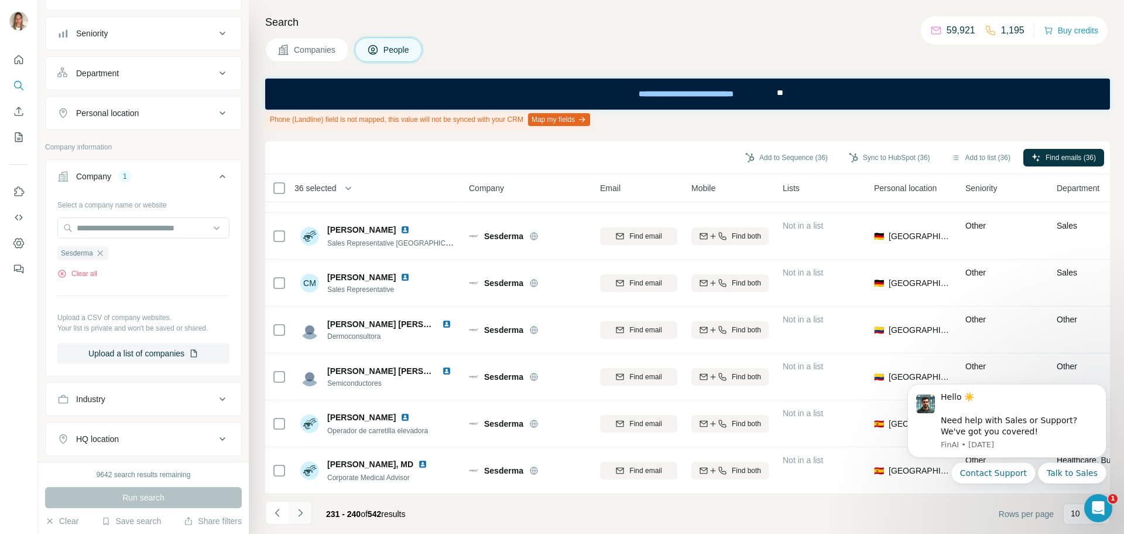
click at [301, 507] on icon "Navigate to next page" at bounding box center [301, 513] width 12 height 12
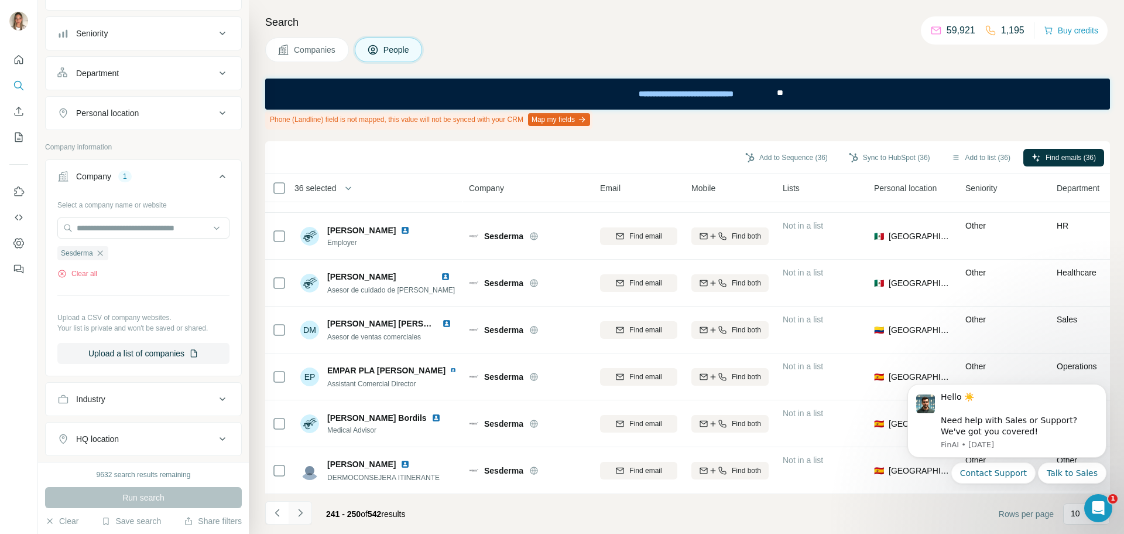
click at [301, 512] on icon "Navigate to next page" at bounding box center [301, 513] width 12 height 12
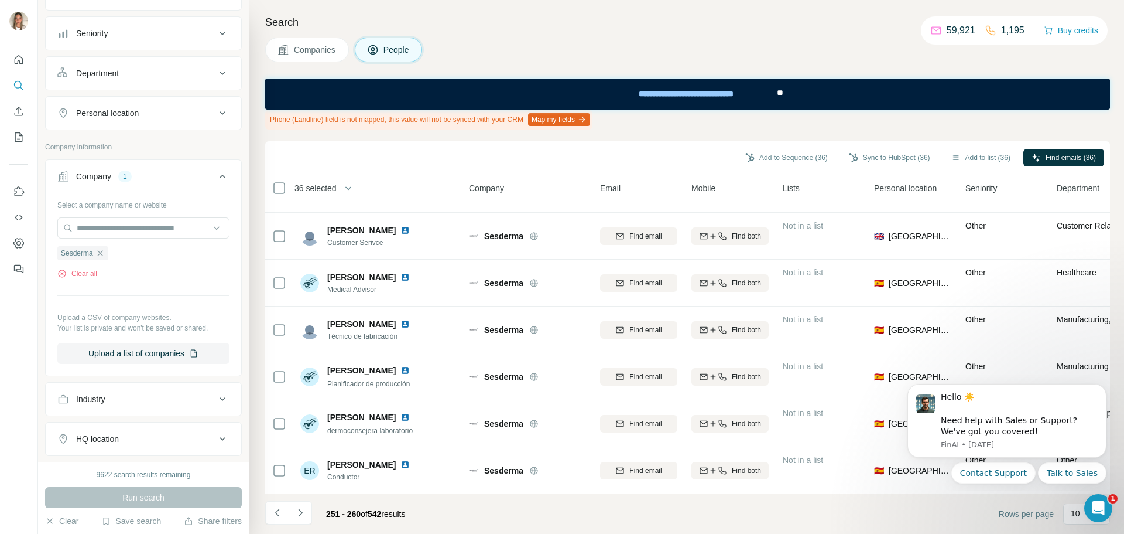
click at [299, 511] on icon "Navigate to next page" at bounding box center [301, 513] width 12 height 12
click at [303, 510] on icon "Navigate to next page" at bounding box center [301, 513] width 12 height 12
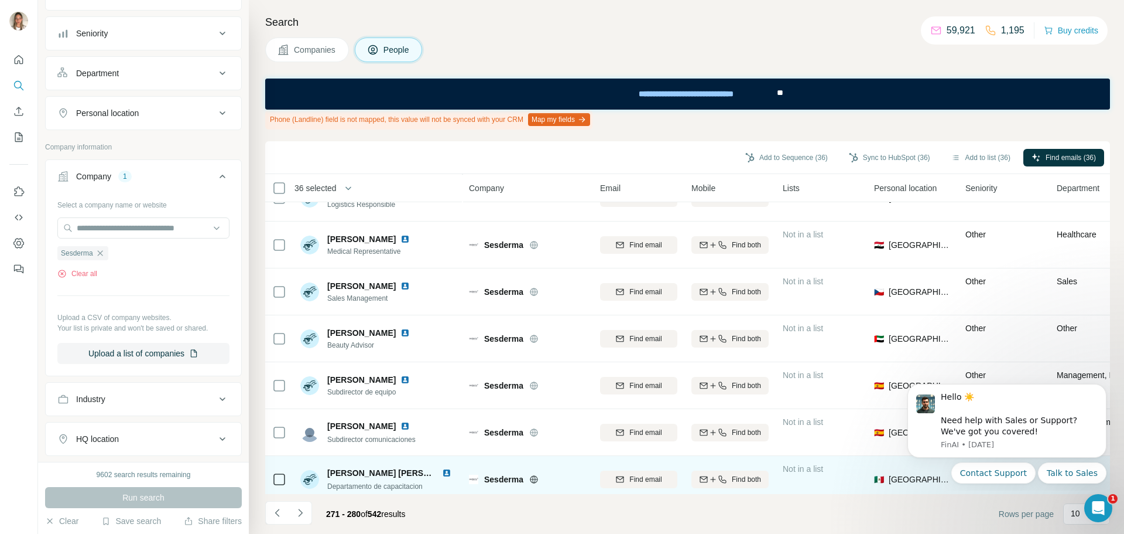
scroll to position [0, 0]
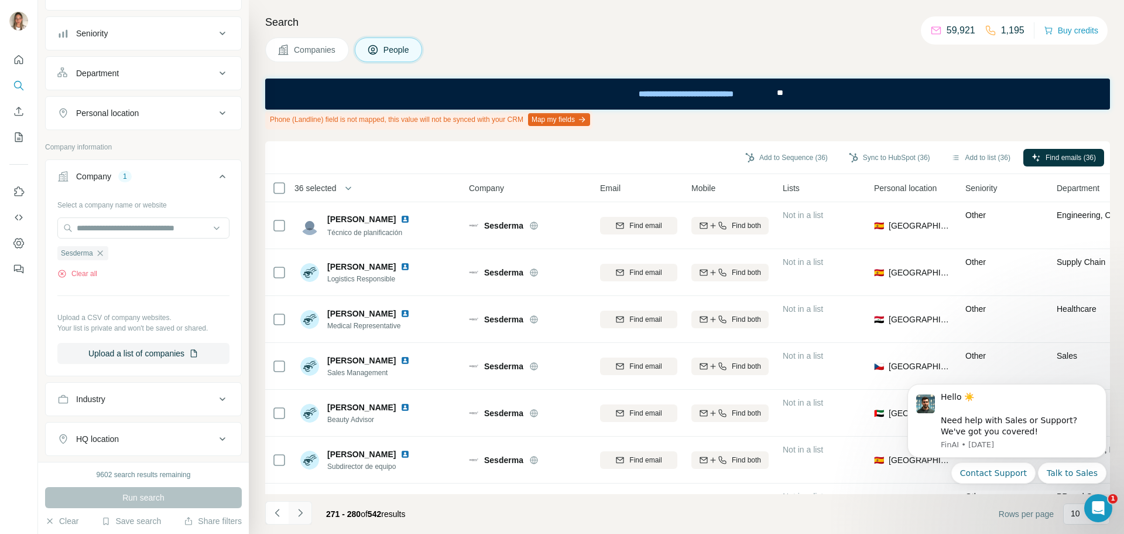
click at [299, 513] on icon "Navigate to next page" at bounding box center [301, 513] width 12 height 12
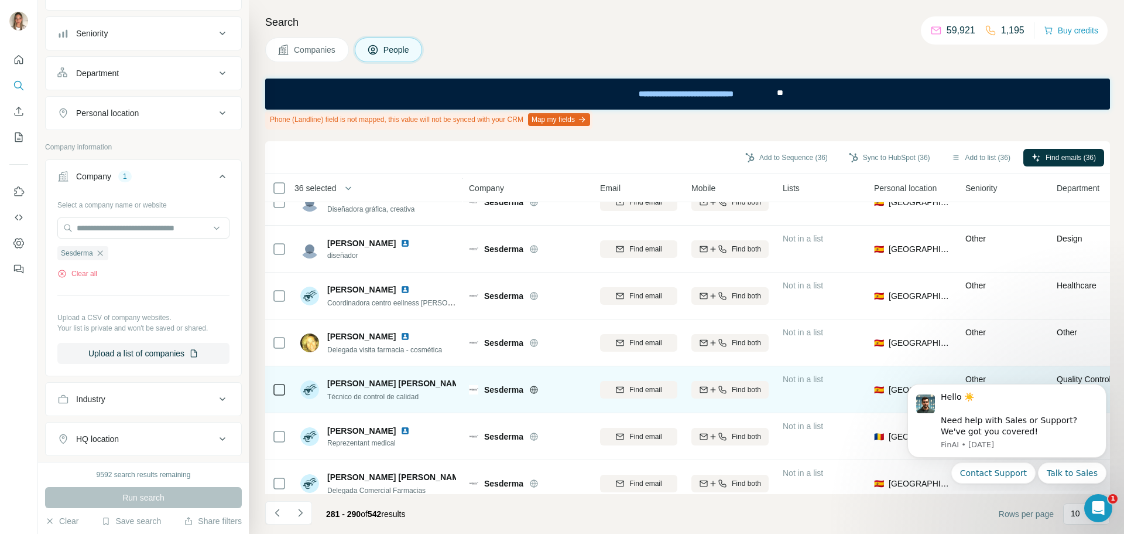
scroll to position [183, 0]
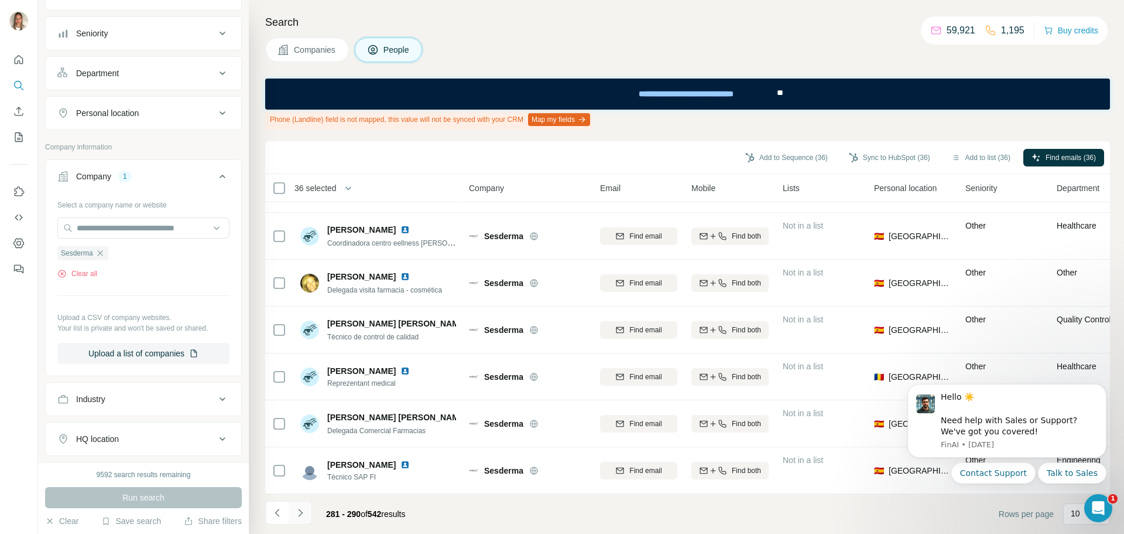
click at [303, 515] on icon "Navigate to next page" at bounding box center [301, 513] width 12 height 12
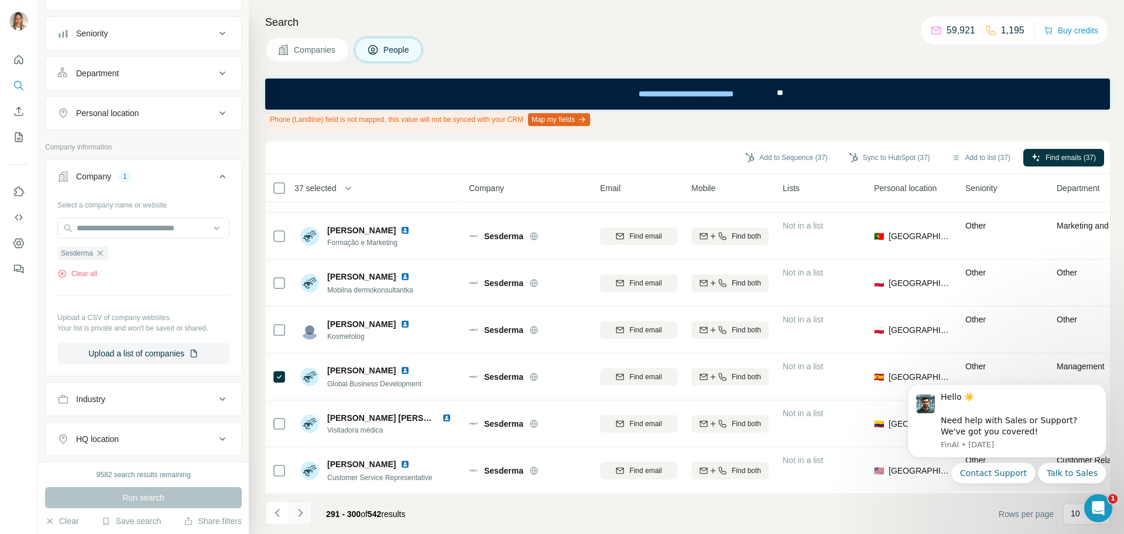
click at [297, 514] on icon "Navigate to next page" at bounding box center [301, 513] width 12 height 12
click at [297, 513] on icon "Navigate to next page" at bounding box center [301, 513] width 12 height 12
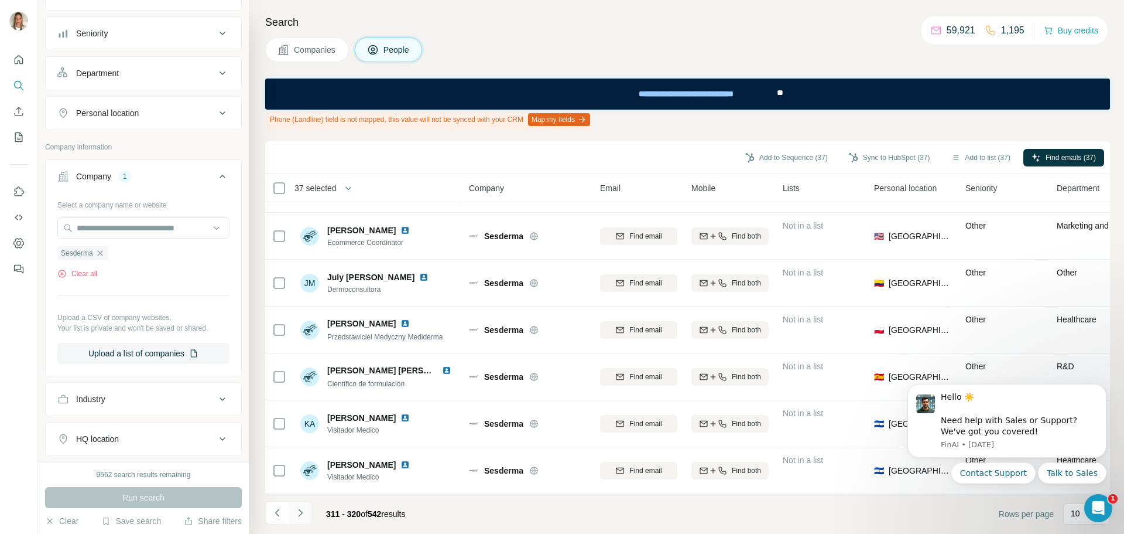
click at [299, 511] on icon "Navigate to next page" at bounding box center [301, 513] width 12 height 12
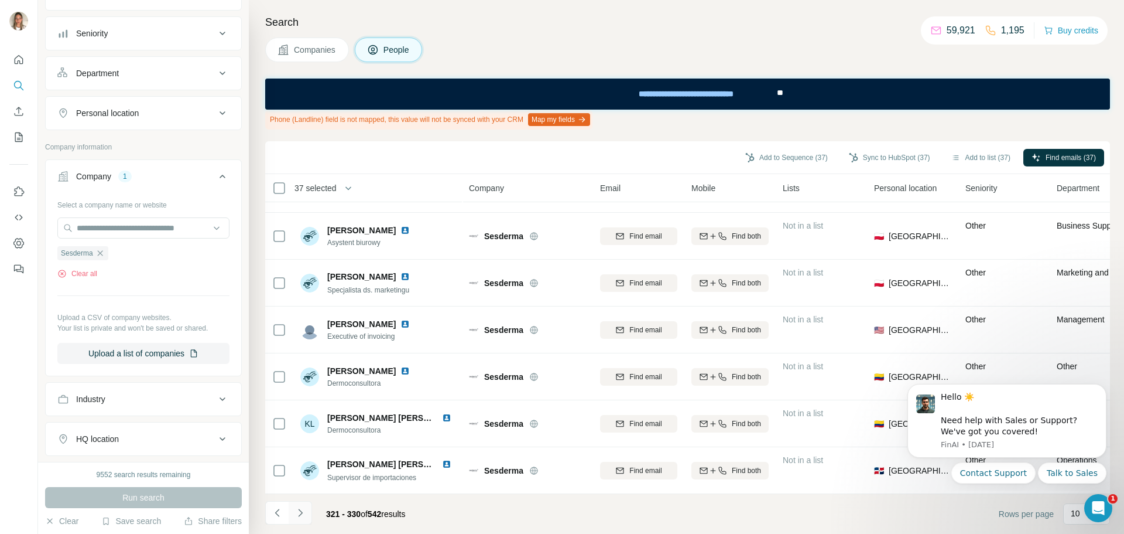
click at [299, 514] on icon "Navigate to next page" at bounding box center [301, 513] width 12 height 12
click at [296, 514] on icon "Navigate to next page" at bounding box center [301, 513] width 12 height 12
click at [302, 515] on icon "Navigate to next page" at bounding box center [301, 513] width 12 height 12
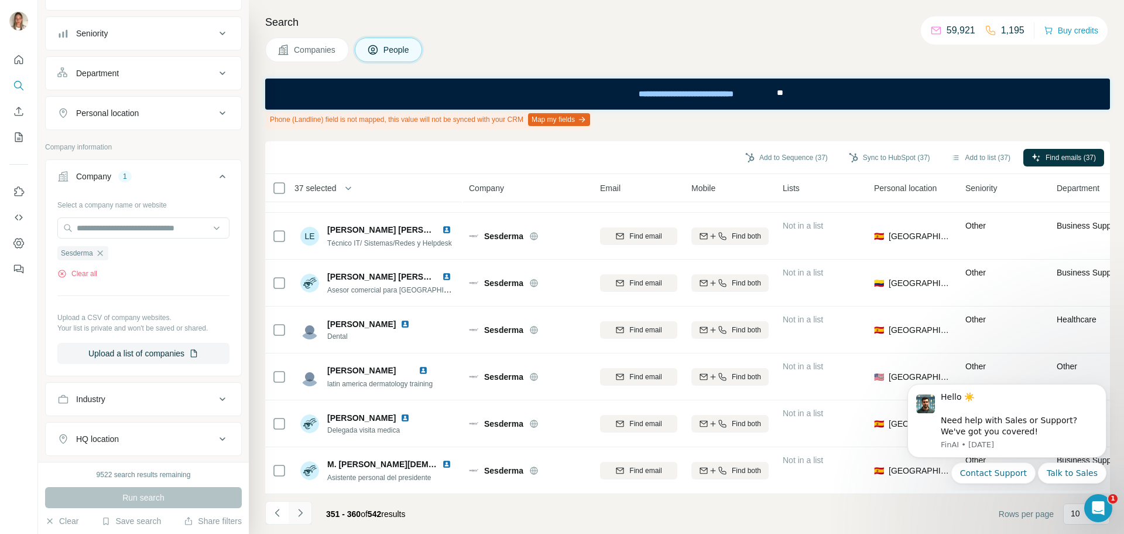
click at [299, 514] on icon "Navigate to next page" at bounding box center [301, 513] width 12 height 12
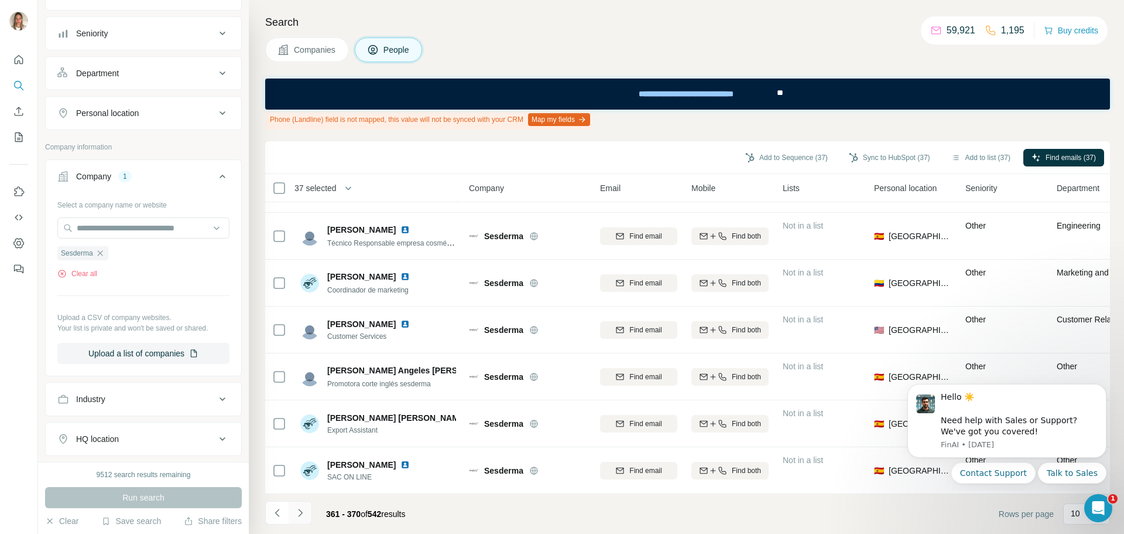
click at [299, 512] on icon "Navigate to next page" at bounding box center [301, 513] width 12 height 12
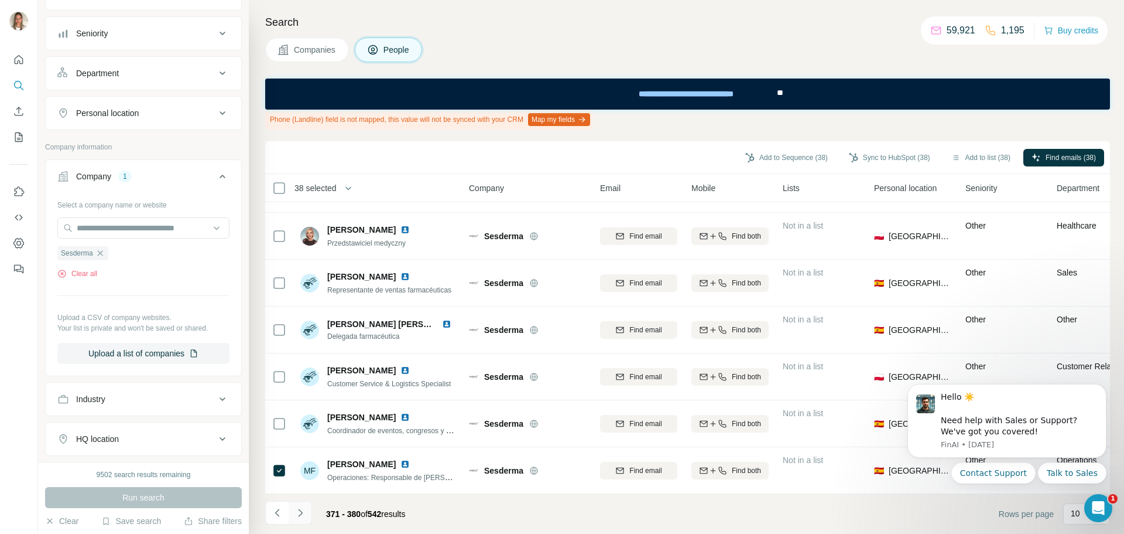
click at [300, 507] on icon "Navigate to next page" at bounding box center [301, 513] width 12 height 12
click at [297, 514] on icon "Navigate to next page" at bounding box center [301, 513] width 12 height 12
click at [304, 513] on icon "Navigate to next page" at bounding box center [301, 513] width 12 height 12
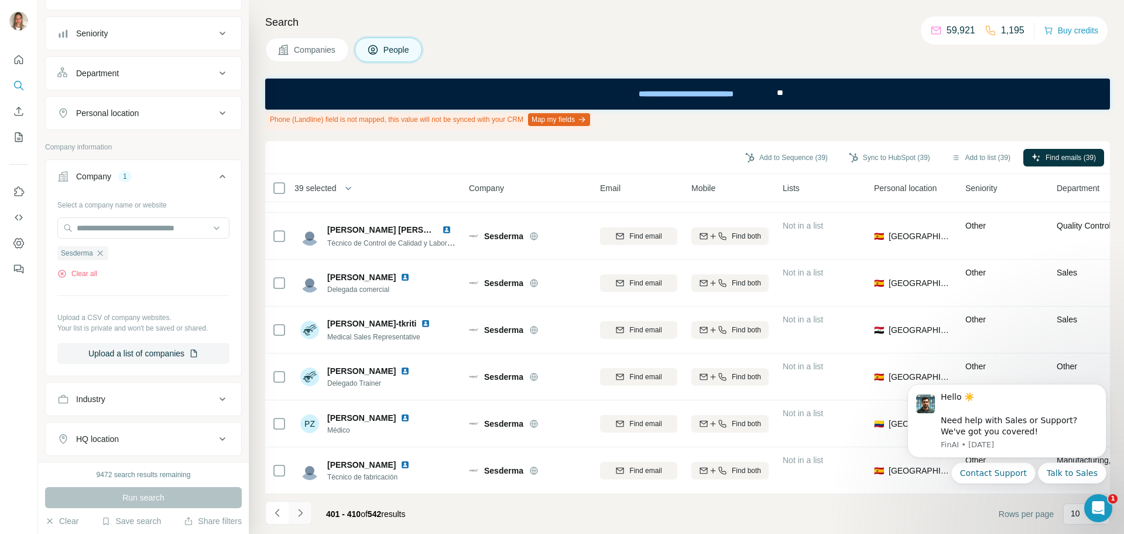
click at [303, 511] on icon "Navigate to next page" at bounding box center [301, 513] width 12 height 12
click at [299, 511] on icon "Navigate to next page" at bounding box center [301, 513] width 12 height 12
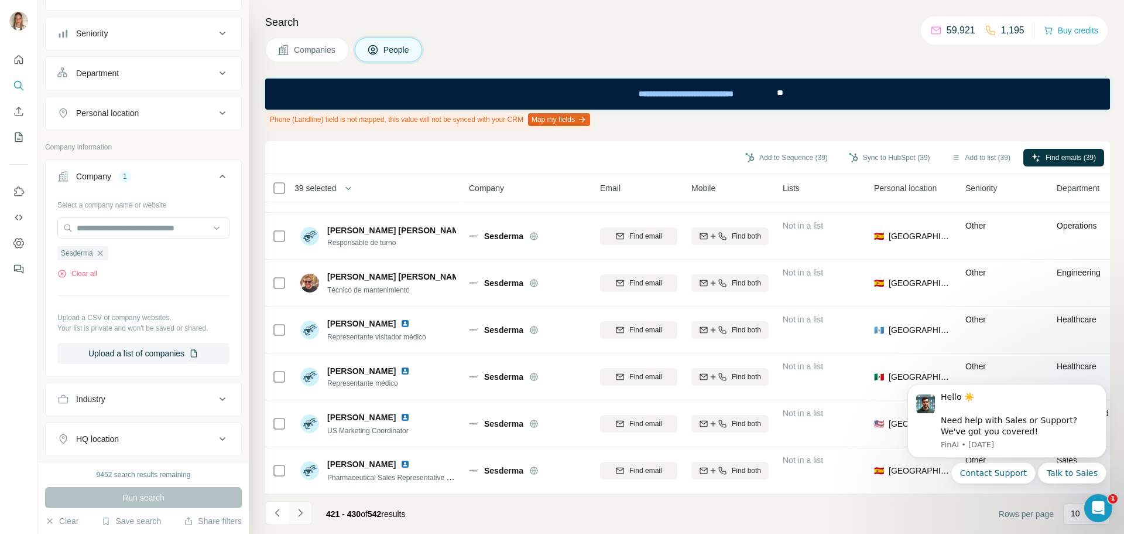
click at [302, 513] on icon "Navigate to next page" at bounding box center [301, 513] width 12 height 12
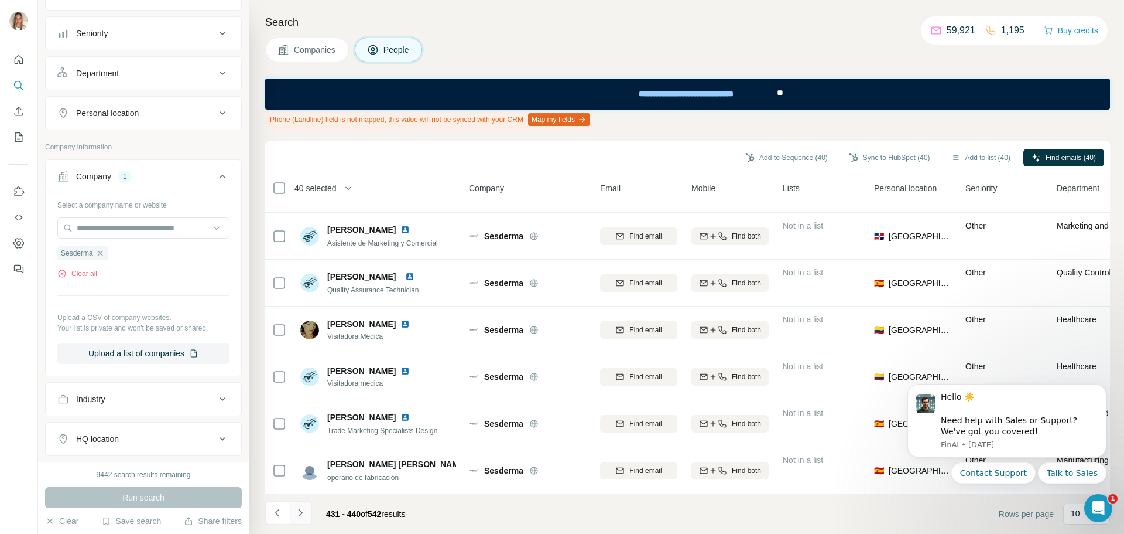
click at [299, 513] on icon "Navigate to next page" at bounding box center [301, 513] width 12 height 12
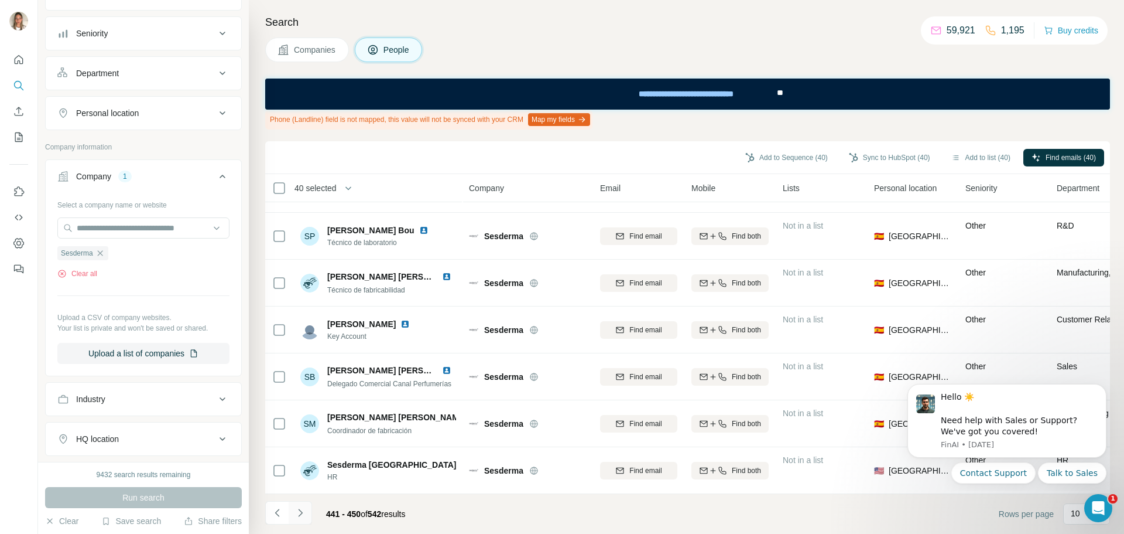
click at [299, 514] on icon "Navigate to next page" at bounding box center [301, 513] width 12 height 12
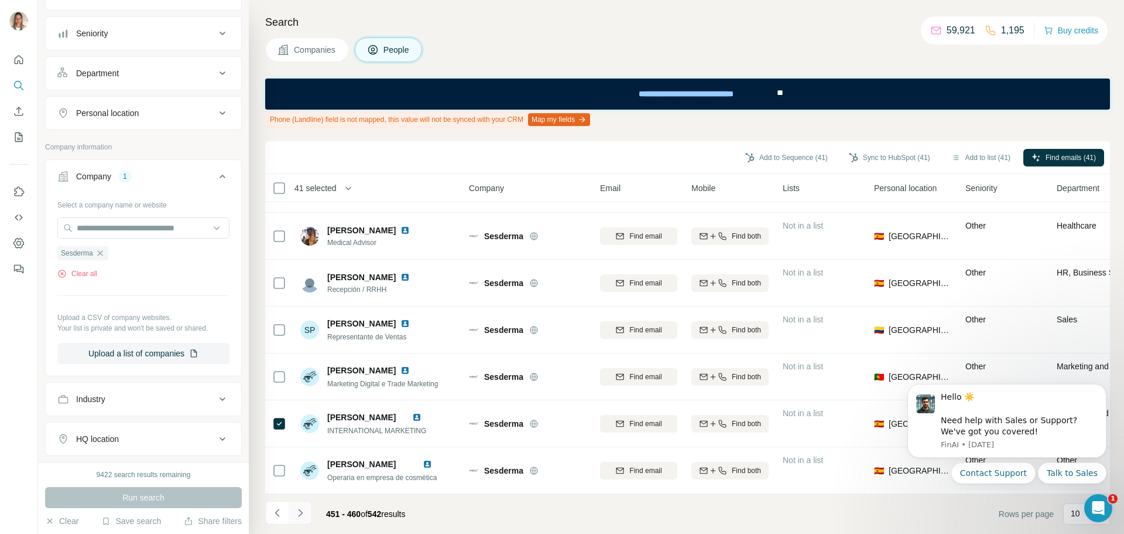
click at [300, 509] on icon "Navigate to next page" at bounding box center [301, 513] width 12 height 12
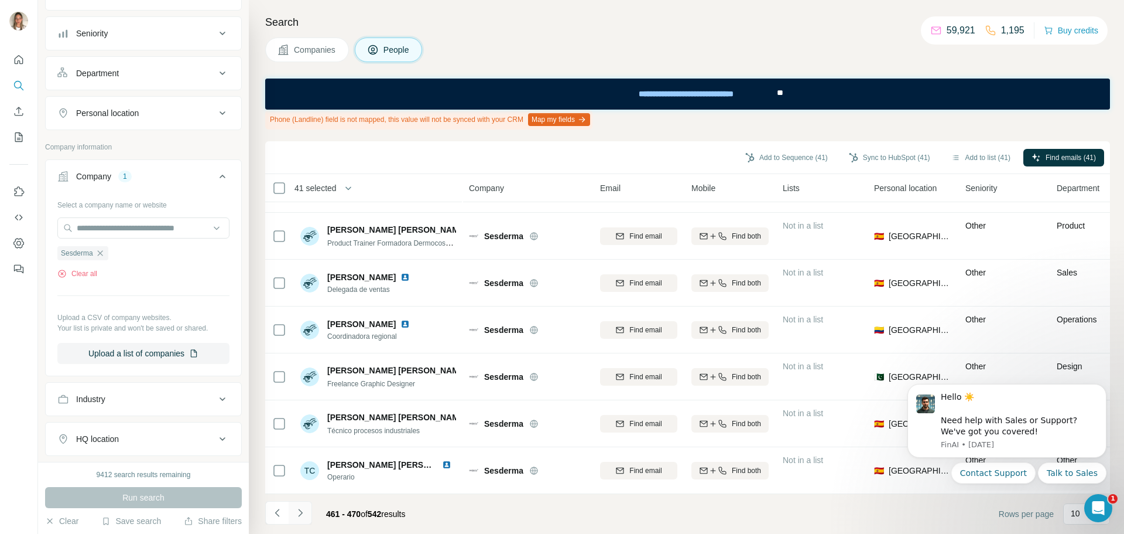
click at [298, 512] on icon "Navigate to next page" at bounding box center [301, 513] width 12 height 12
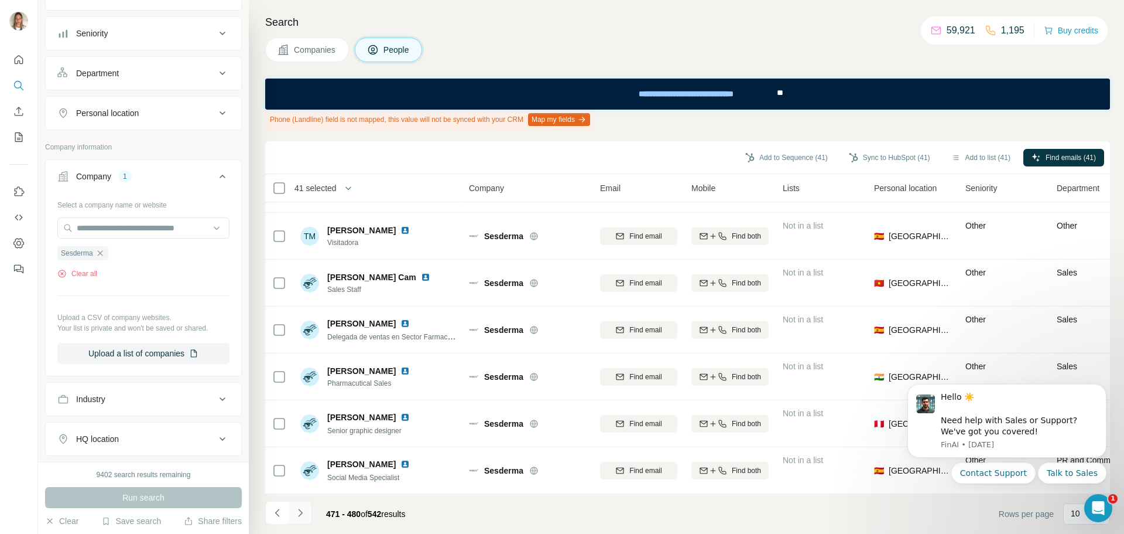
click at [303, 512] on icon "Navigate to next page" at bounding box center [301, 513] width 12 height 12
click at [301, 512] on icon "Navigate to next page" at bounding box center [300, 512] width 4 height 8
click at [305, 509] on icon "Navigate to next page" at bounding box center [301, 513] width 12 height 12
click at [306, 511] on button "Navigate to next page" at bounding box center [300, 512] width 23 height 23
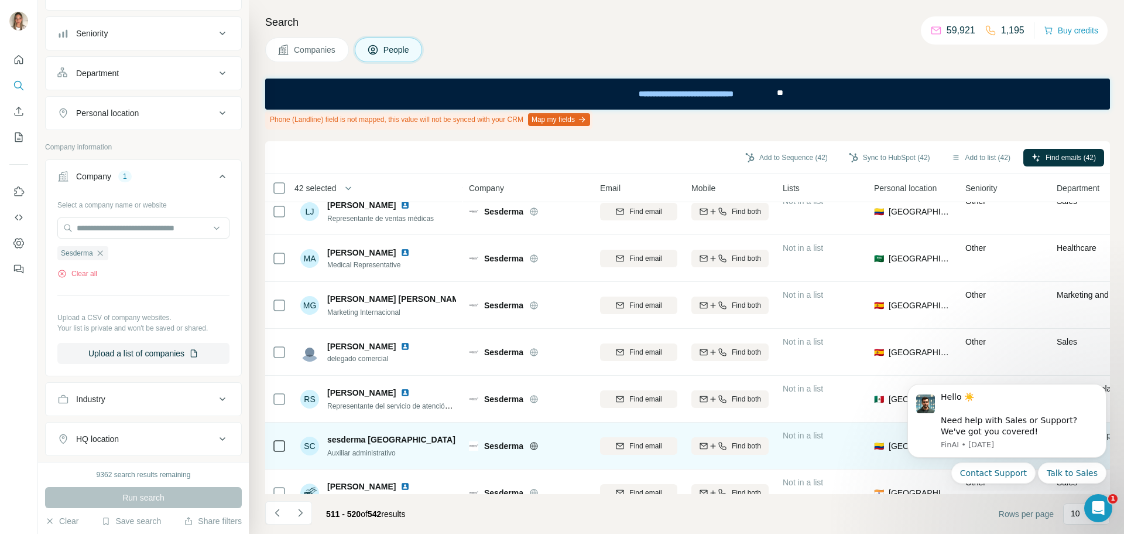
scroll to position [59, 0]
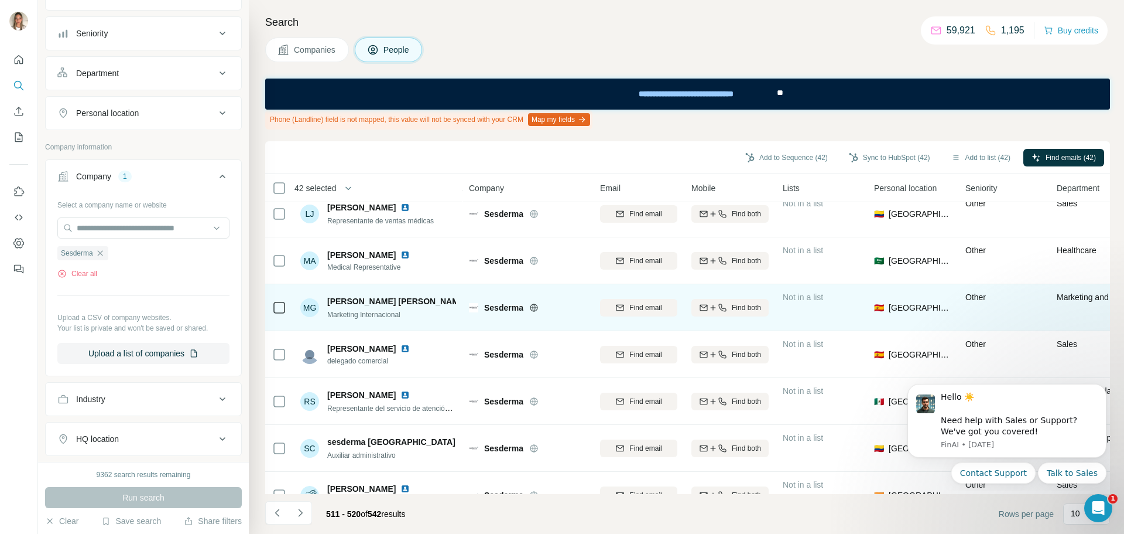
click at [286, 308] on td at bounding box center [279, 307] width 28 height 47
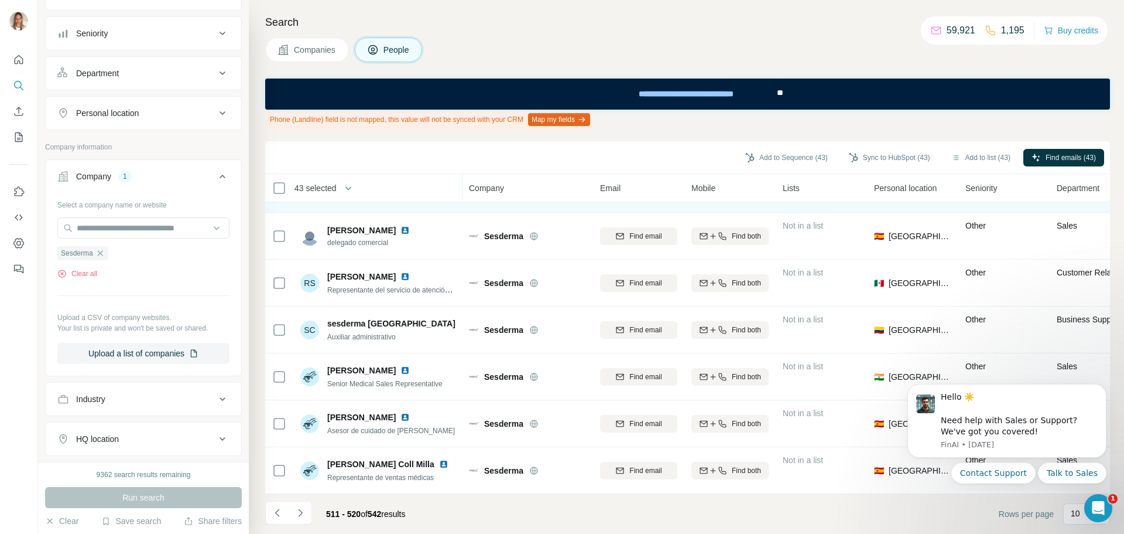
scroll to position [183, 0]
click at [303, 513] on icon "Navigate to next page" at bounding box center [301, 513] width 12 height 12
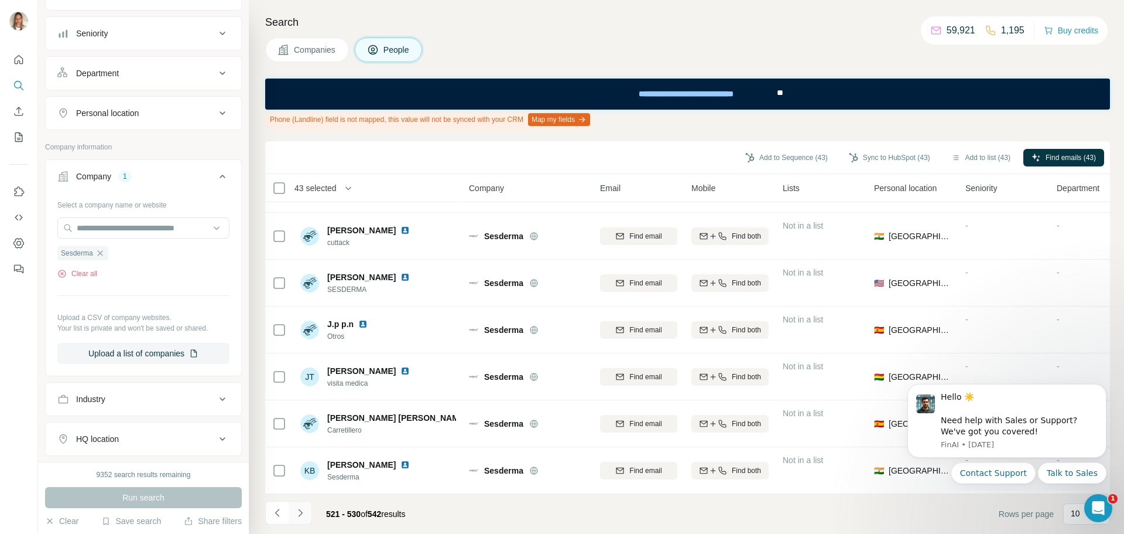
click at [299, 507] on icon "Navigate to next page" at bounding box center [301, 513] width 12 height 12
click at [297, 511] on icon "Navigate to next page" at bounding box center [301, 513] width 12 height 12
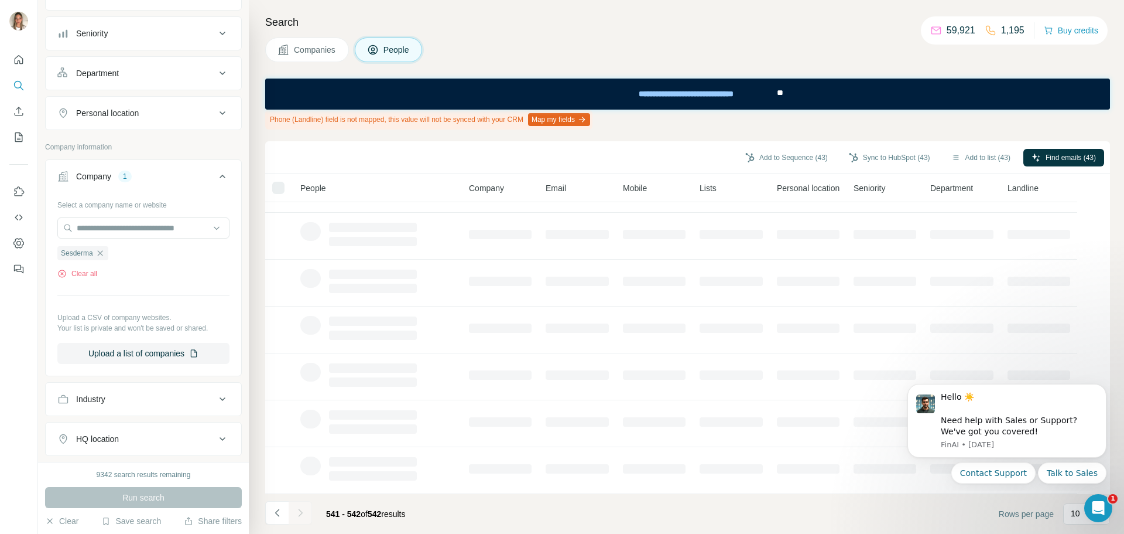
scroll to position [0, 0]
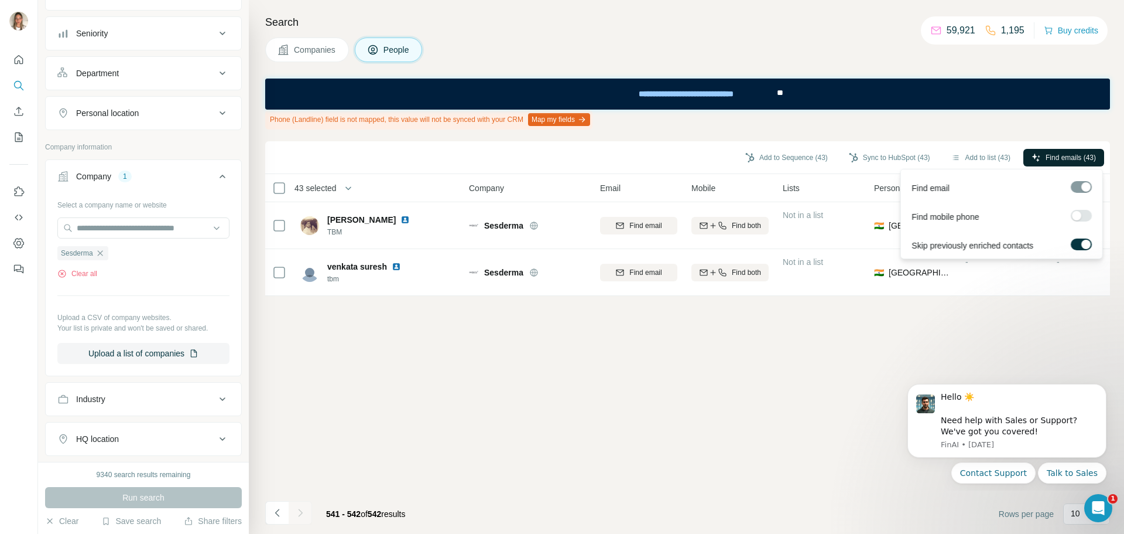
click at [1048, 156] on span "Find emails (43)" at bounding box center [1071, 157] width 50 height 11
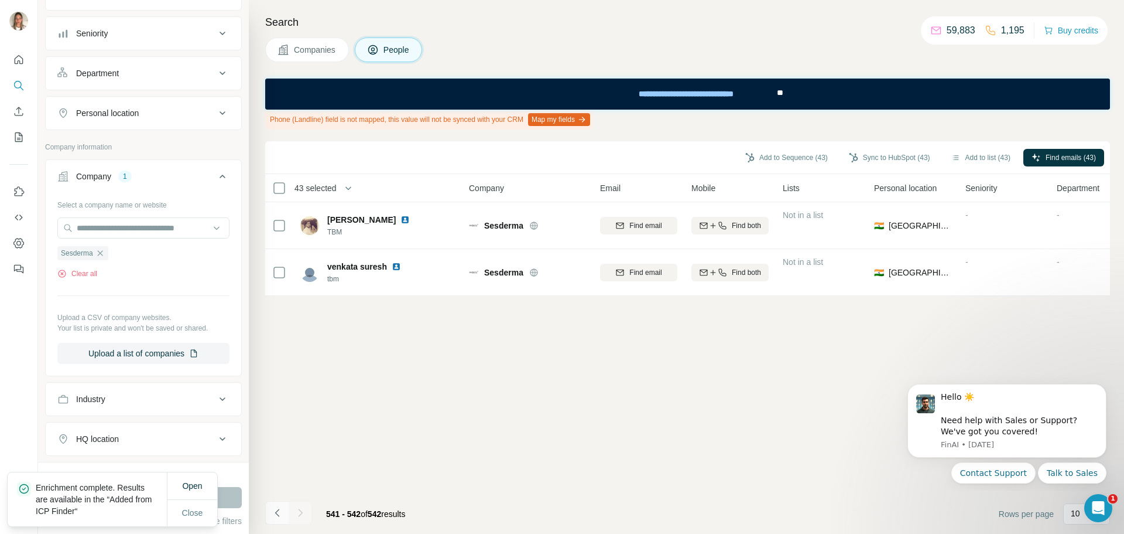
click at [275, 509] on icon "Navigate to previous page" at bounding box center [278, 513] width 12 height 12
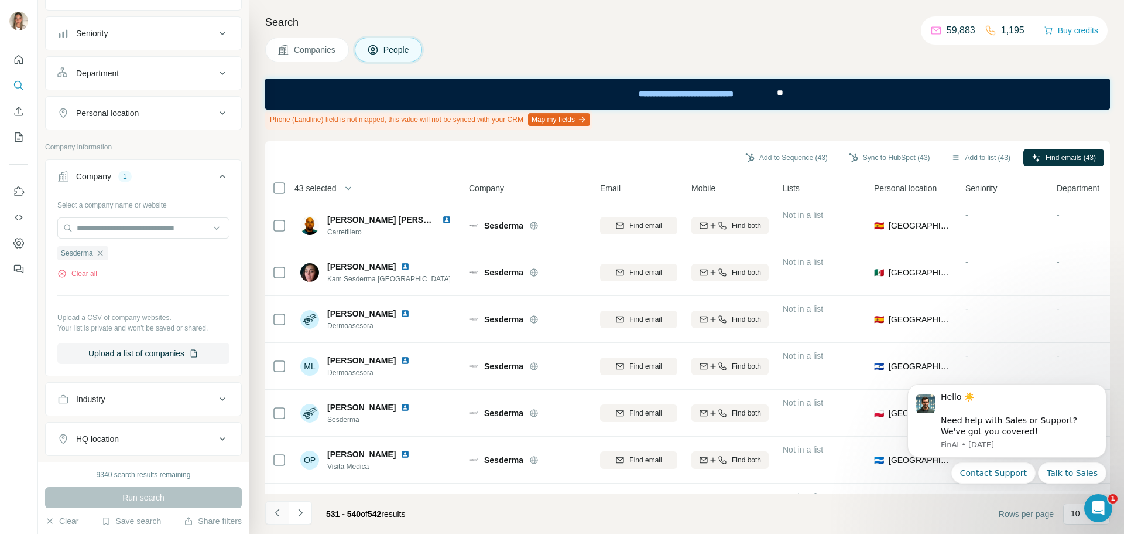
click at [276, 508] on icon "Navigate to previous page" at bounding box center [278, 513] width 12 height 12
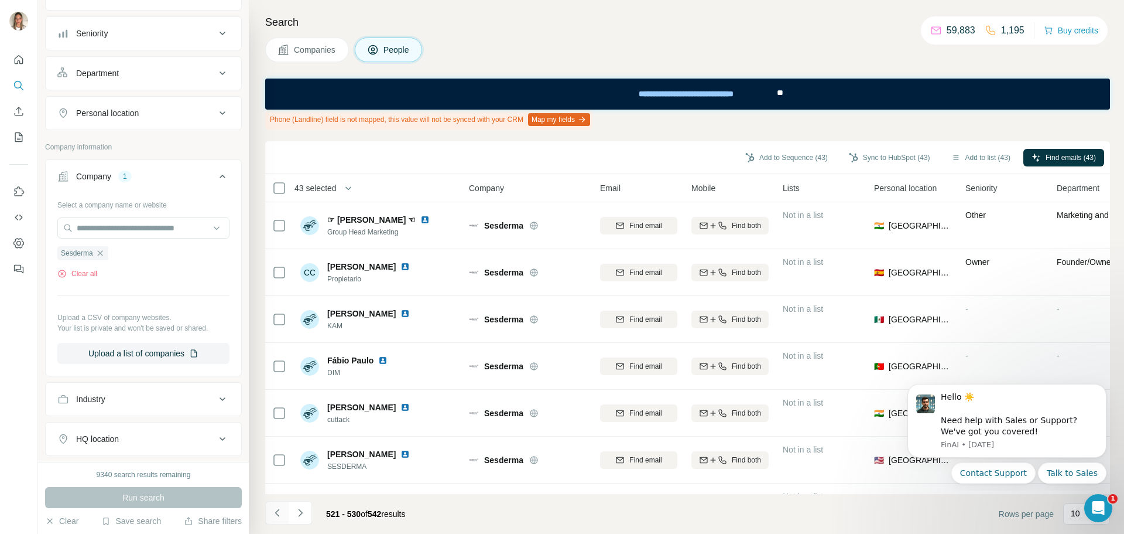
click at [278, 509] on icon "Navigate to previous page" at bounding box center [278, 513] width 12 height 12
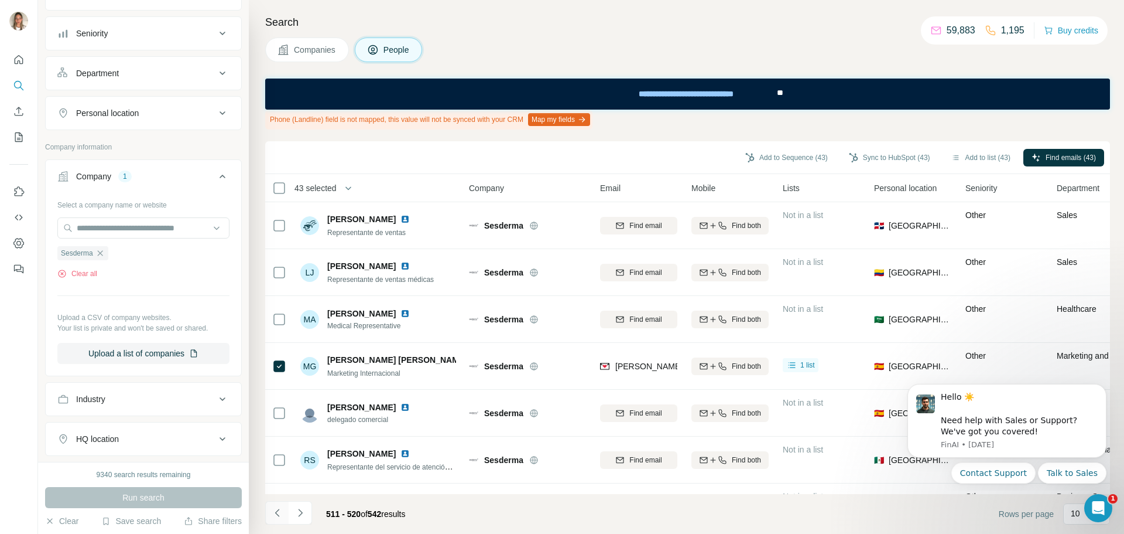
click at [282, 510] on icon "Navigate to previous page" at bounding box center [278, 513] width 12 height 12
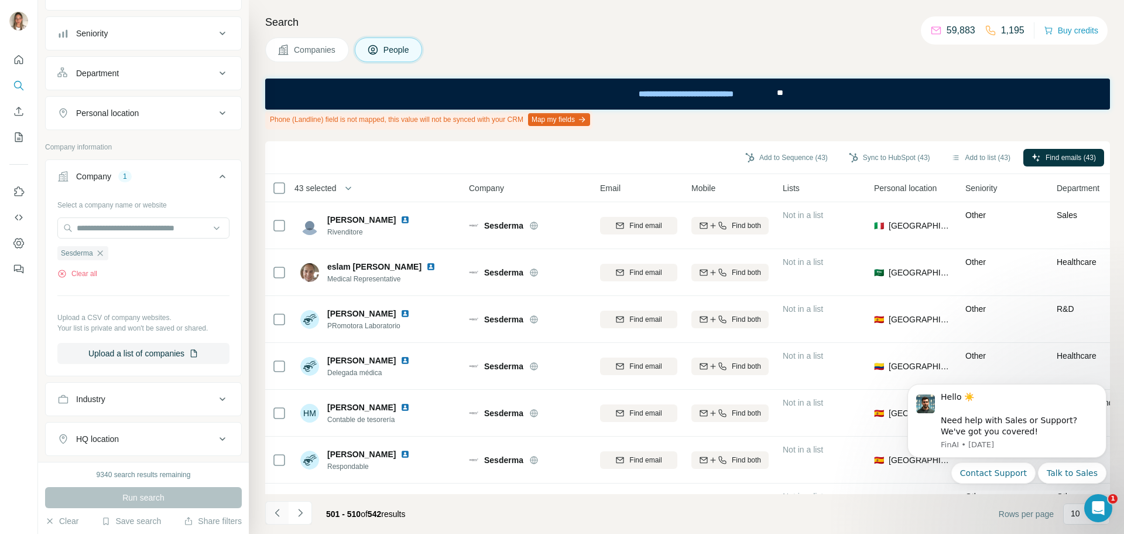
click at [273, 509] on icon "Navigate to previous page" at bounding box center [278, 513] width 12 height 12
click at [278, 512] on icon "Navigate to previous page" at bounding box center [278, 513] width 12 height 12
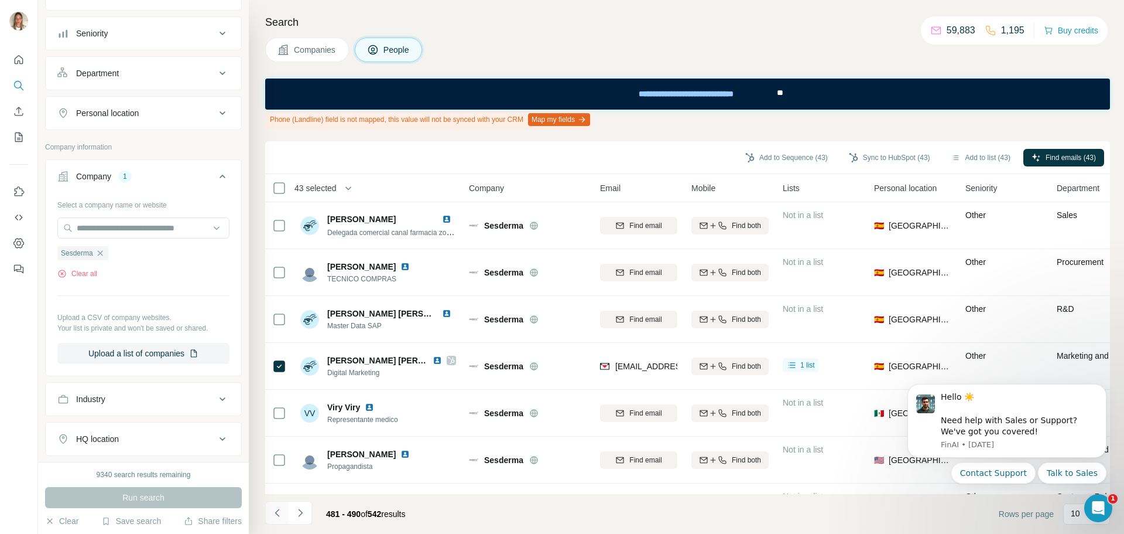
click at [281, 509] on icon "Navigate to previous page" at bounding box center [278, 513] width 12 height 12
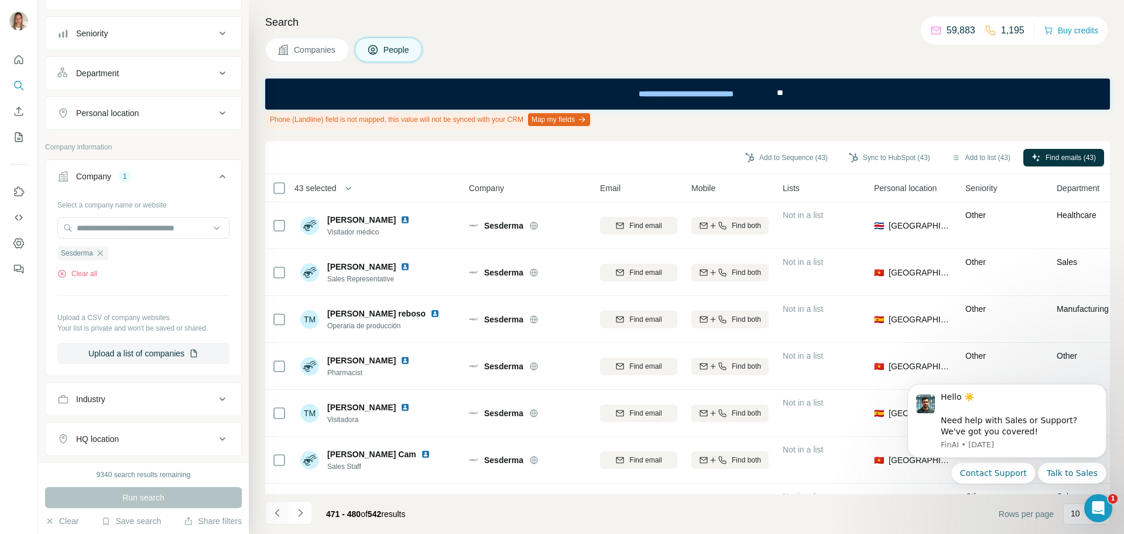
click at [273, 511] on icon "Navigate to previous page" at bounding box center [278, 513] width 12 height 12
click at [278, 514] on icon "Navigate to previous page" at bounding box center [278, 513] width 12 height 12
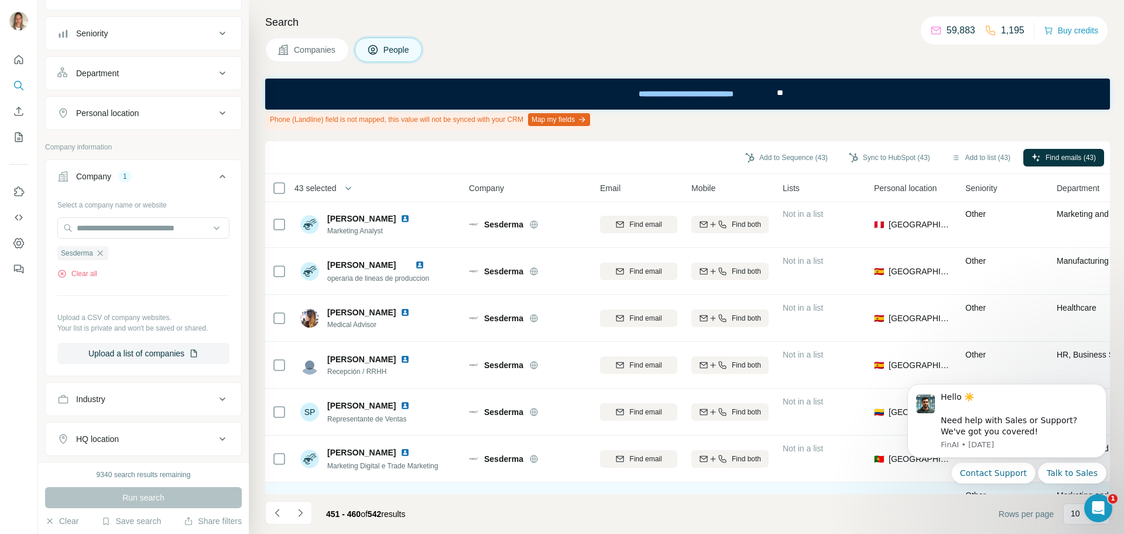
scroll to position [183, 0]
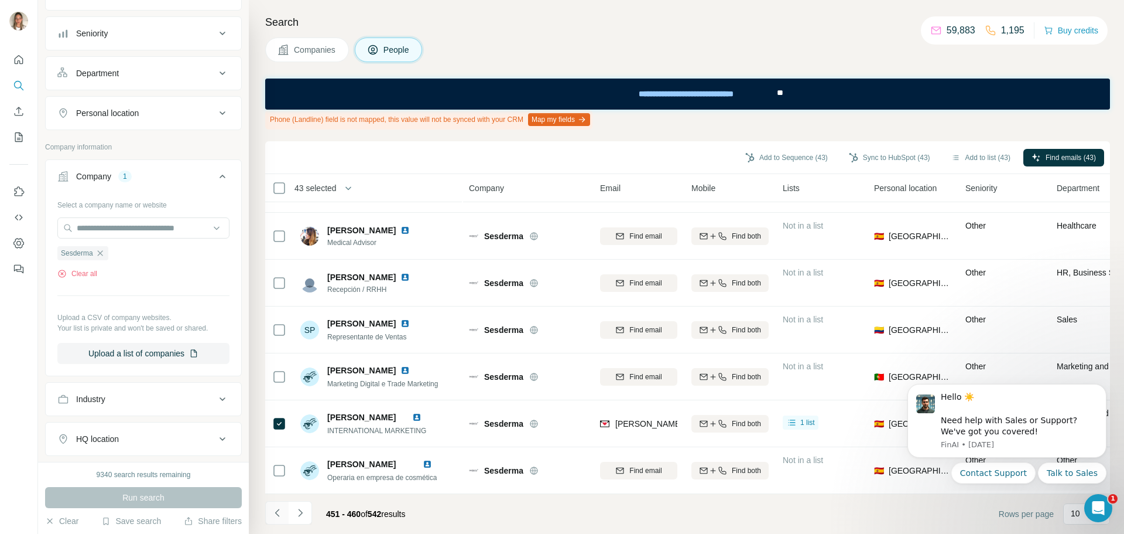
click at [278, 507] on icon "Navigate to previous page" at bounding box center [278, 513] width 12 height 12
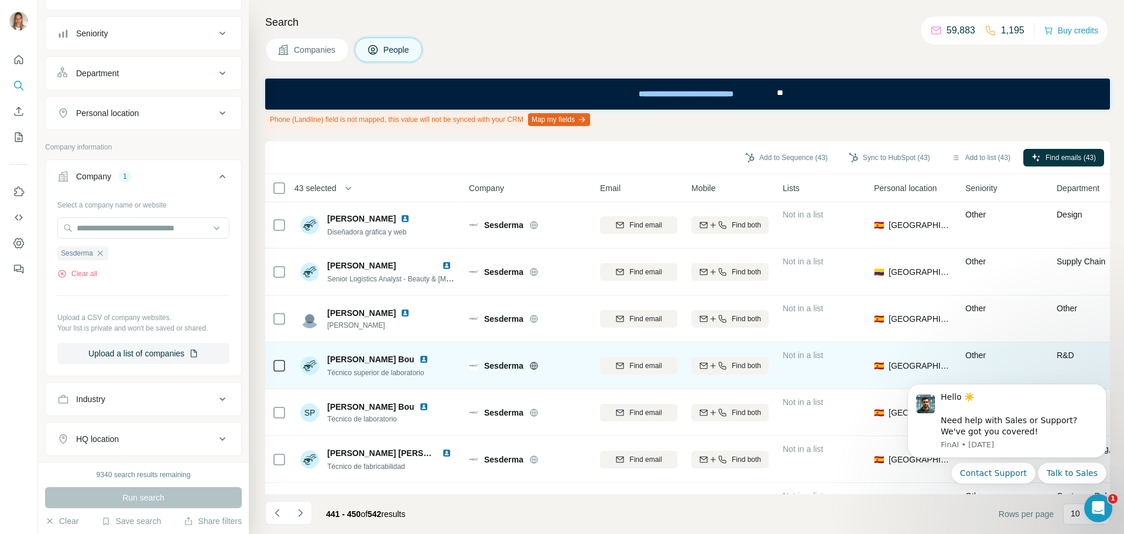
scroll to position [0, 0]
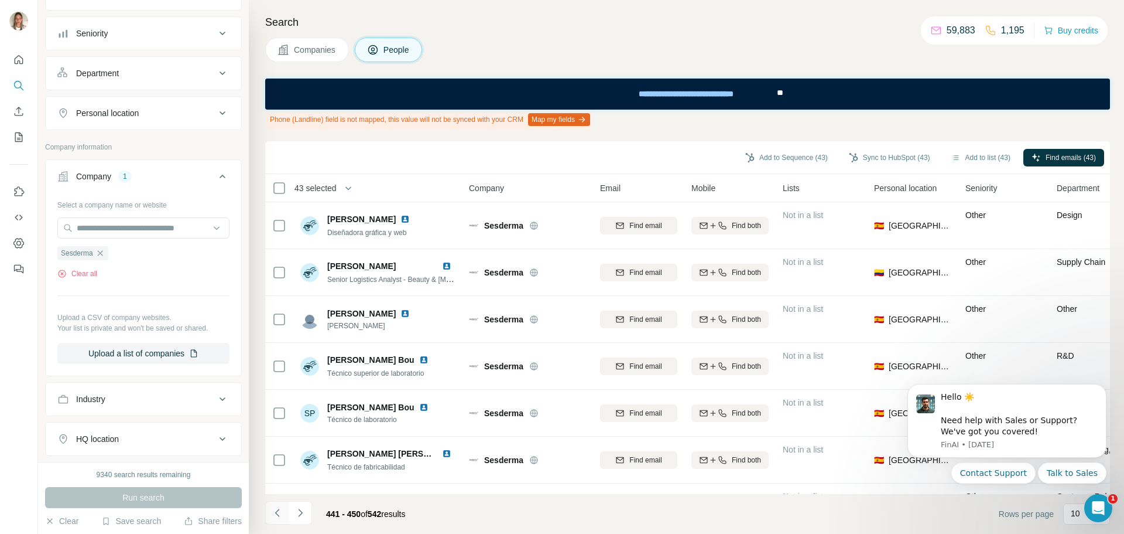
click at [272, 510] on icon "Navigate to previous page" at bounding box center [278, 513] width 12 height 12
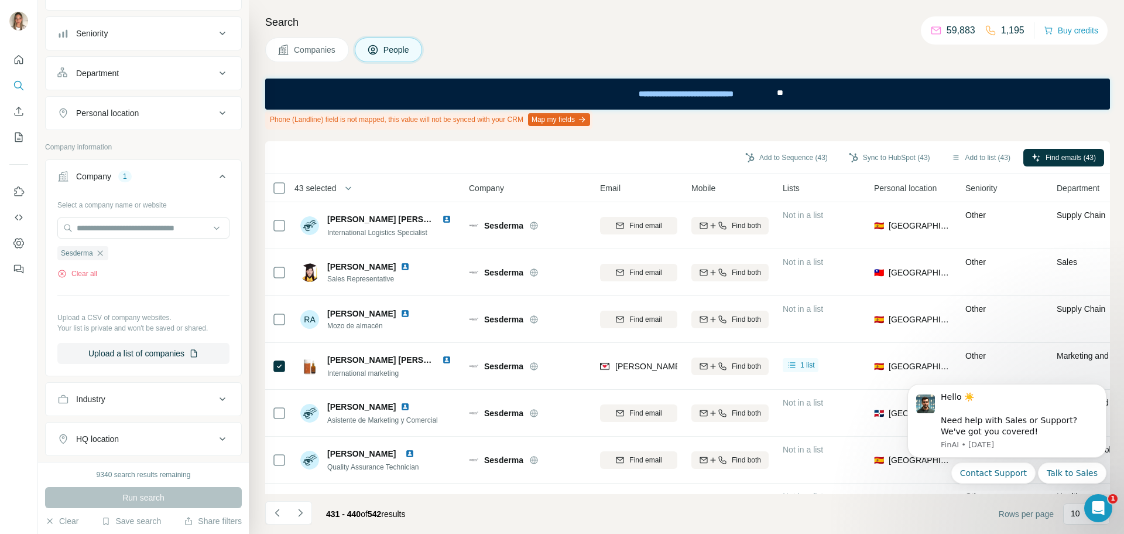
scroll to position [183, 0]
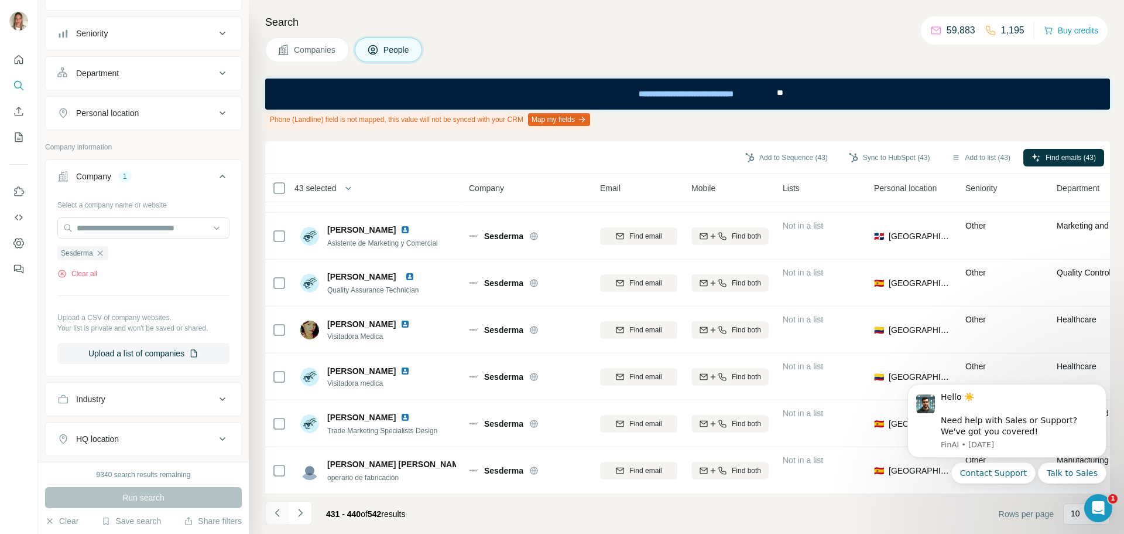
click at [273, 504] on button "Navigate to previous page" at bounding box center [276, 512] width 23 height 23
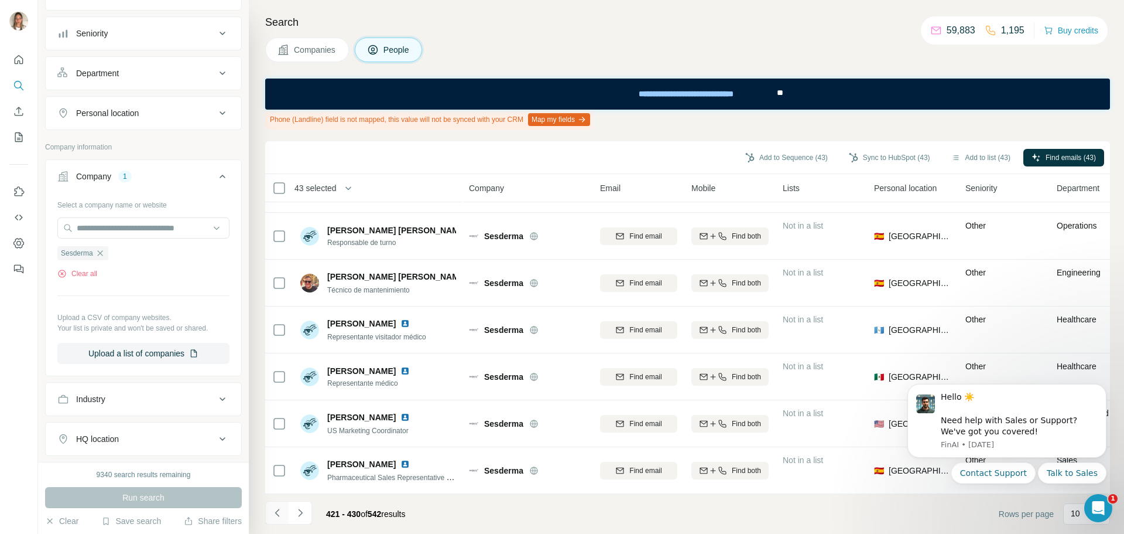
click at [279, 514] on icon "Navigate to previous page" at bounding box center [278, 513] width 12 height 12
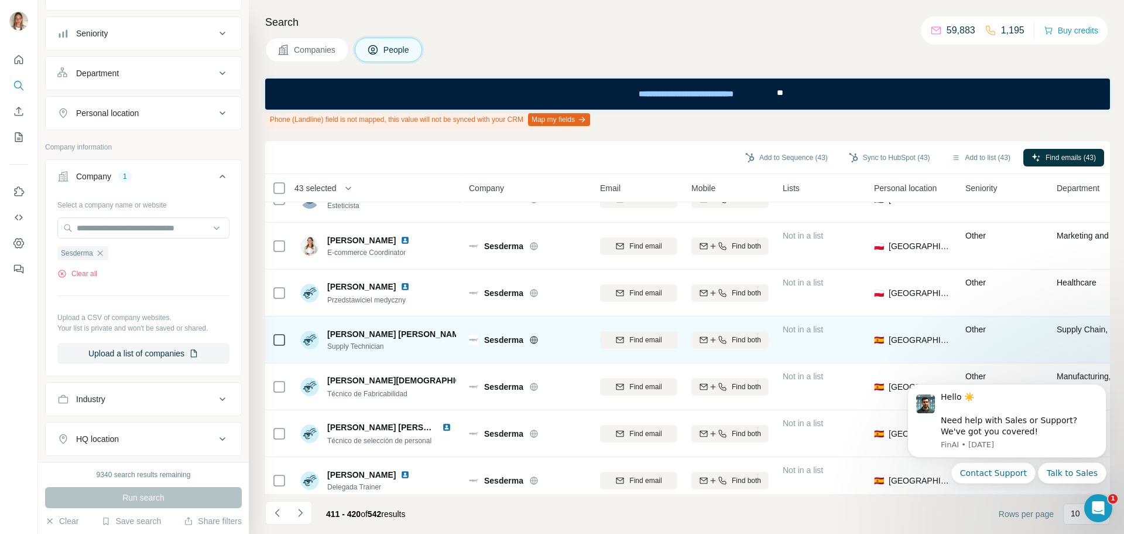
scroll to position [0, 0]
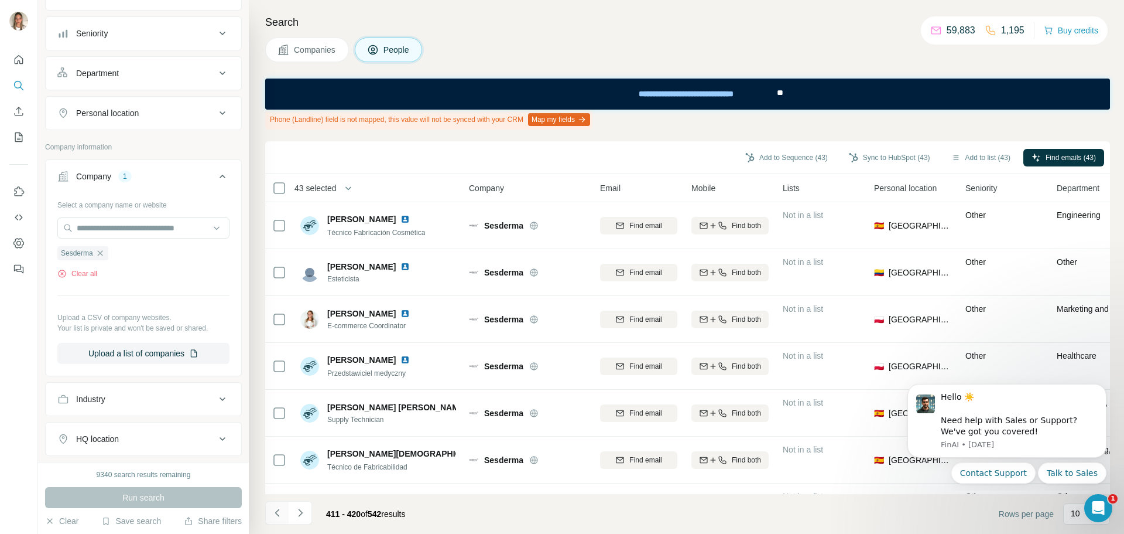
click at [276, 512] on icon "Navigate to previous page" at bounding box center [277, 512] width 4 height 8
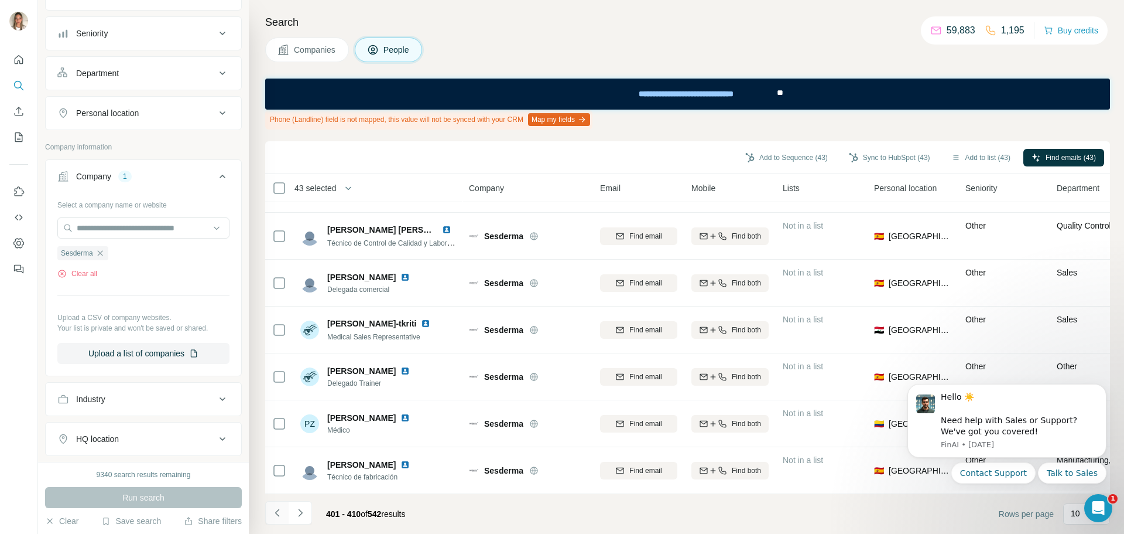
click at [273, 510] on icon "Navigate to previous page" at bounding box center [278, 513] width 12 height 12
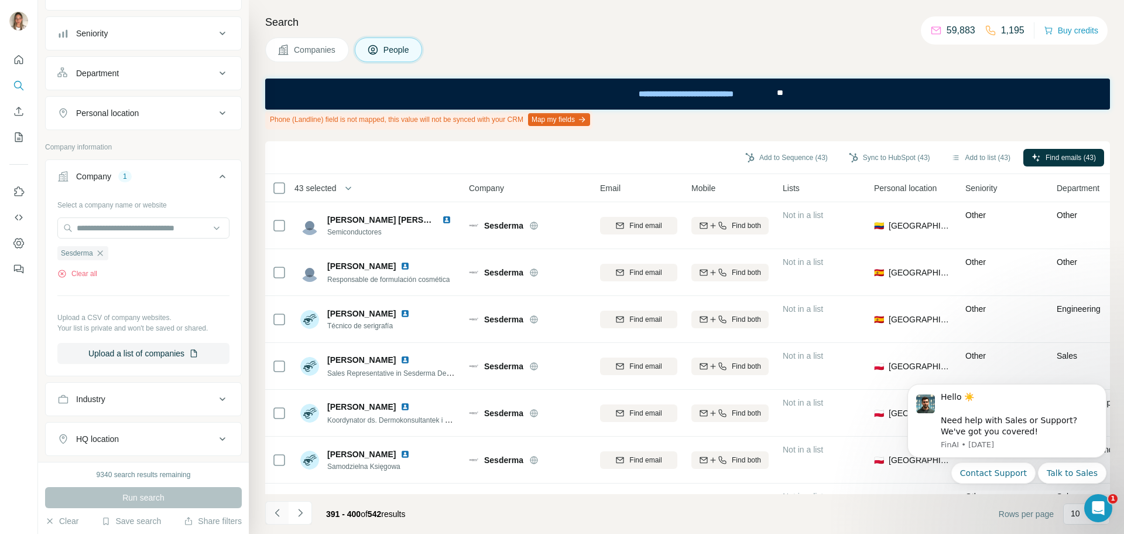
click at [279, 511] on icon "Navigate to previous page" at bounding box center [278, 513] width 12 height 12
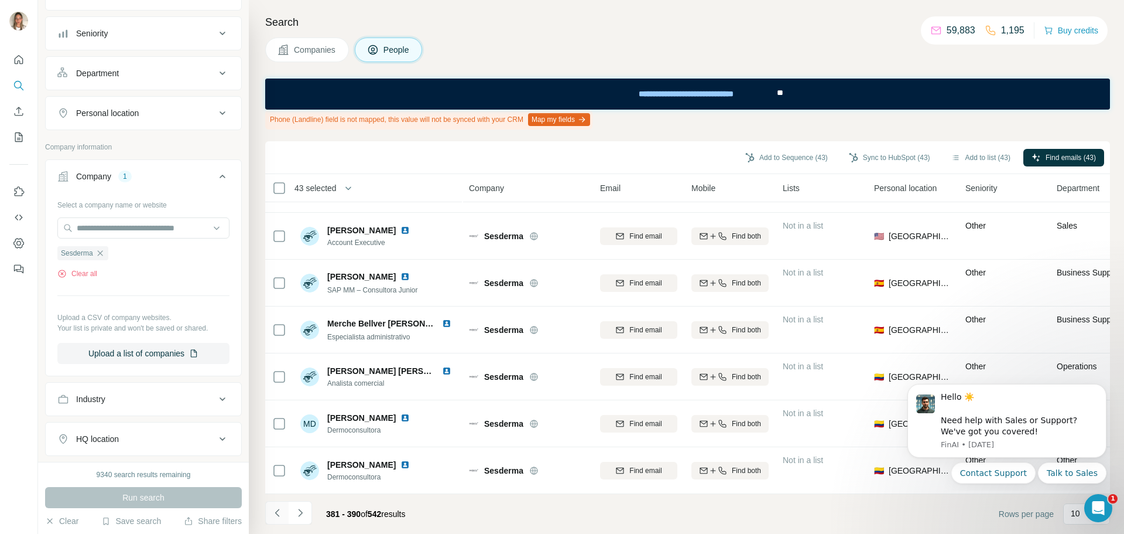
click at [279, 514] on icon "Navigate to previous page" at bounding box center [278, 513] width 12 height 12
click at [279, 511] on icon "Navigate to previous page" at bounding box center [278, 513] width 12 height 12
click at [275, 508] on icon "Navigate to previous page" at bounding box center [278, 513] width 12 height 12
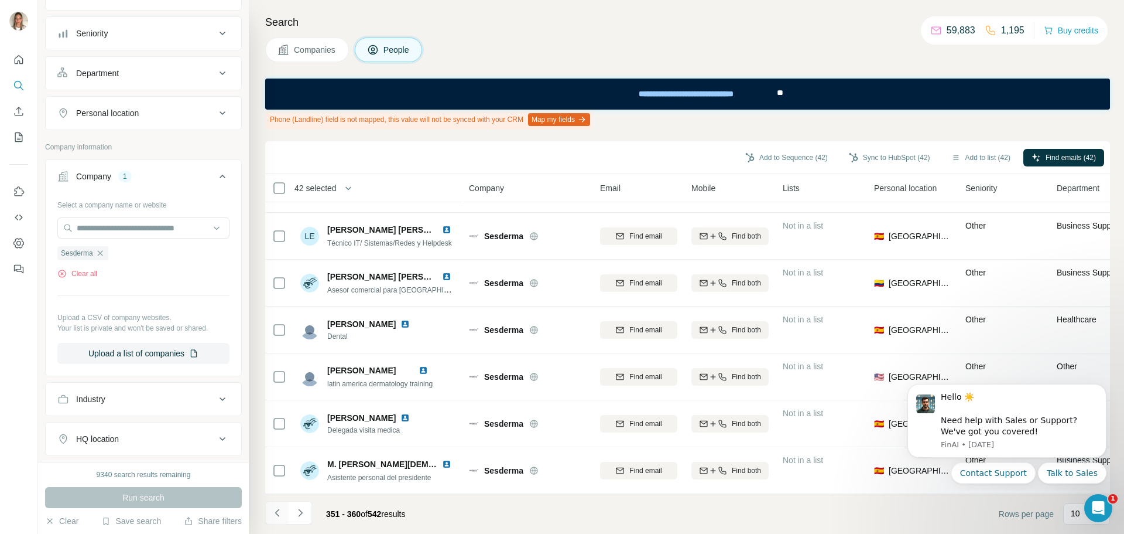
click at [280, 507] on icon "Navigate to previous page" at bounding box center [278, 513] width 12 height 12
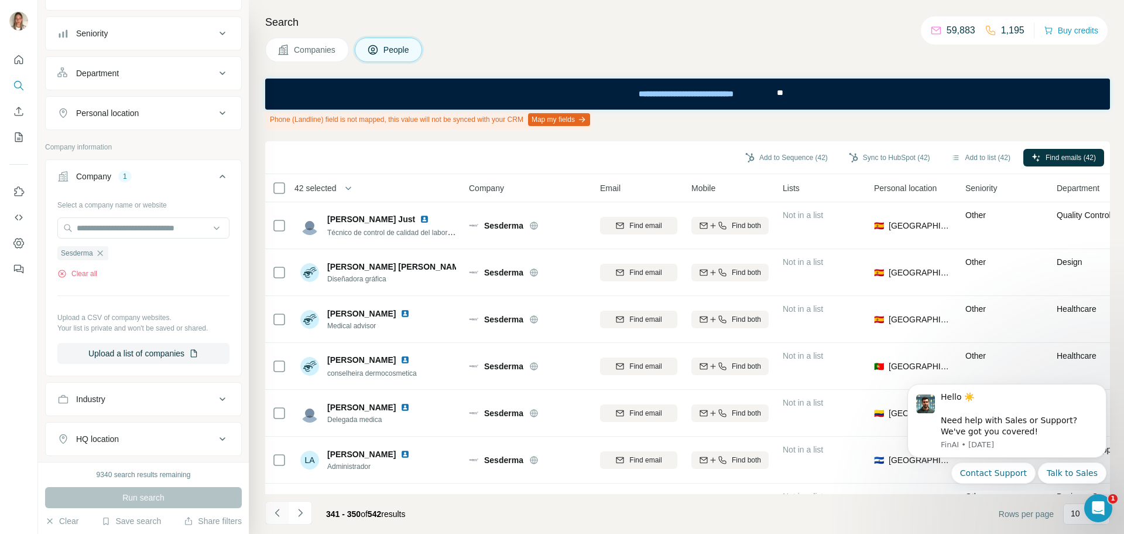
click at [277, 512] on icon "Navigate to previous page" at bounding box center [278, 513] width 12 height 12
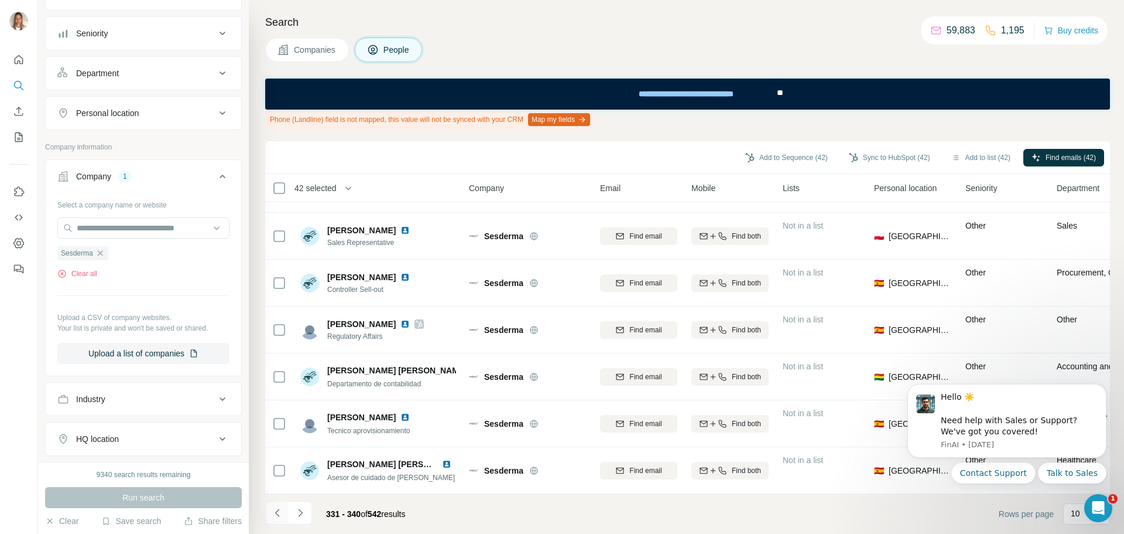
click at [278, 514] on icon "Navigate to previous page" at bounding box center [278, 513] width 12 height 12
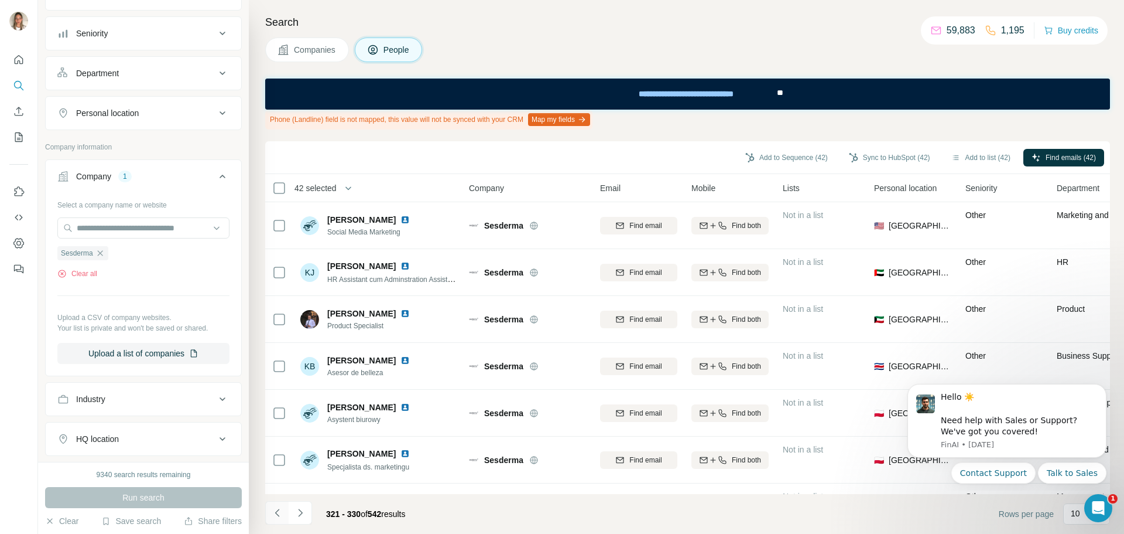
click at [276, 512] on icon "Navigate to previous page" at bounding box center [278, 513] width 12 height 12
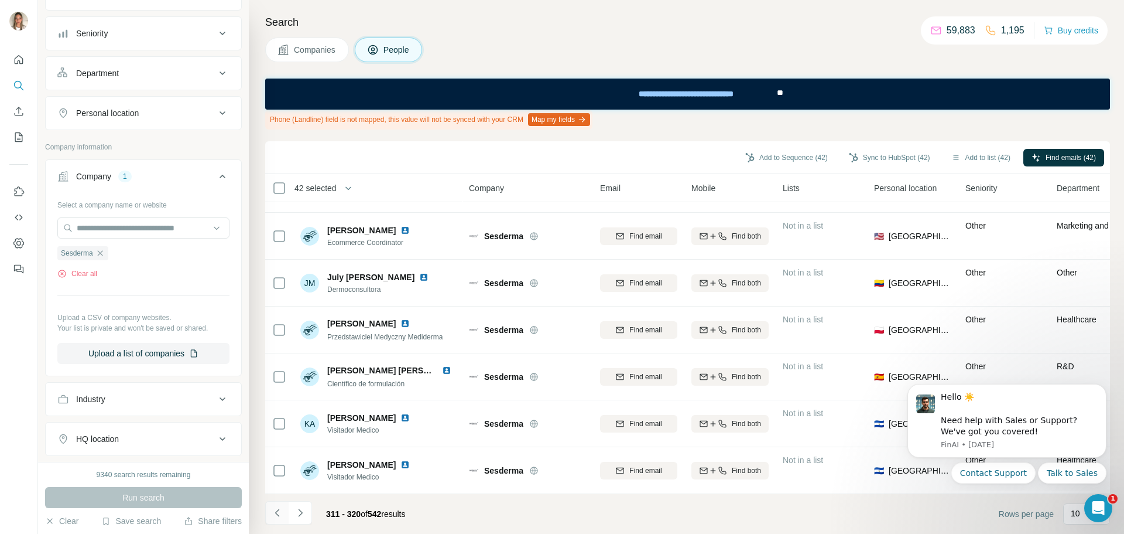
click at [273, 514] on icon "Navigate to previous page" at bounding box center [278, 513] width 12 height 12
click at [276, 514] on icon "Navigate to previous page" at bounding box center [277, 512] width 4 height 8
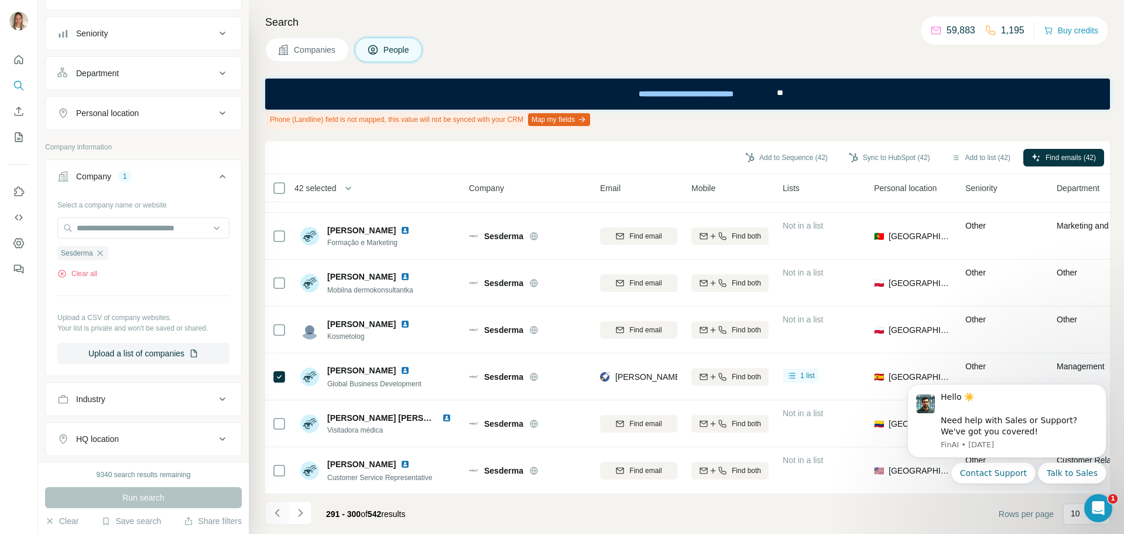
click at [277, 506] on button "Navigate to previous page" at bounding box center [276, 512] width 23 height 23
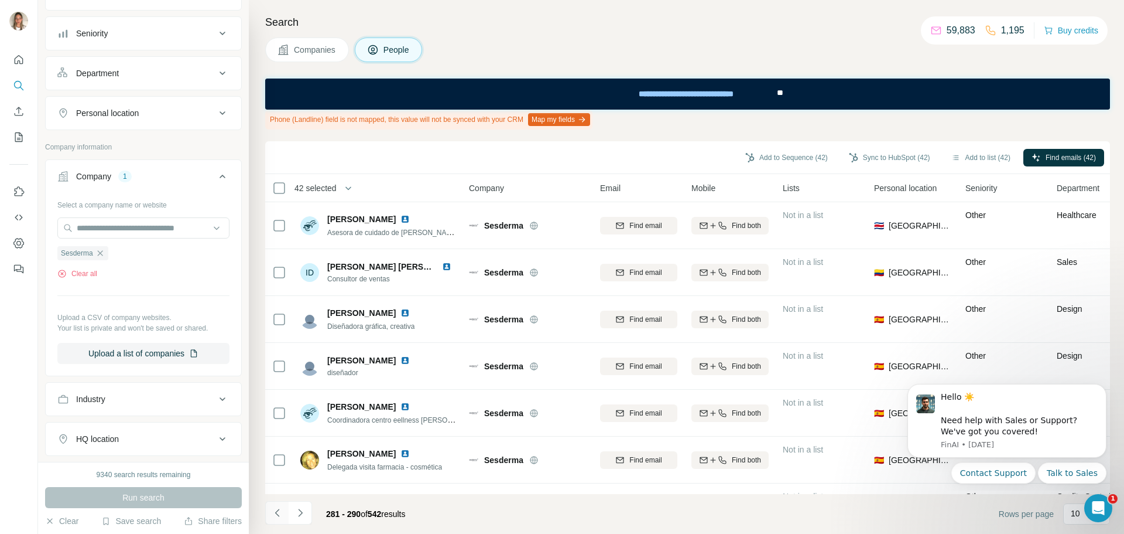
click at [272, 509] on icon "Navigate to previous page" at bounding box center [278, 513] width 12 height 12
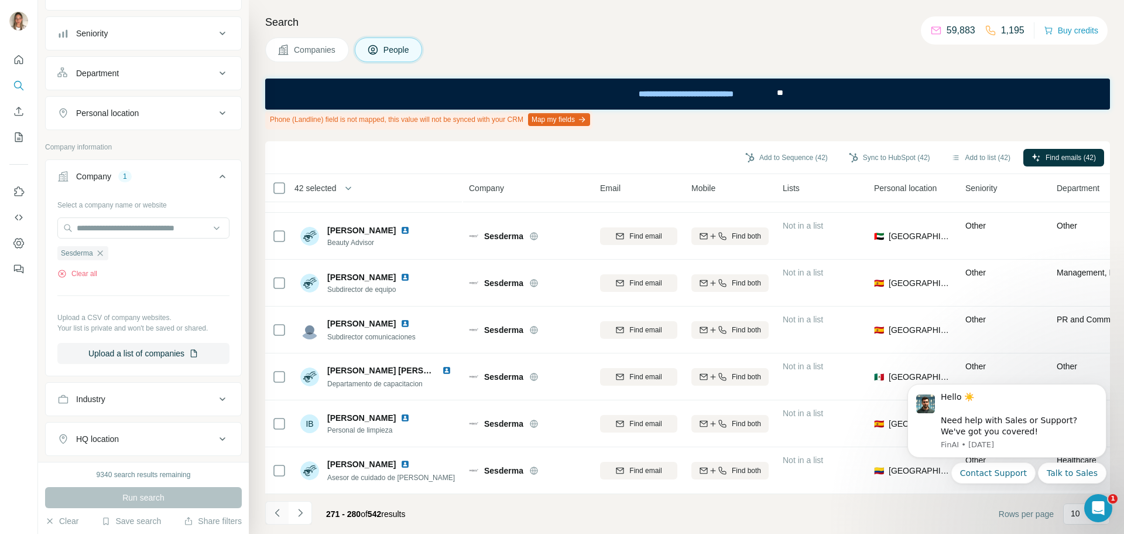
click at [275, 509] on icon "Navigate to previous page" at bounding box center [278, 513] width 12 height 12
click at [279, 513] on icon "Navigate to previous page" at bounding box center [278, 513] width 12 height 12
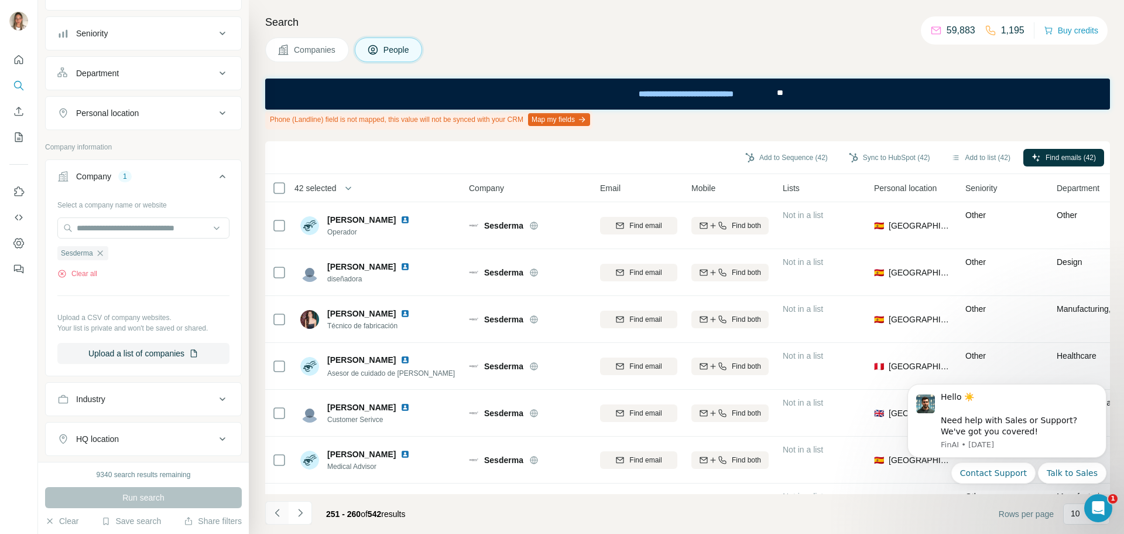
click at [276, 505] on button "Navigate to previous page" at bounding box center [276, 512] width 23 height 23
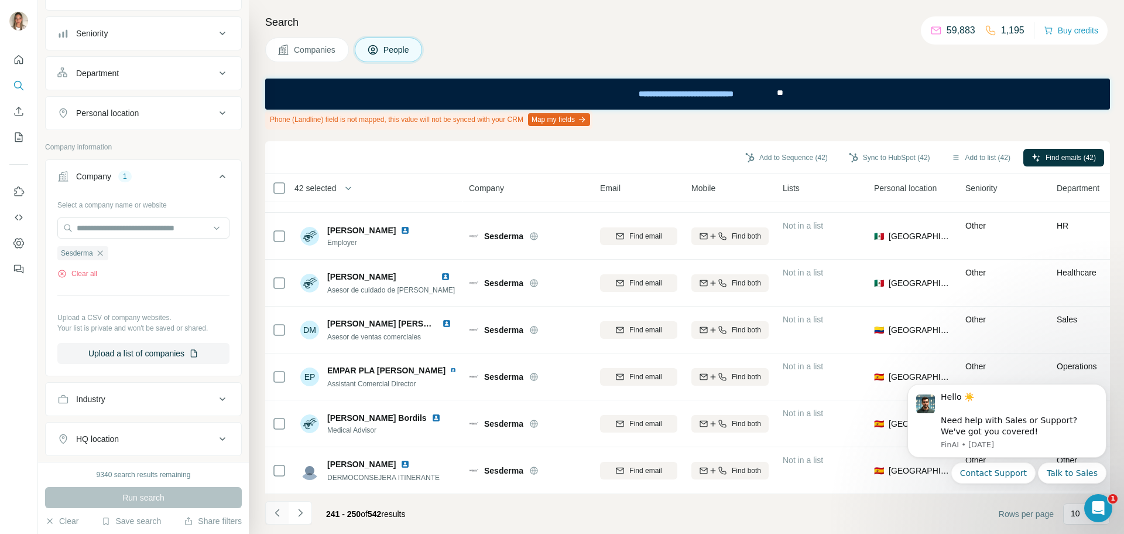
click at [276, 512] on icon "Navigate to previous page" at bounding box center [277, 512] width 4 height 8
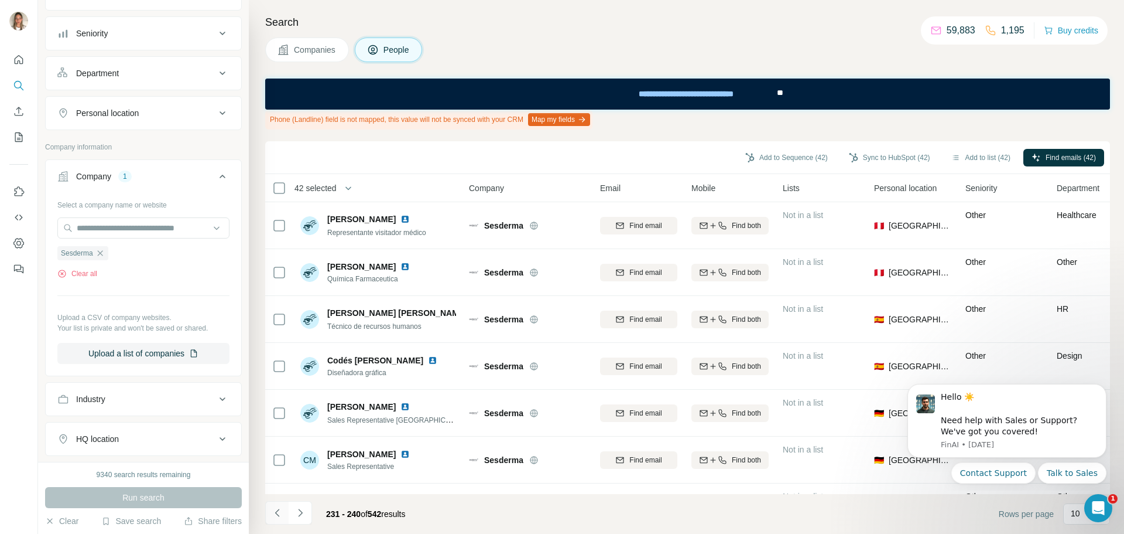
click at [273, 508] on icon "Navigate to previous page" at bounding box center [278, 513] width 12 height 12
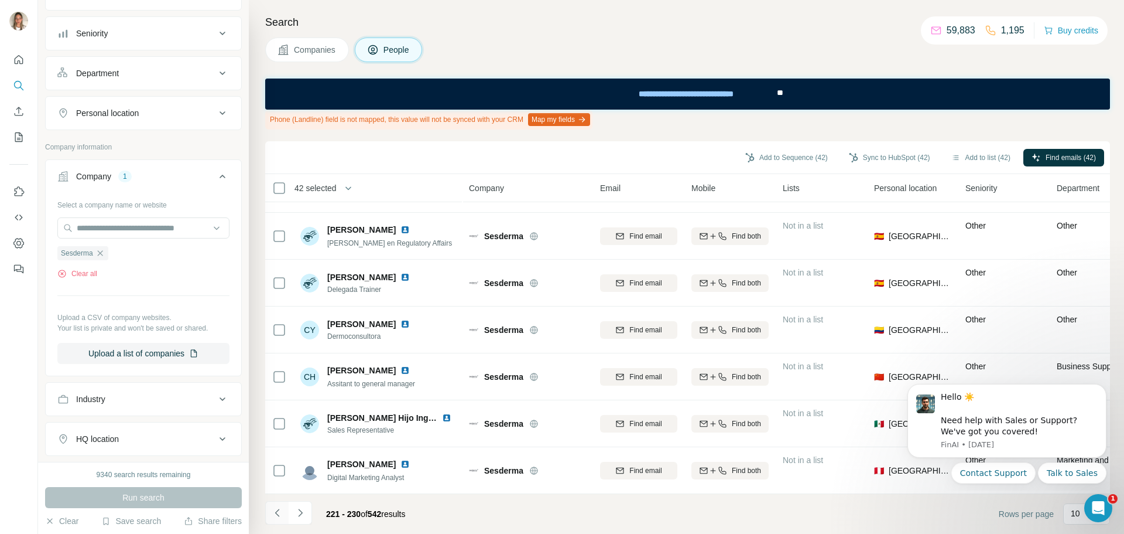
click at [279, 509] on icon "Navigate to previous page" at bounding box center [278, 513] width 12 height 12
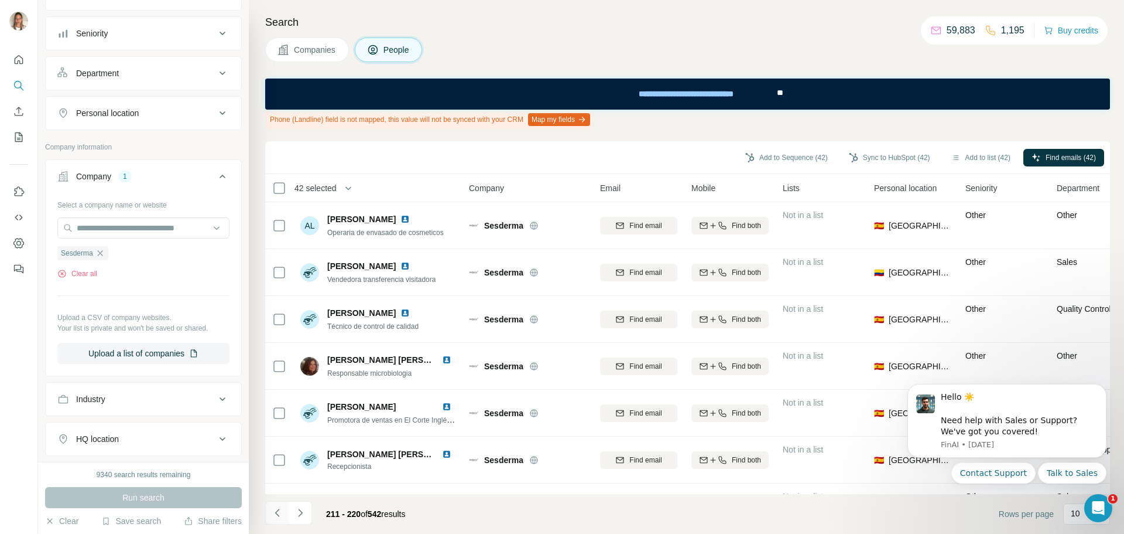
click at [278, 513] on icon "Navigate to previous page" at bounding box center [278, 513] width 12 height 12
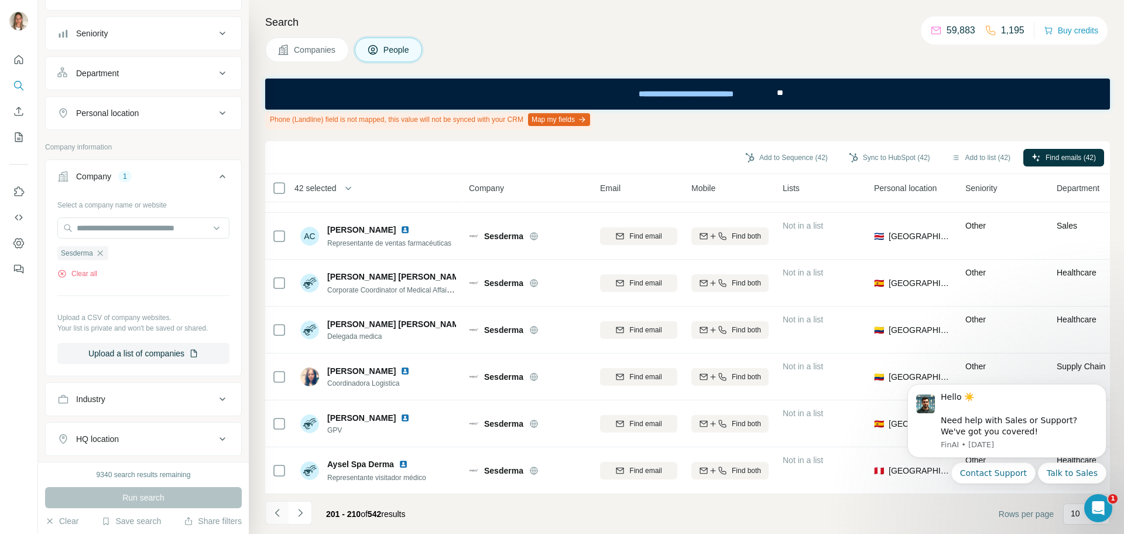
click at [281, 509] on icon "Navigate to previous page" at bounding box center [278, 513] width 12 height 12
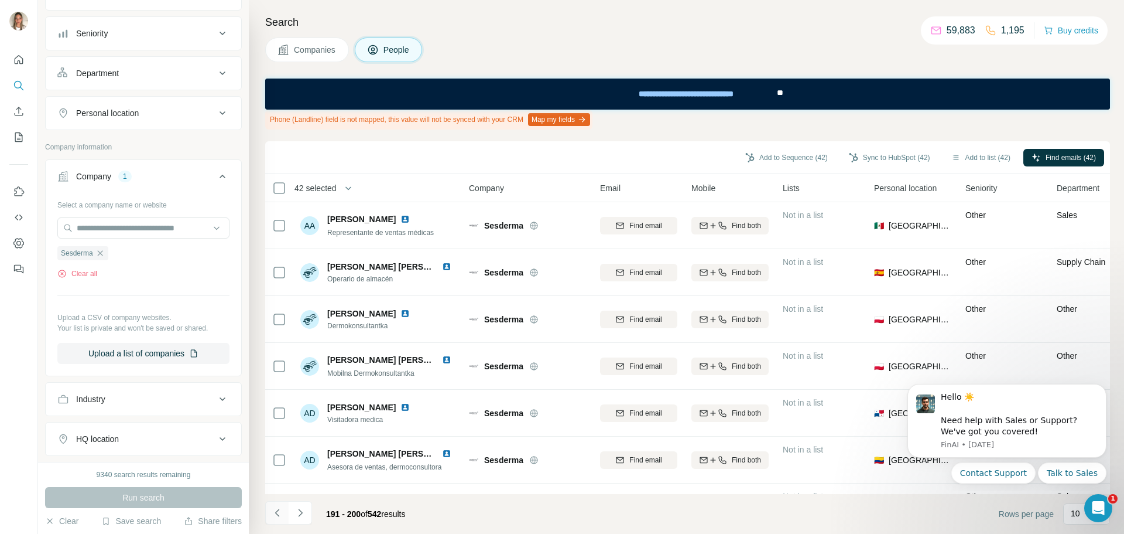
click at [272, 507] on icon "Navigate to previous page" at bounding box center [278, 513] width 12 height 12
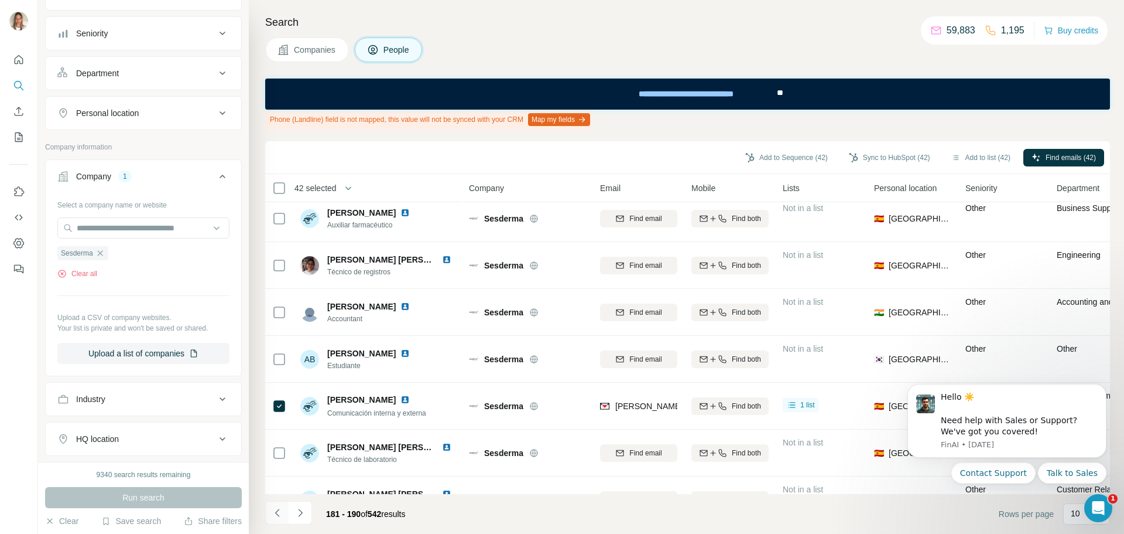
click at [274, 507] on icon "Navigate to previous page" at bounding box center [278, 513] width 12 height 12
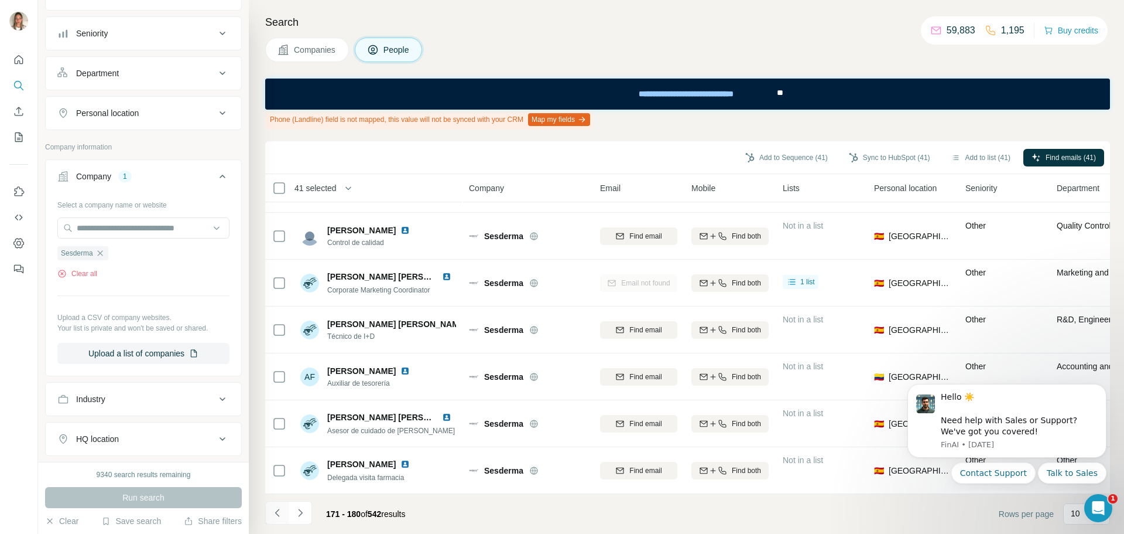
click at [277, 514] on icon "Navigate to previous page" at bounding box center [277, 512] width 4 height 8
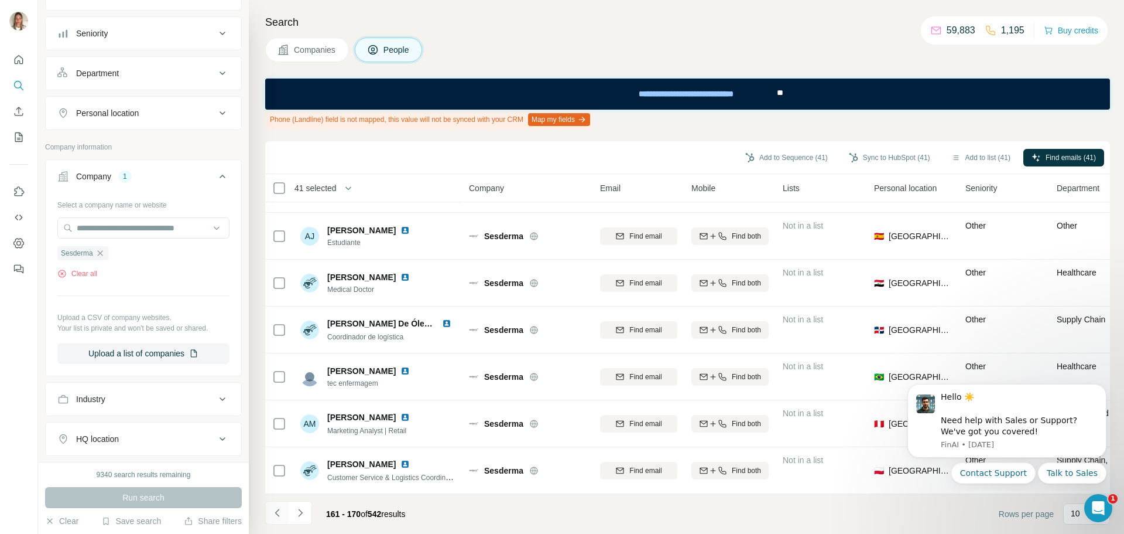
click at [277, 512] on icon "Navigate to previous page" at bounding box center [278, 513] width 12 height 12
click at [277, 517] on icon "Navigate to previous page" at bounding box center [278, 513] width 12 height 12
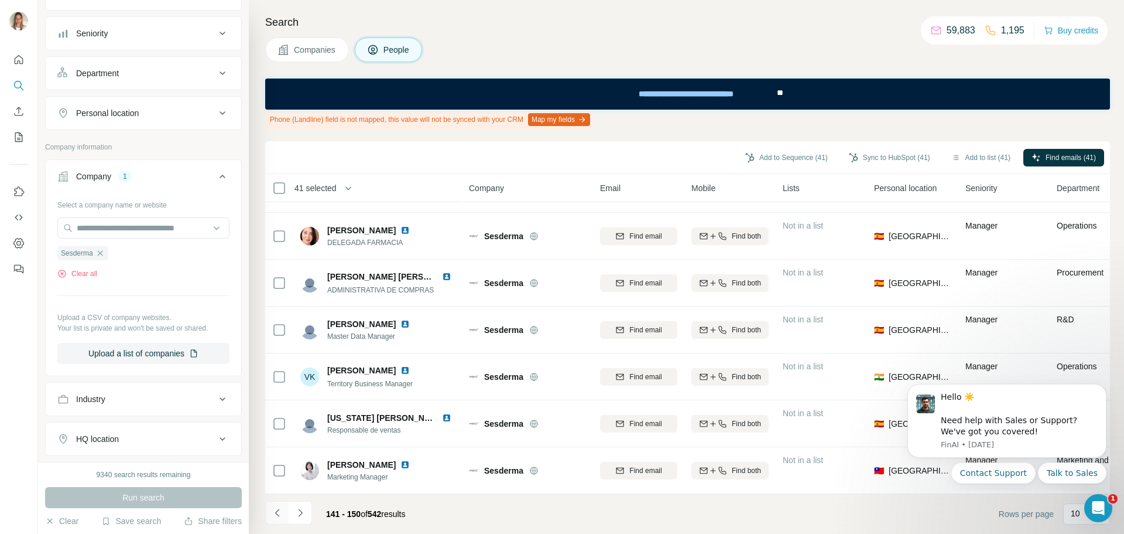
click at [276, 509] on icon "Navigate to previous page" at bounding box center [278, 513] width 12 height 12
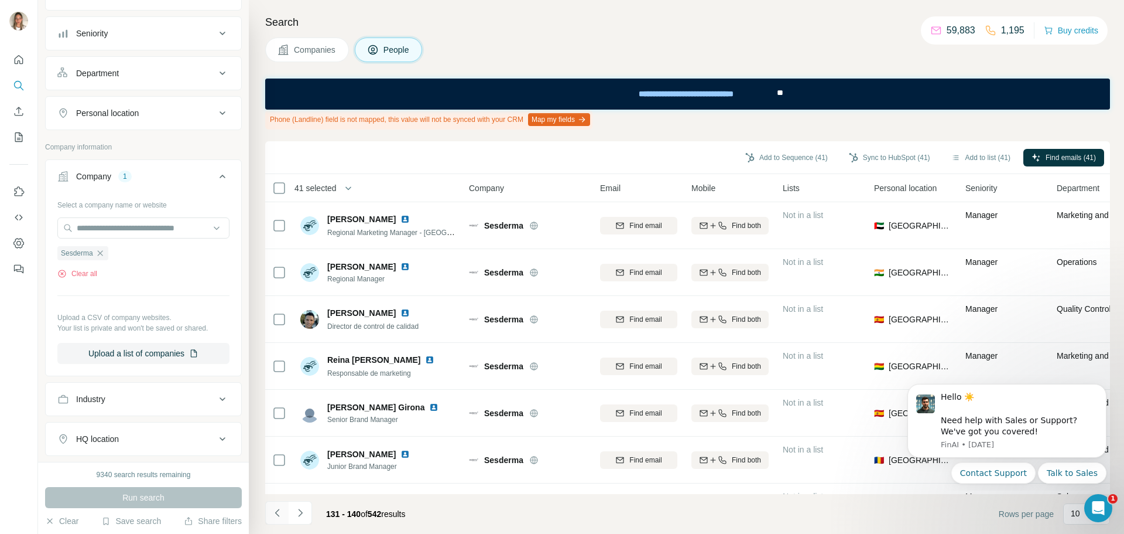
click at [275, 513] on icon "Navigate to previous page" at bounding box center [278, 513] width 12 height 12
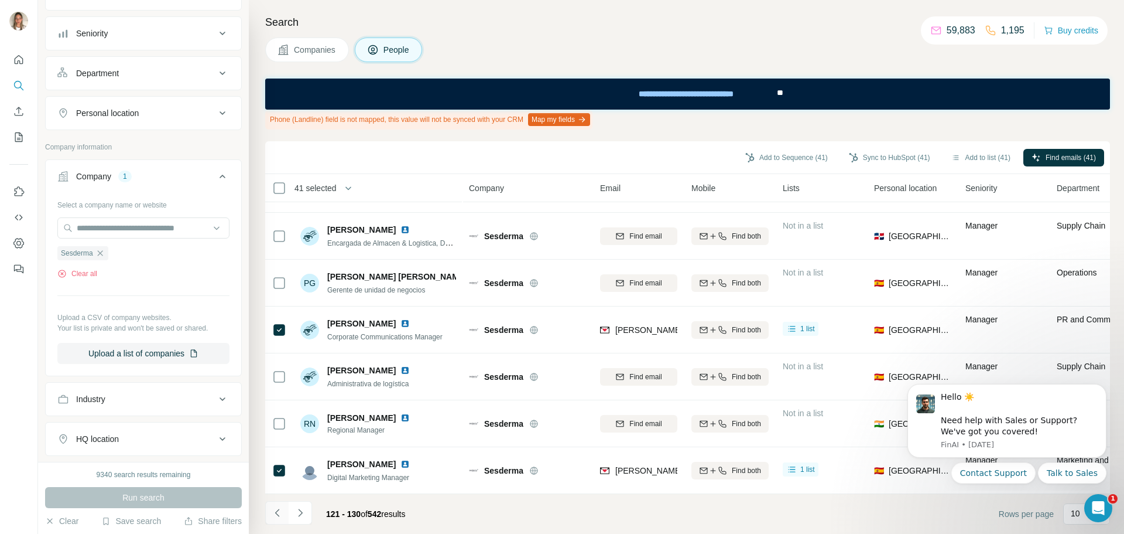
click at [275, 514] on icon "Navigate to previous page" at bounding box center [278, 513] width 12 height 12
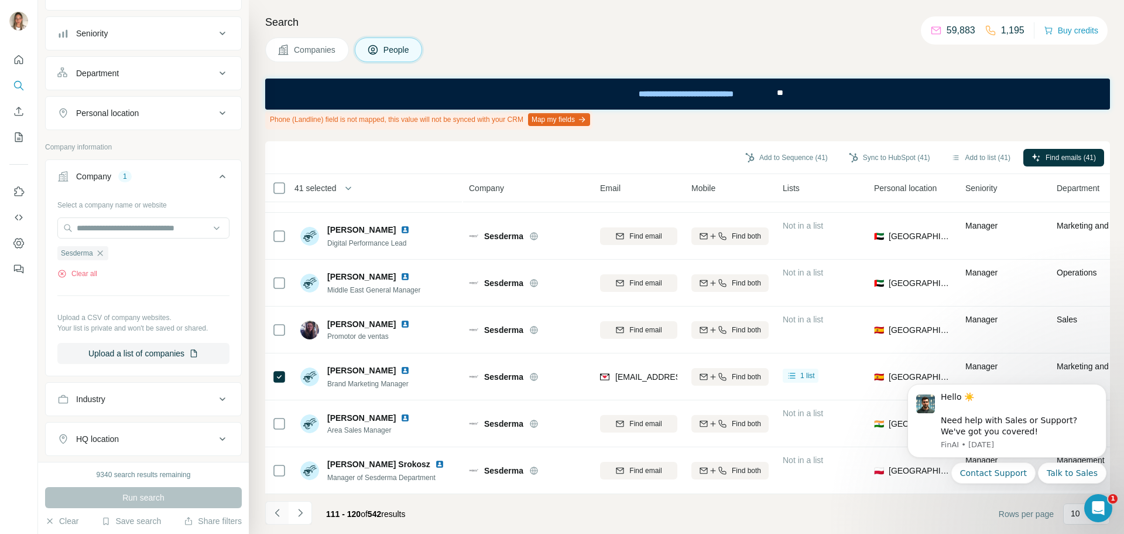
click at [286, 512] on button "Navigate to previous page" at bounding box center [276, 512] width 23 height 23
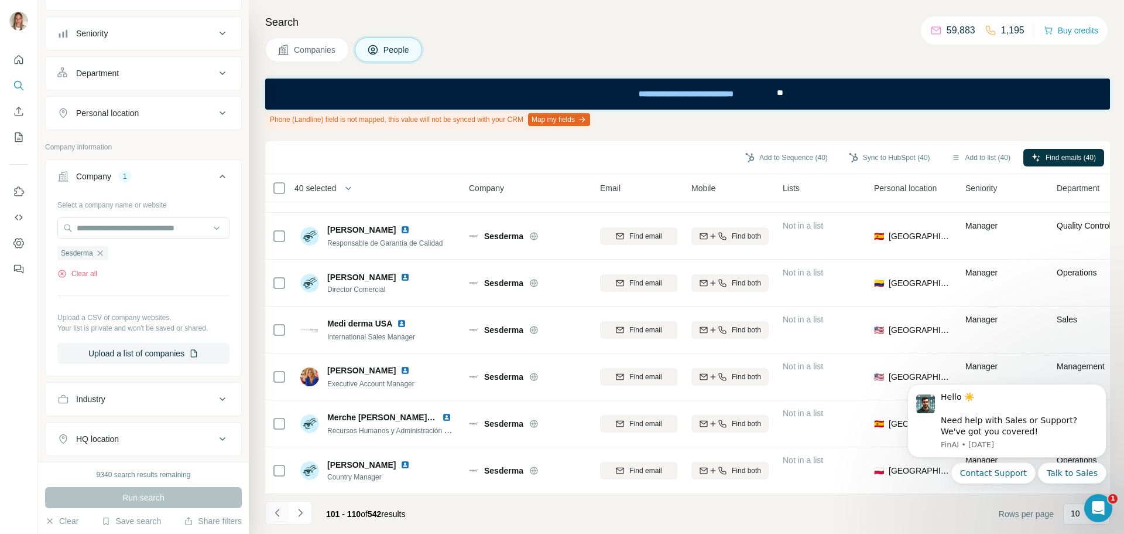
click at [277, 507] on icon "Navigate to previous page" at bounding box center [278, 513] width 12 height 12
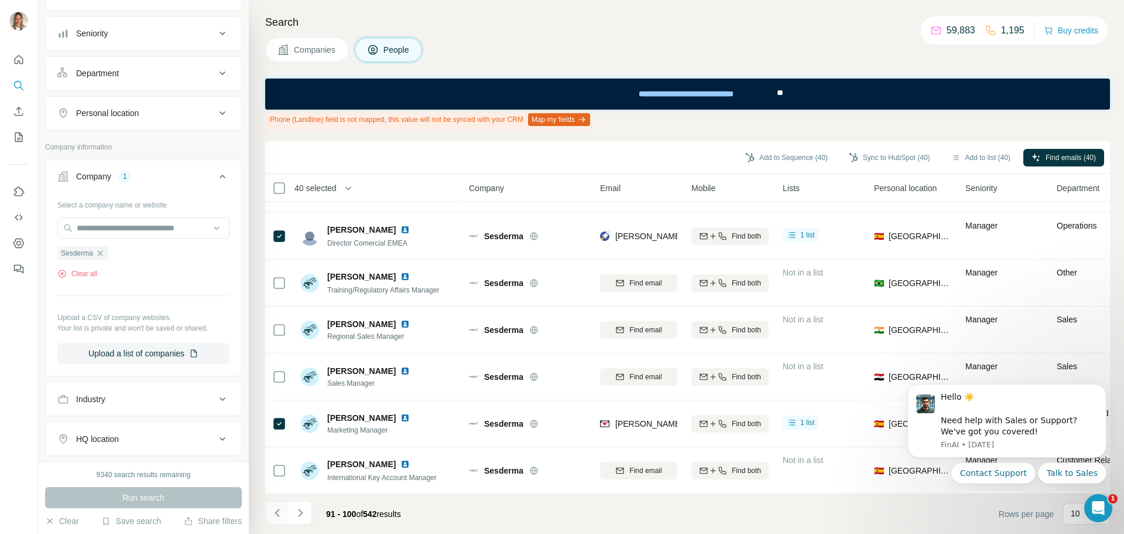
click at [277, 511] on icon "Navigate to previous page" at bounding box center [277, 512] width 4 height 8
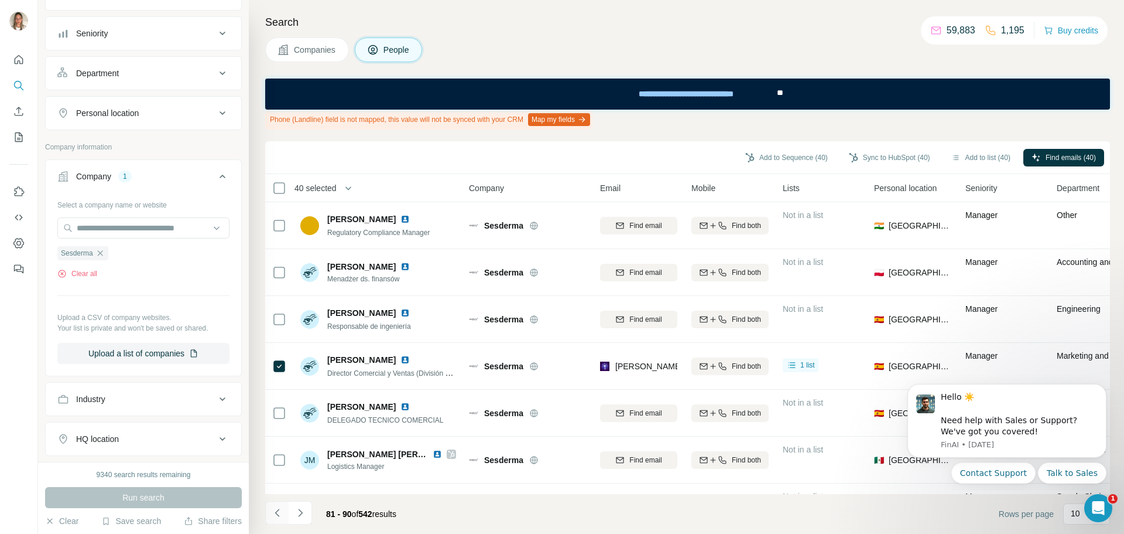
click at [273, 511] on icon "Navigate to previous page" at bounding box center [278, 513] width 12 height 12
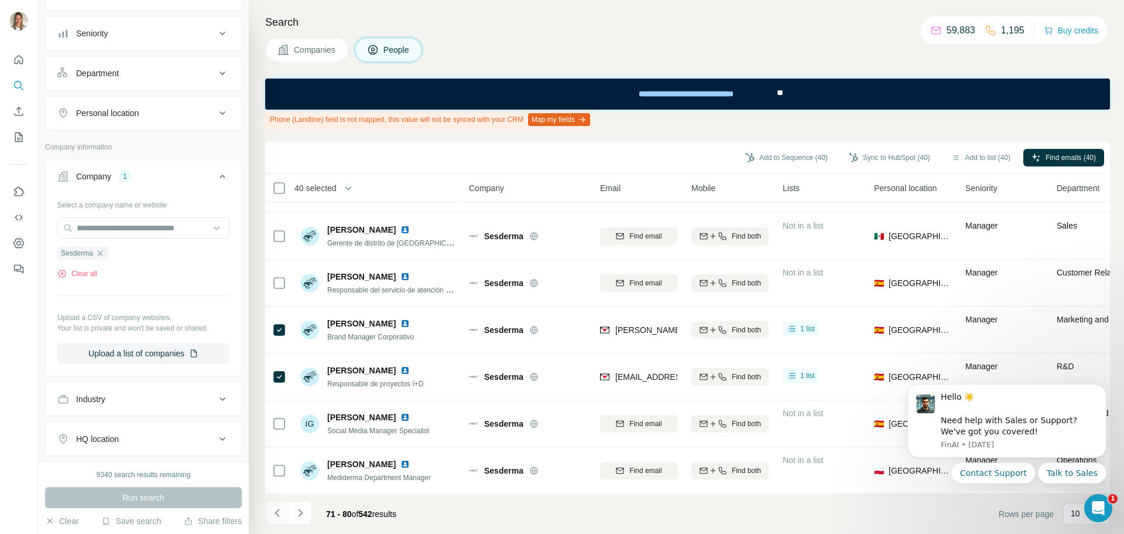
click at [278, 513] on icon "Navigate to previous page" at bounding box center [278, 513] width 12 height 12
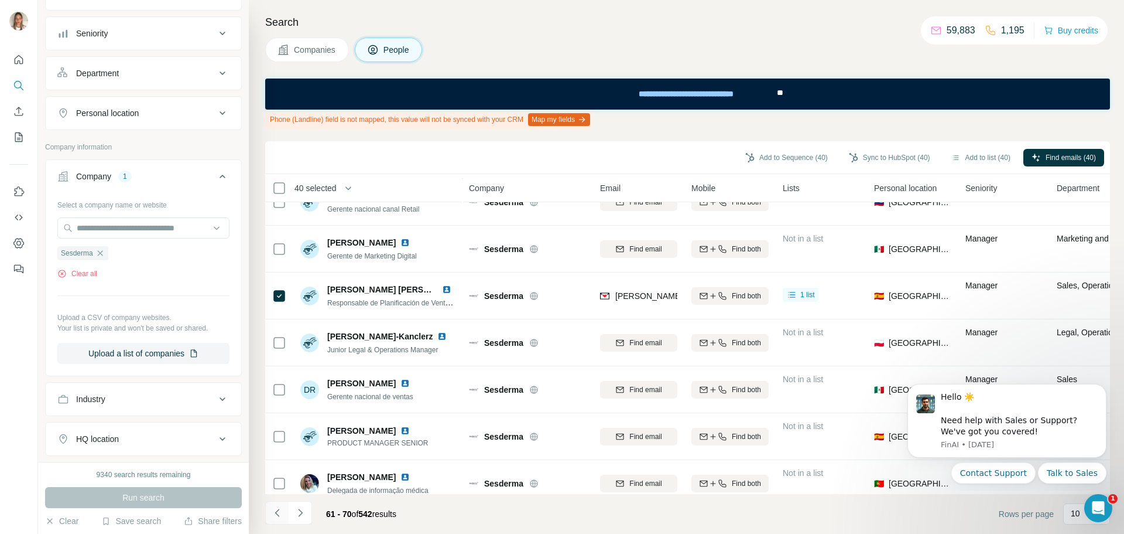
click at [276, 512] on icon "Navigate to previous page" at bounding box center [278, 513] width 12 height 12
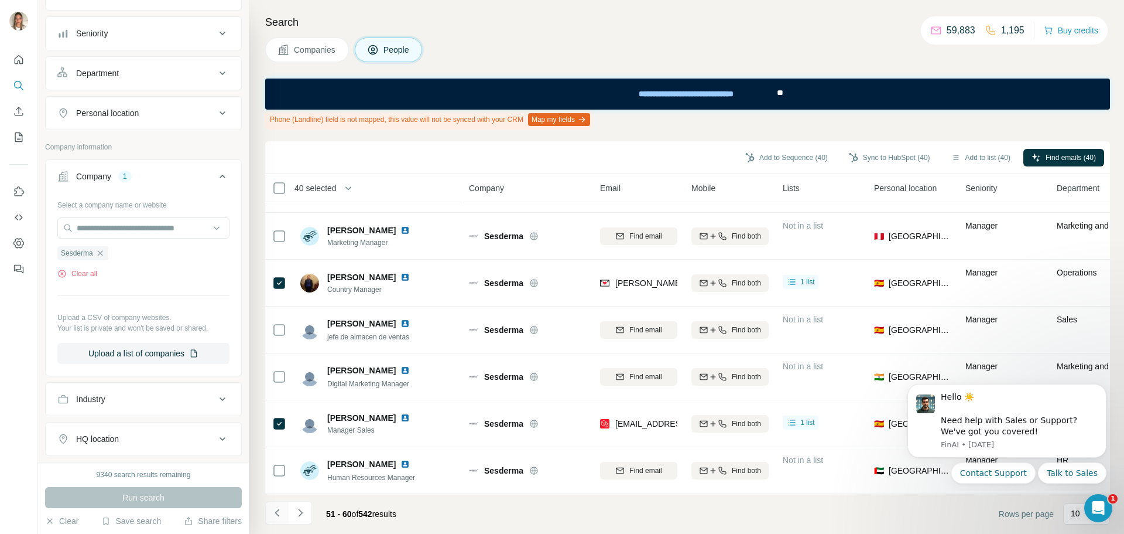
click at [276, 509] on icon "Navigate to previous page" at bounding box center [278, 513] width 12 height 12
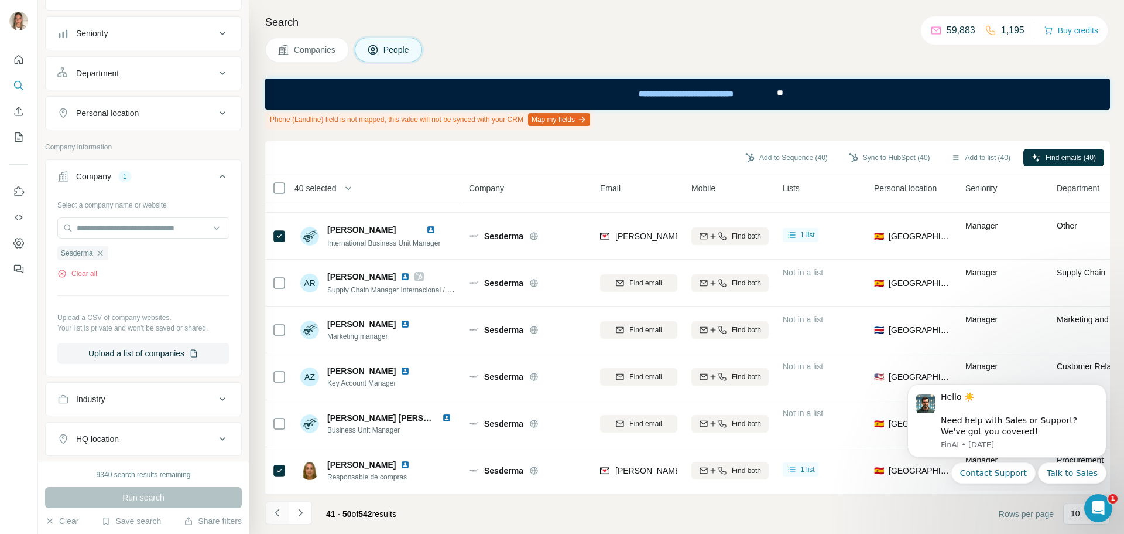
click at [276, 512] on icon "Navigate to previous page" at bounding box center [277, 512] width 4 height 8
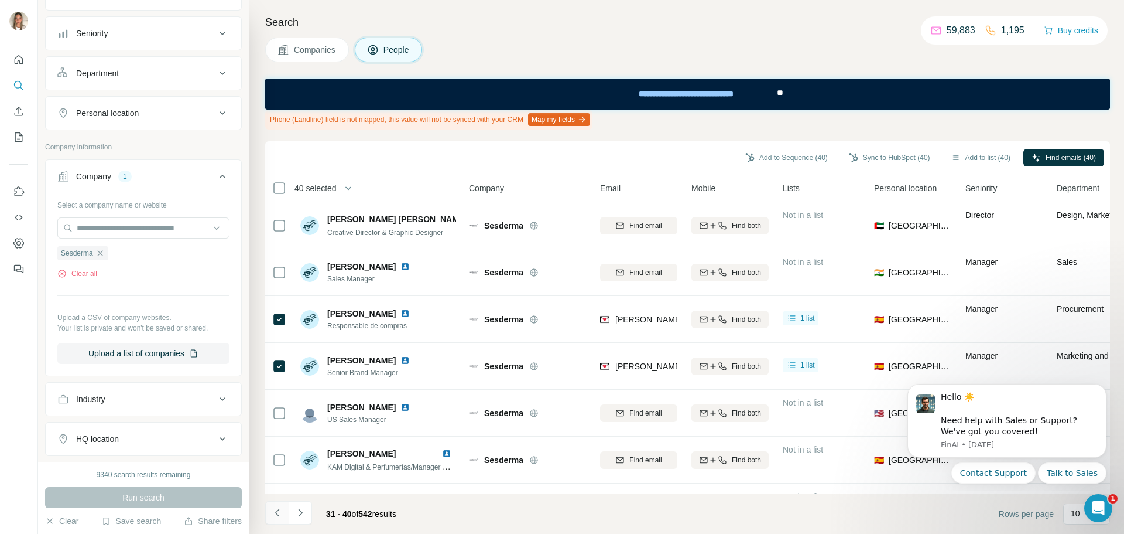
click at [274, 508] on icon "Navigate to previous page" at bounding box center [278, 513] width 12 height 12
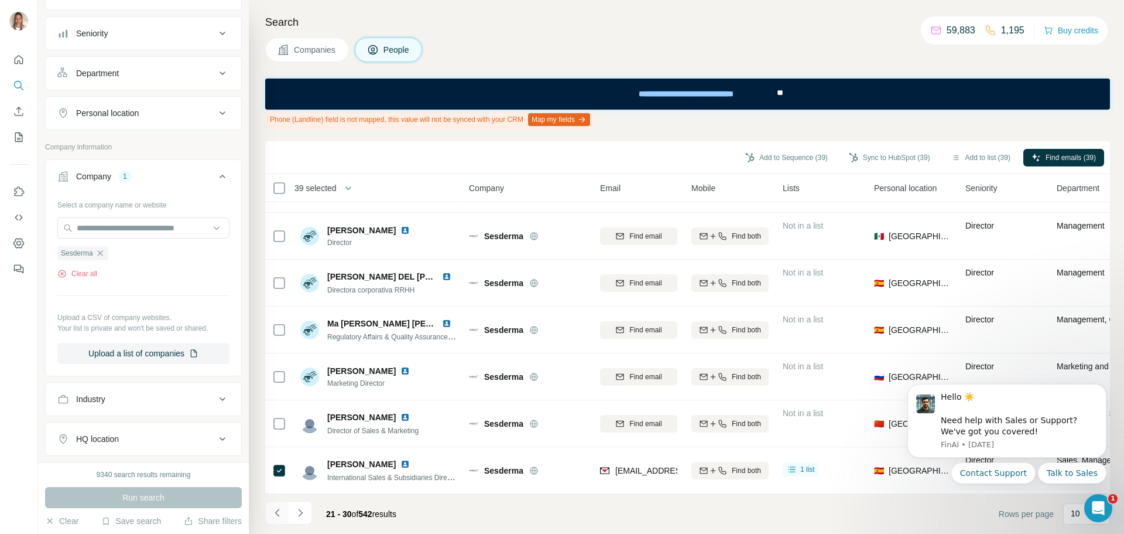
click at [275, 508] on icon "Navigate to previous page" at bounding box center [278, 513] width 12 height 12
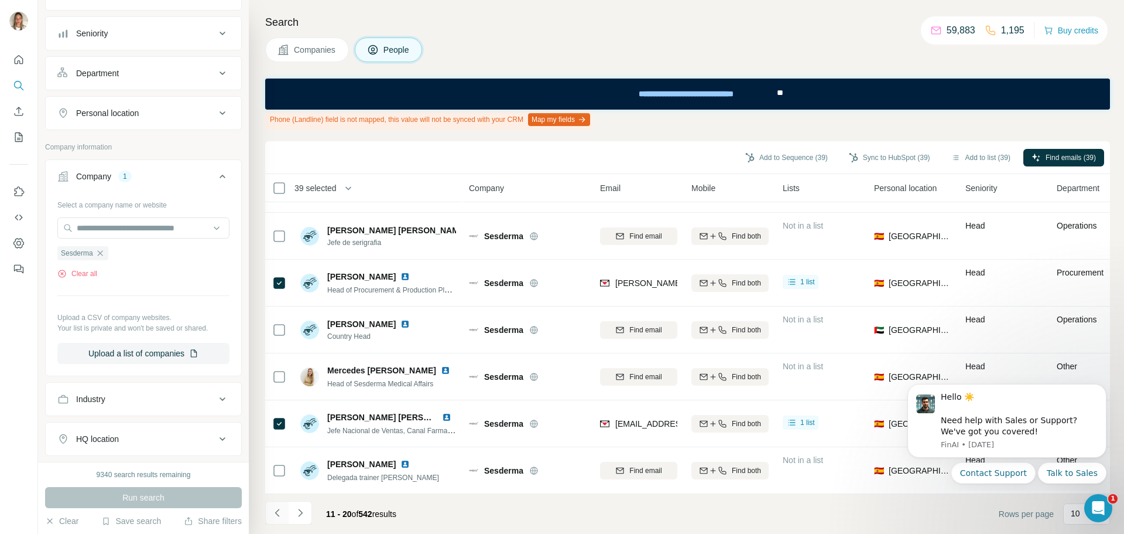
click at [276, 514] on icon "Navigate to previous page" at bounding box center [278, 513] width 12 height 12
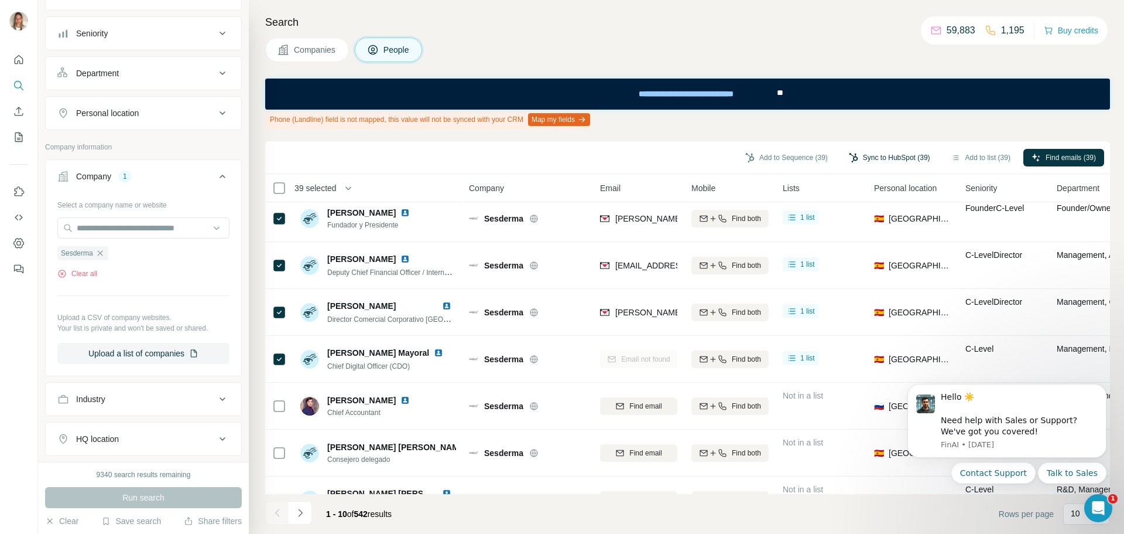
click at [893, 155] on button "Sync to HubSpot (39)" at bounding box center [890, 158] width 98 height 18
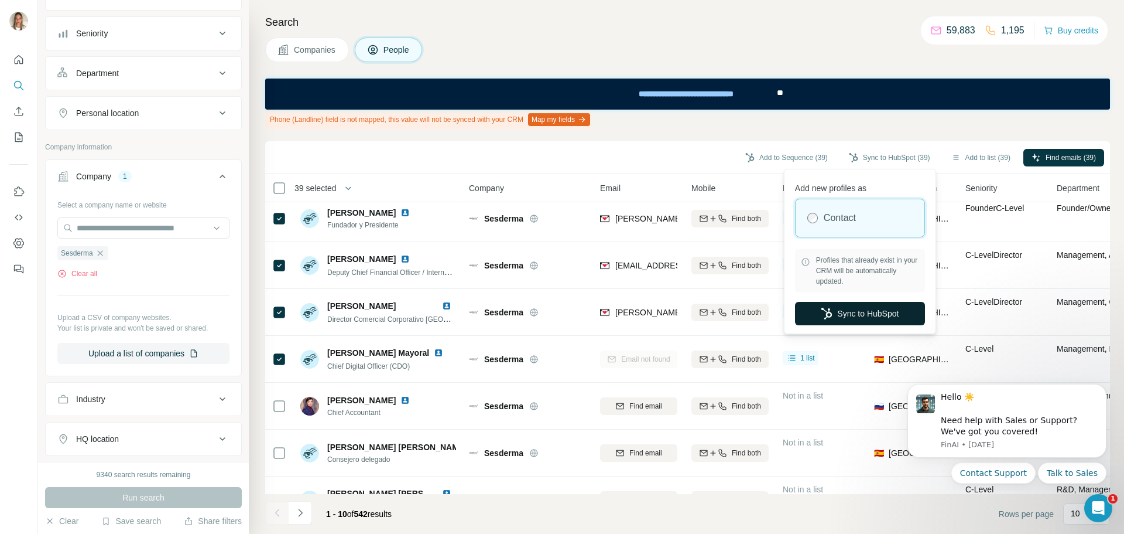
click at [857, 306] on button "Sync to HubSpot" at bounding box center [860, 313] width 130 height 23
